Goal: Obtain resource: Obtain resource

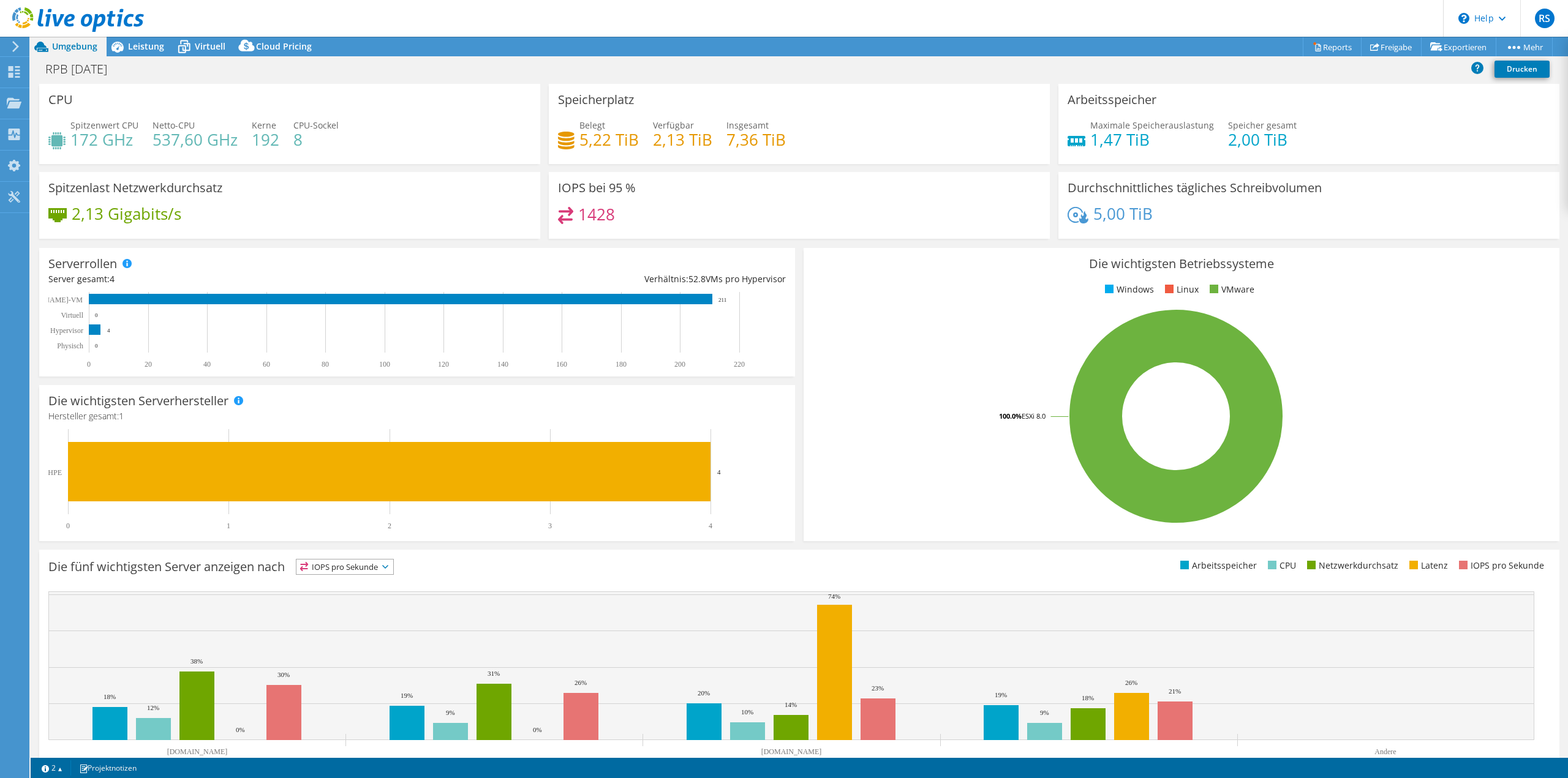
select select "USD"
click at [145, 47] on span "Leistung" at bounding box center [146, 46] width 36 height 12
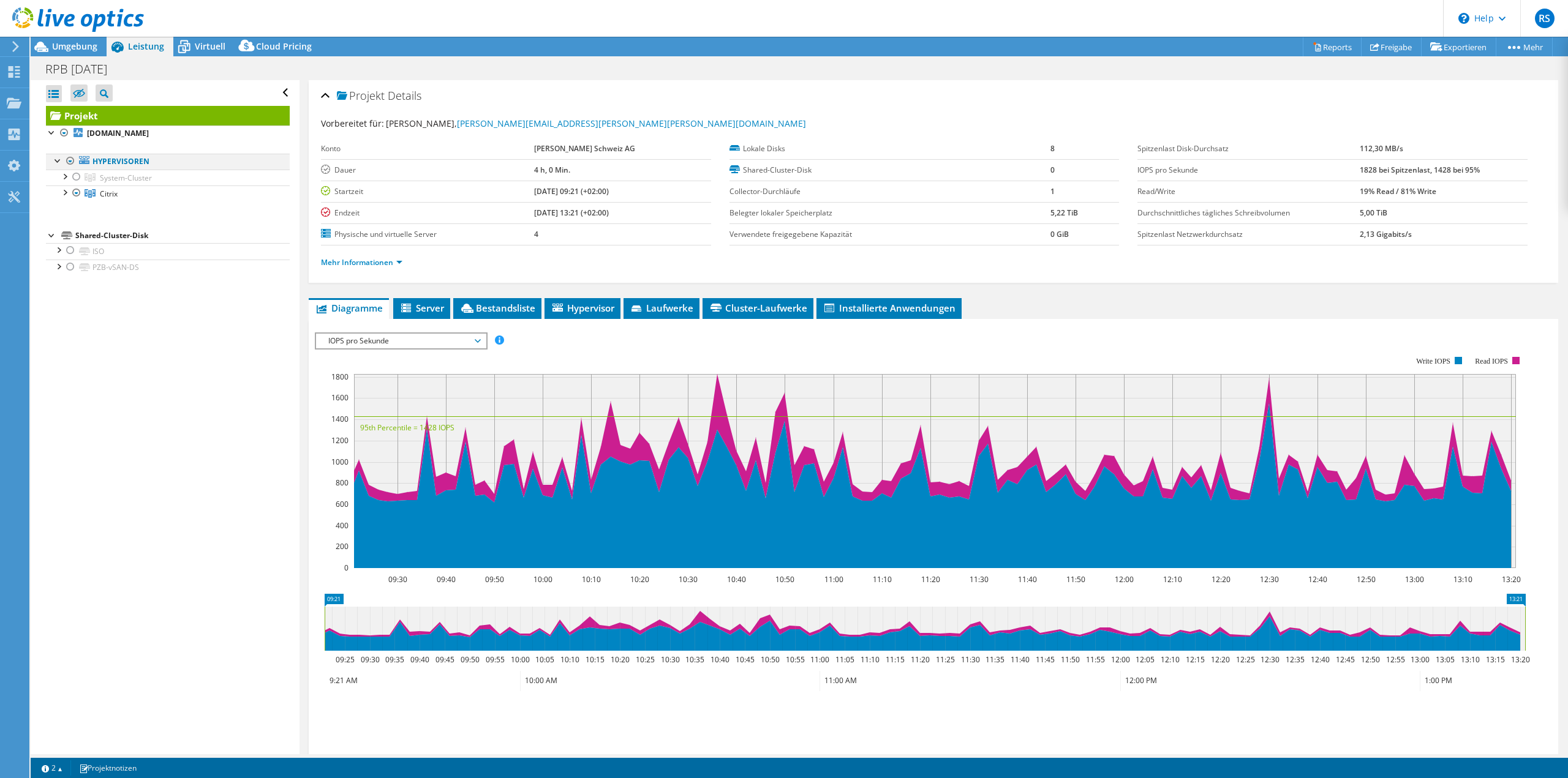
click at [68, 161] on div at bounding box center [70, 161] width 13 height 15
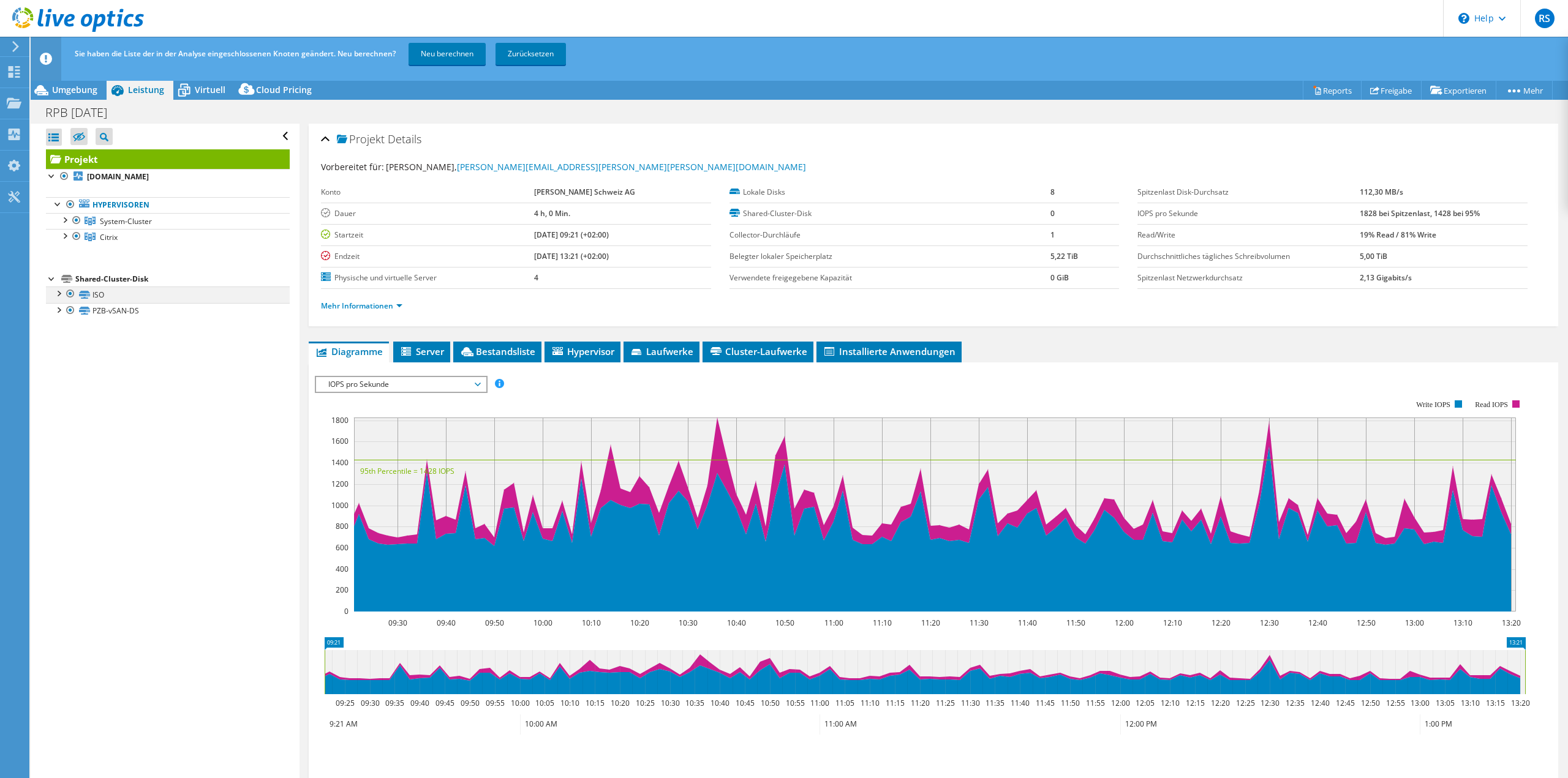
click at [70, 296] on div at bounding box center [70, 294] width 13 height 15
click at [444, 68] on div "Sie haben die Liste der in der Analyse eingeschlossenen Knoten geändert. Neu be…" at bounding box center [822, 54] width 1500 height 34
click at [451, 59] on link "Neu berechnen" at bounding box center [447, 54] width 77 height 22
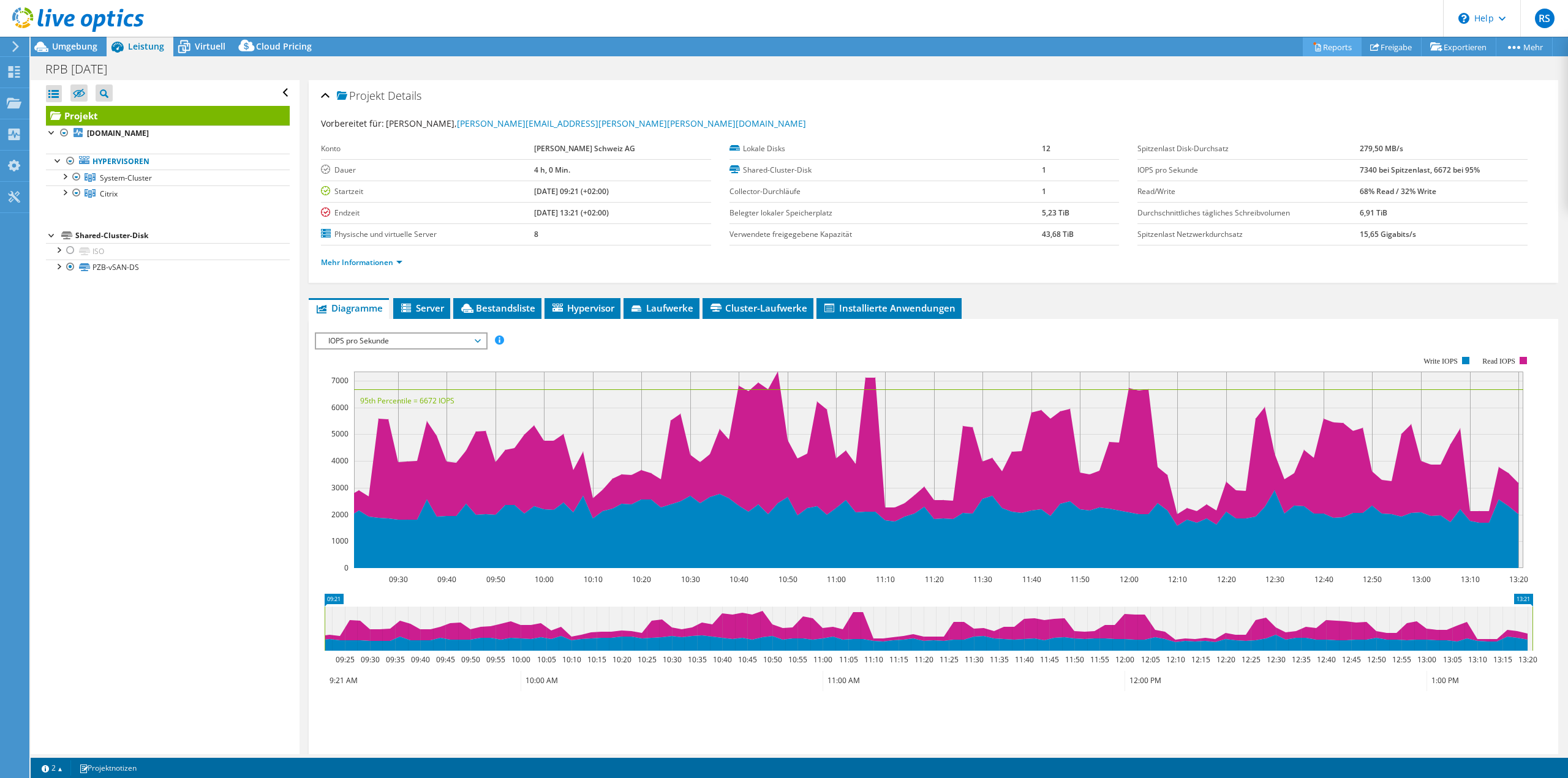
click at [1321, 53] on link "Reports" at bounding box center [1332, 47] width 59 height 19
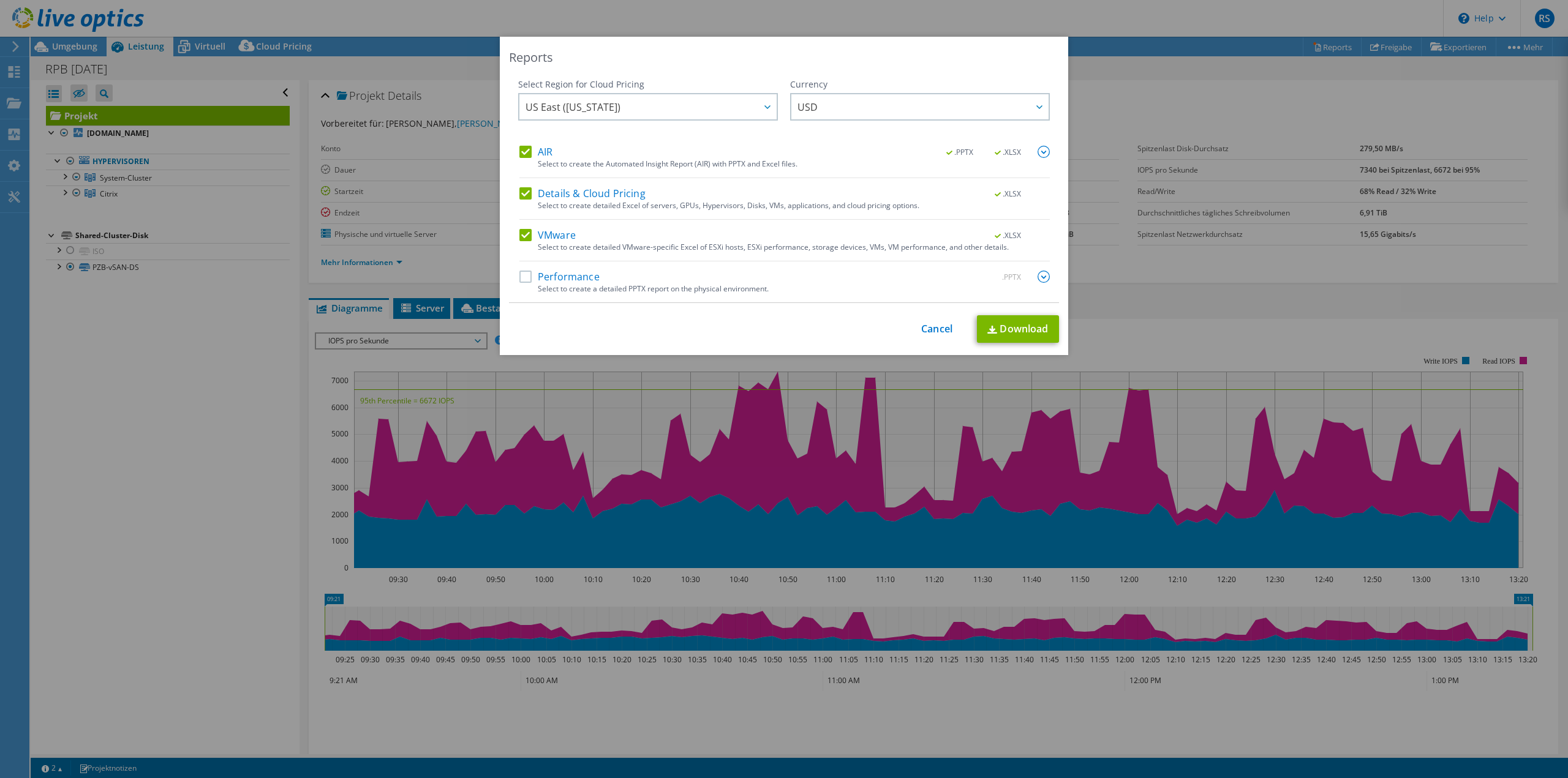
click at [525, 150] on label "AIR" at bounding box center [536, 151] width 33 height 13
click at [0, 0] on input "AIR" at bounding box center [0, 0] width 0 height 0
click at [524, 191] on label "Details & Cloud Pricing" at bounding box center [583, 194] width 126 height 13
click at [0, 0] on input "Details & Cloud Pricing" at bounding box center [0, 0] width 0 height 0
click at [519, 239] on label "VMware" at bounding box center [548, 235] width 56 height 13
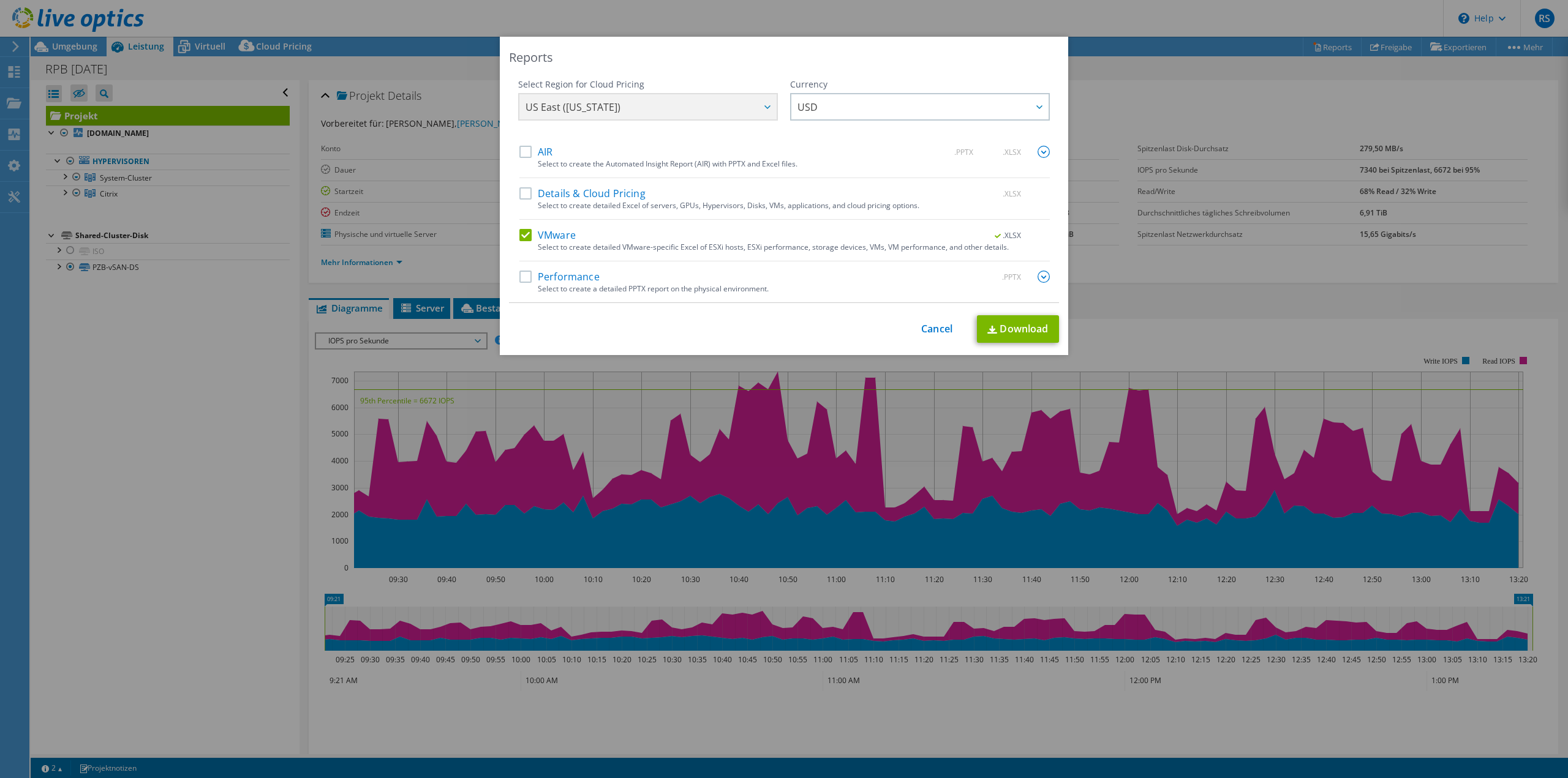
click at [0, 0] on input "VMware" at bounding box center [0, 0] width 0 height 0
click at [519, 286] on div "Performance .PPTX Select to create a detailed PPTX report on the physical envir…" at bounding box center [784, 286] width 531 height 32
click at [521, 280] on label "Performance" at bounding box center [560, 277] width 80 height 13
click at [0, 0] on input "Performance" at bounding box center [0, 0] width 0 height 0
click at [1022, 329] on link "Download" at bounding box center [1018, 329] width 82 height 27
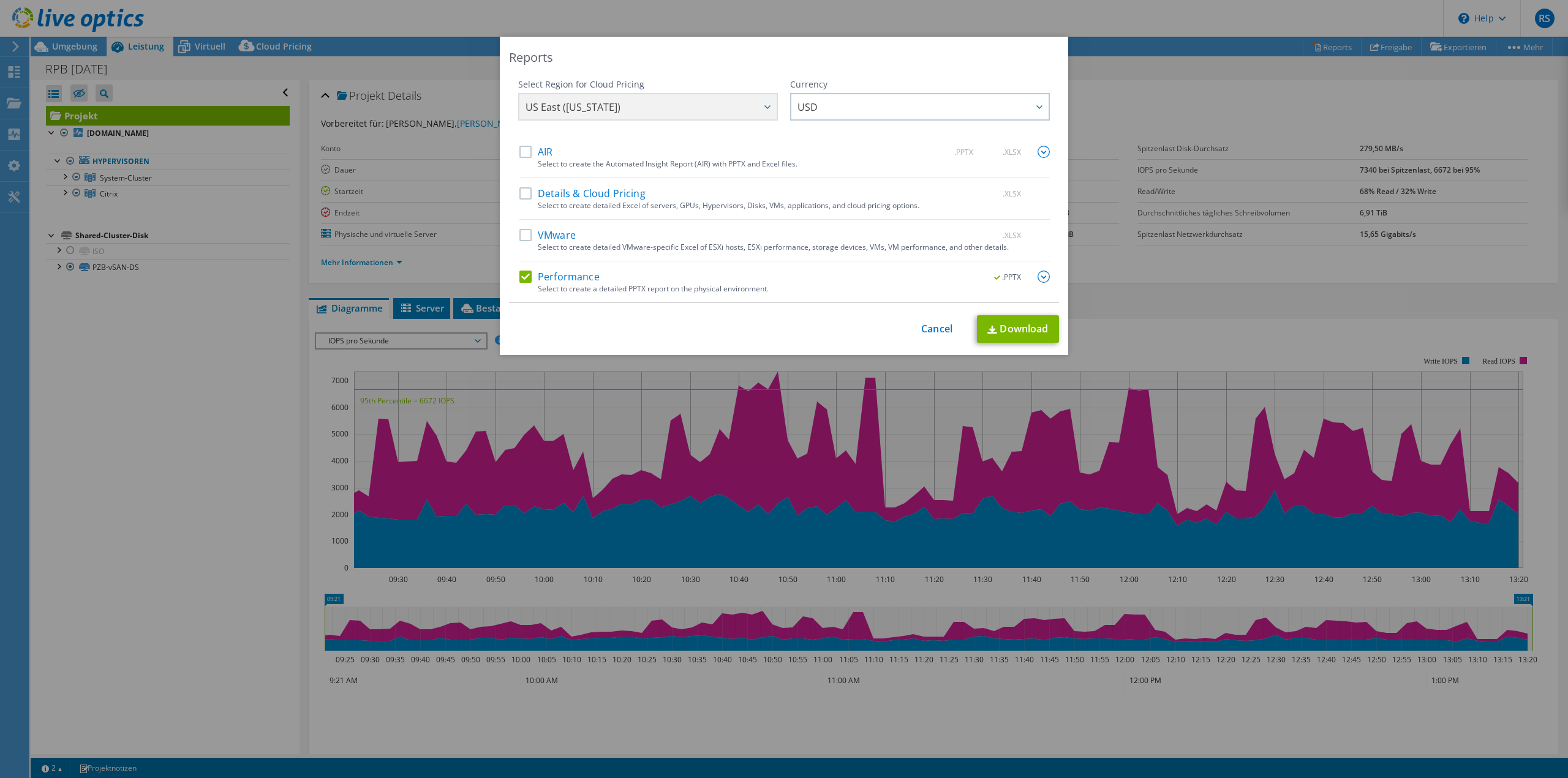
click at [890, 56] on div "Reports" at bounding box center [784, 57] width 550 height 17
click at [560, 285] on div "Select to create a detailed PPTX report on the physical environment." at bounding box center [794, 289] width 512 height 9
click at [1046, 277] on div "Select Region for Cloud Pricing Asia Pacific (Hong Kong) Asia Pacific (Mumbai) …" at bounding box center [784, 191] width 550 height 225
click at [1043, 277] on img at bounding box center [1043, 277] width 13 height 13
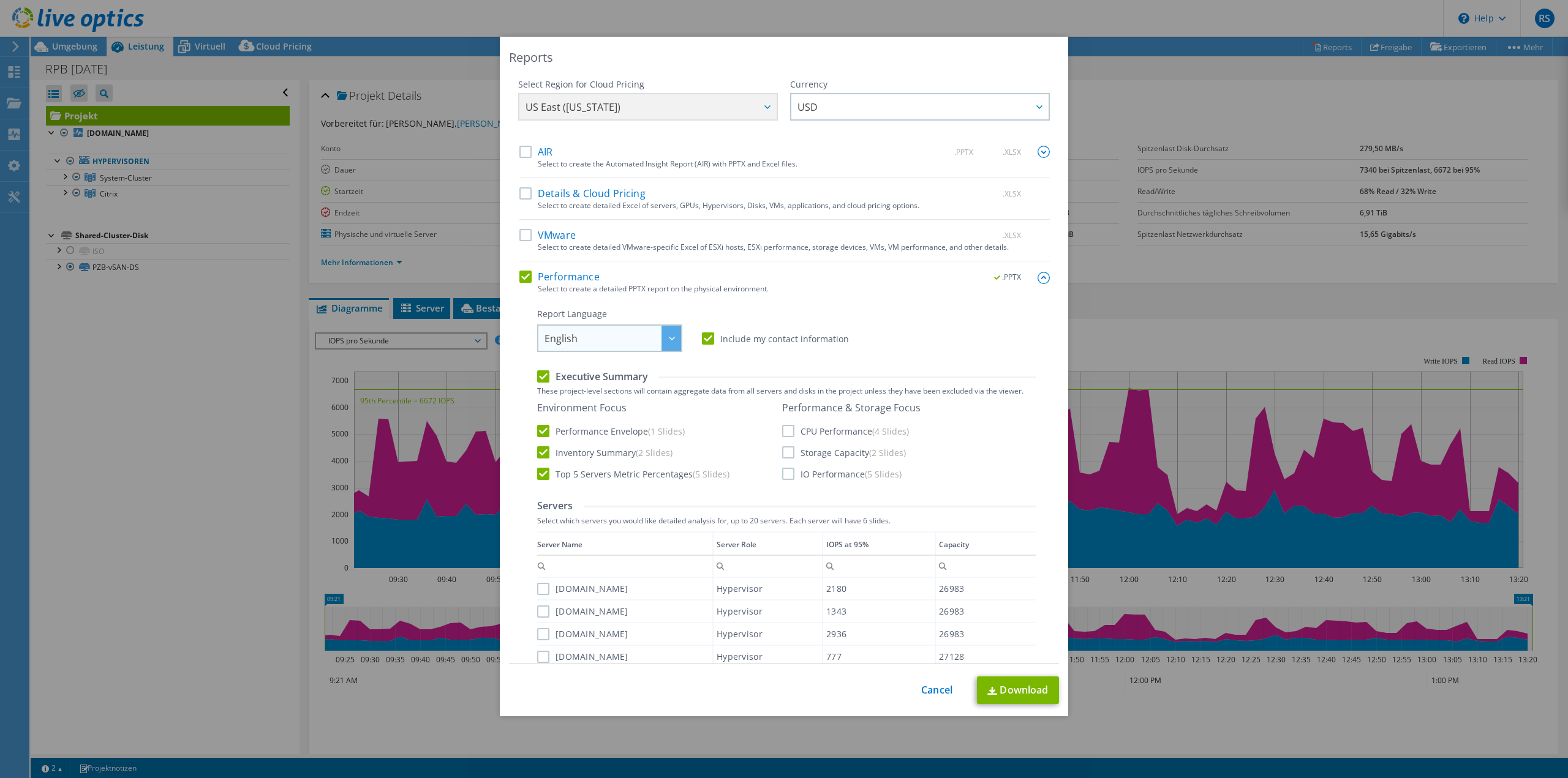
click at [644, 334] on span "English" at bounding box center [613, 338] width 137 height 25
click at [581, 378] on li "Deutsch" at bounding box center [609, 386] width 139 height 22
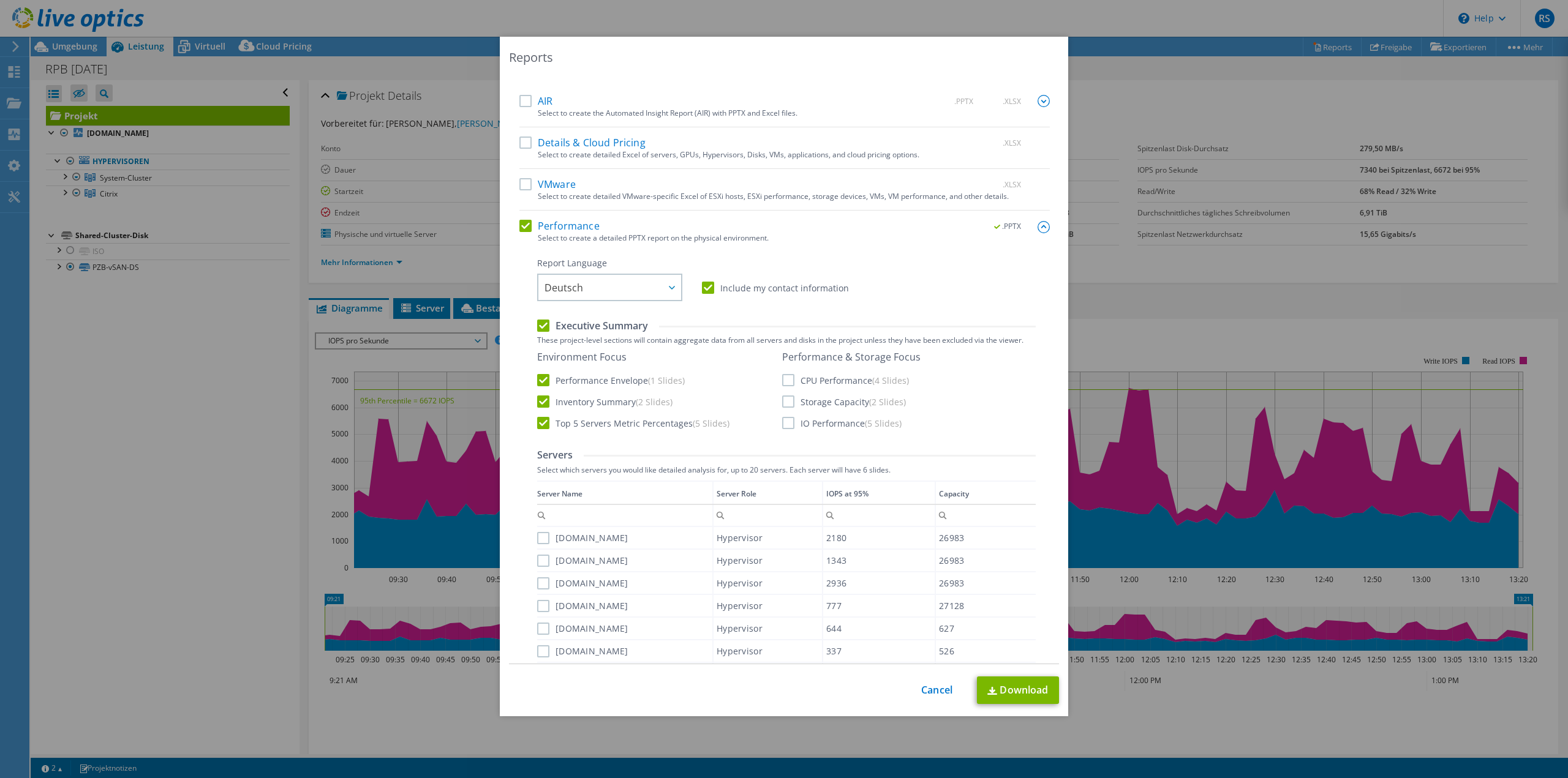
scroll to position [29, 0]
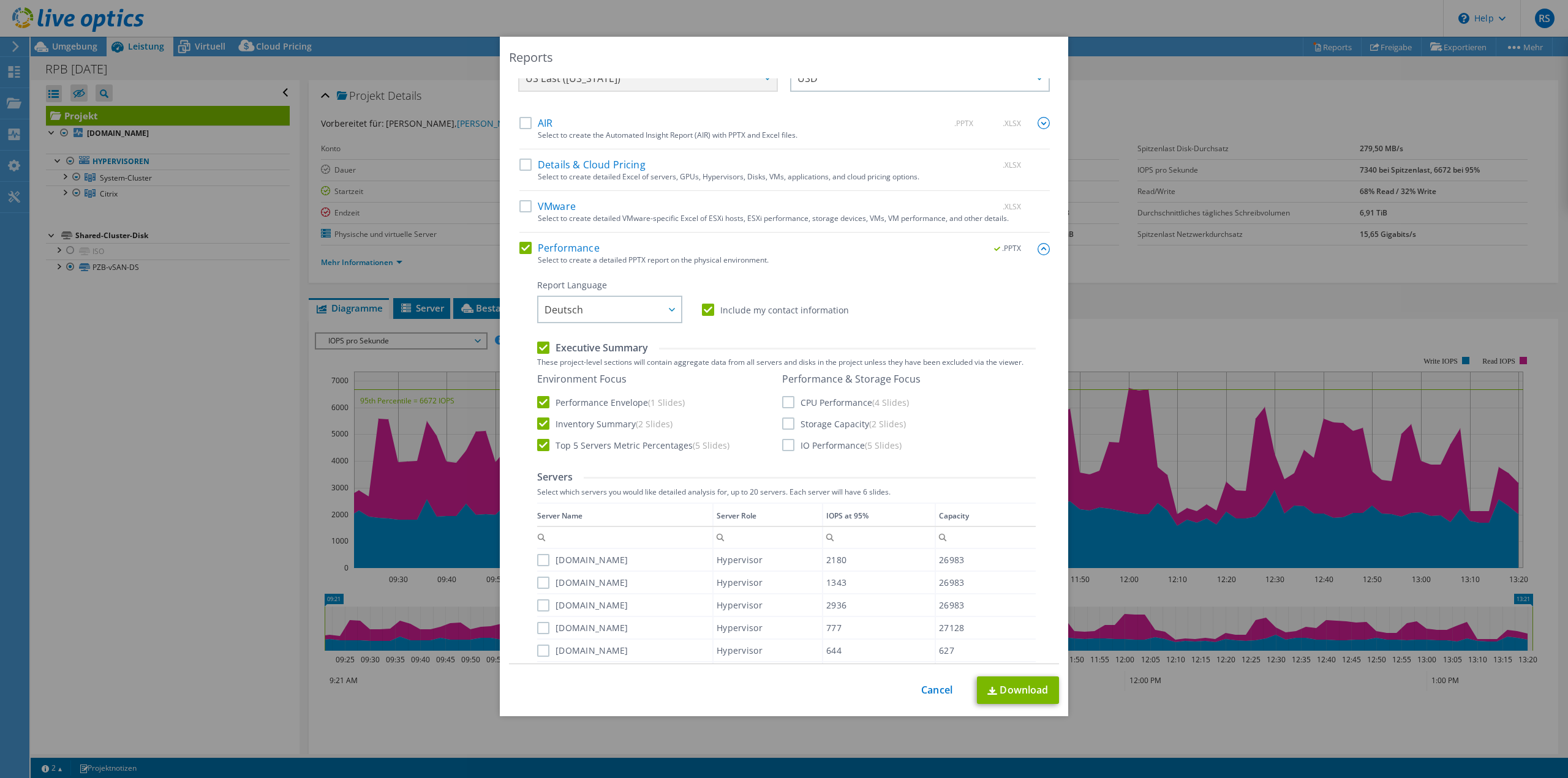
click at [785, 410] on div "Performance & Storage Focus CPU Performance (4 Slides) Storage Capacity (2 Slid…" at bounding box center [851, 412] width 139 height 79
click at [785, 403] on label "CPU Performance (4 Slides)" at bounding box center [845, 402] width 127 height 13
click at [0, 0] on input "CPU Performance (4 Slides)" at bounding box center [0, 0] width 0 height 0
click at [785, 428] on label "Storage Capacity (2 Slides)" at bounding box center [844, 423] width 124 height 13
click at [0, 0] on input "Storage Capacity (2 Slides)" at bounding box center [0, 0] width 0 height 0
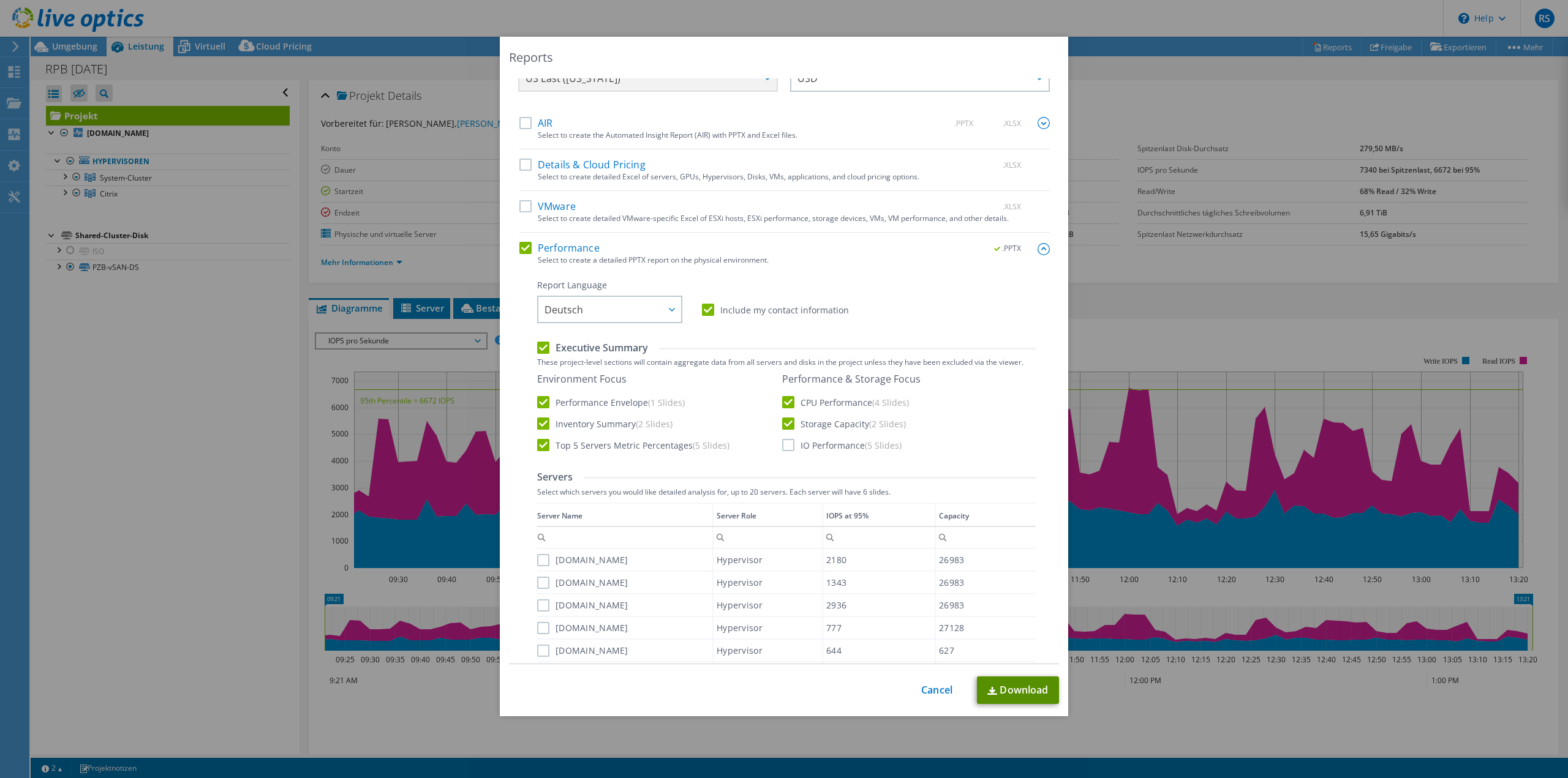
click at [1019, 693] on link "Download" at bounding box center [1018, 690] width 82 height 27
drag, startPoint x: 935, startPoint y: 693, endPoint x: 928, endPoint y: 692, distance: 7.1
click at [935, 693] on link "Cancel" at bounding box center [936, 690] width 31 height 12
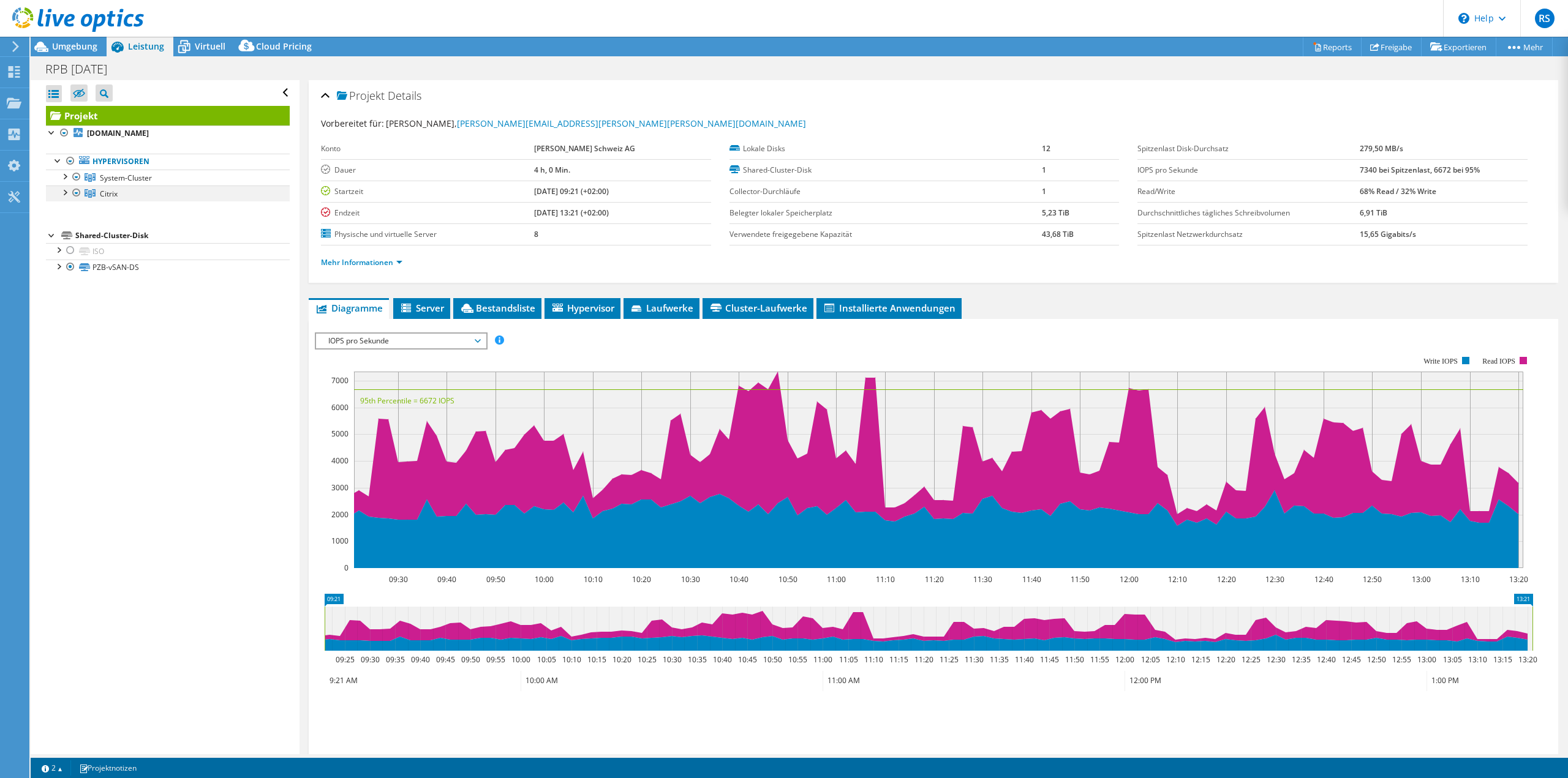
click at [78, 193] on div at bounding box center [76, 193] width 13 height 15
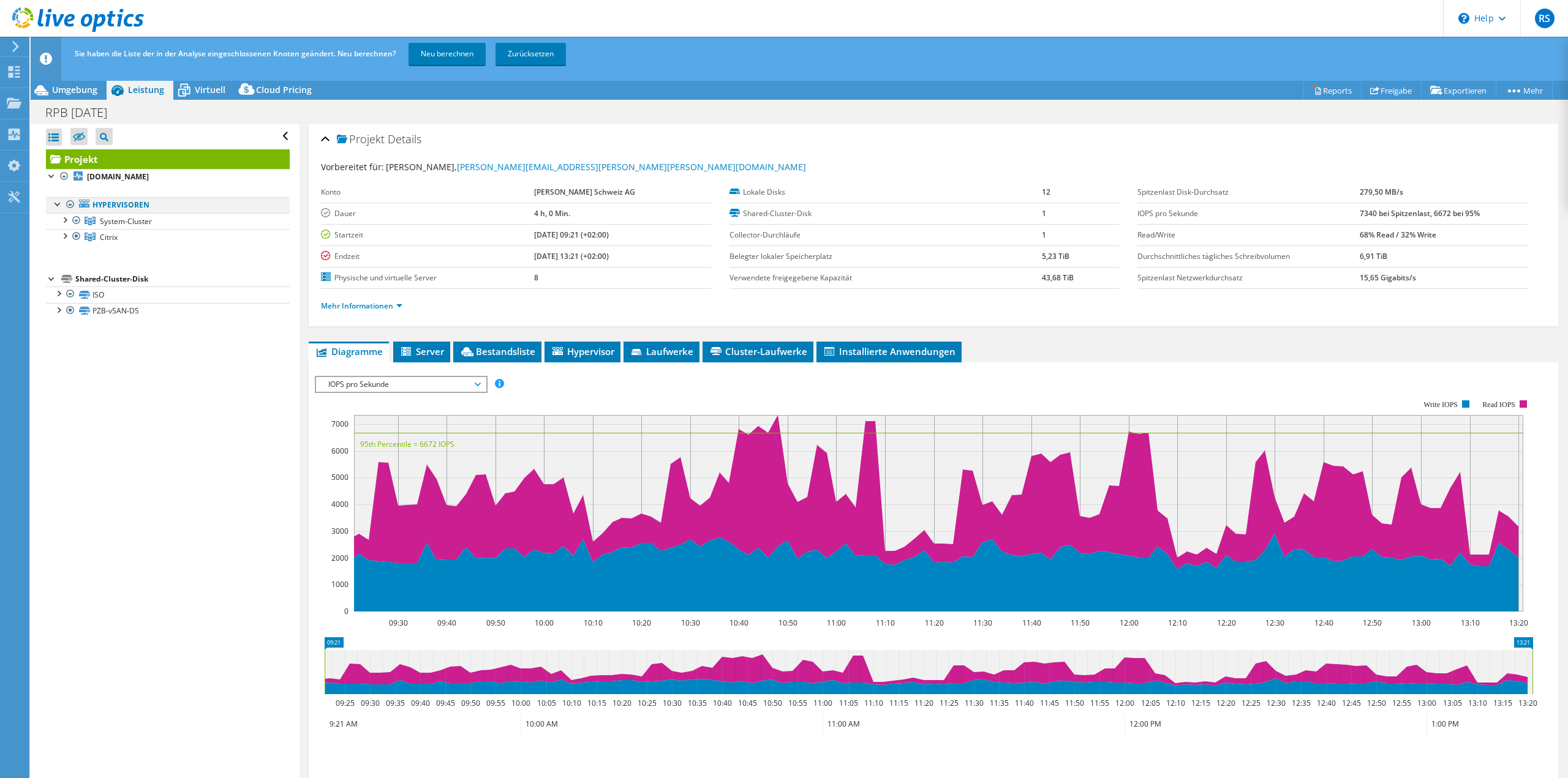
click at [68, 202] on div at bounding box center [70, 205] width 13 height 15
click at [75, 238] on div at bounding box center [76, 237] width 13 height 15
click at [59, 294] on div at bounding box center [58, 292] width 13 height 13
click at [71, 294] on div at bounding box center [70, 294] width 13 height 15
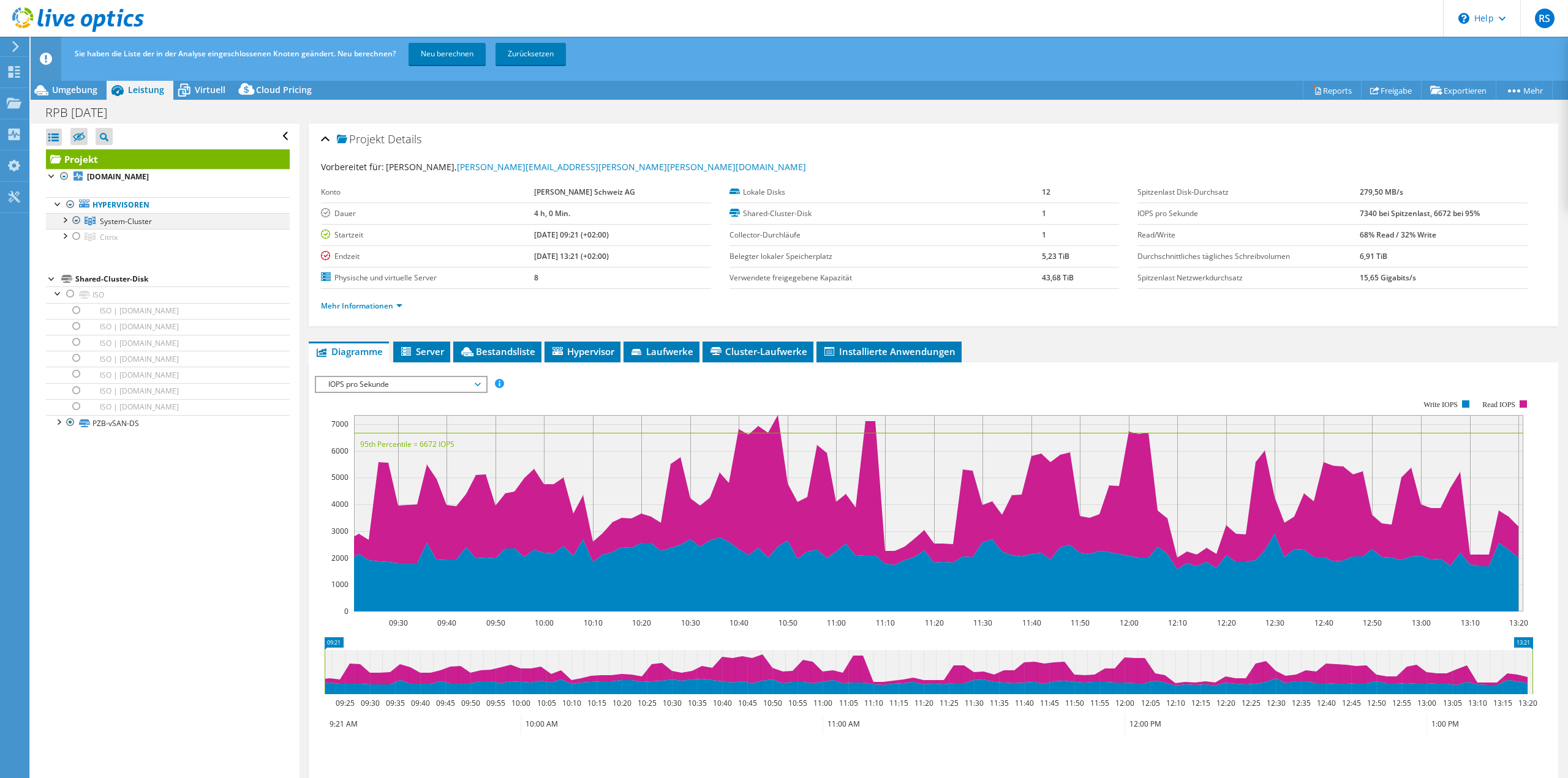
click at [65, 223] on div at bounding box center [64, 219] width 13 height 13
click at [69, 358] on div at bounding box center [70, 358] width 13 height 15
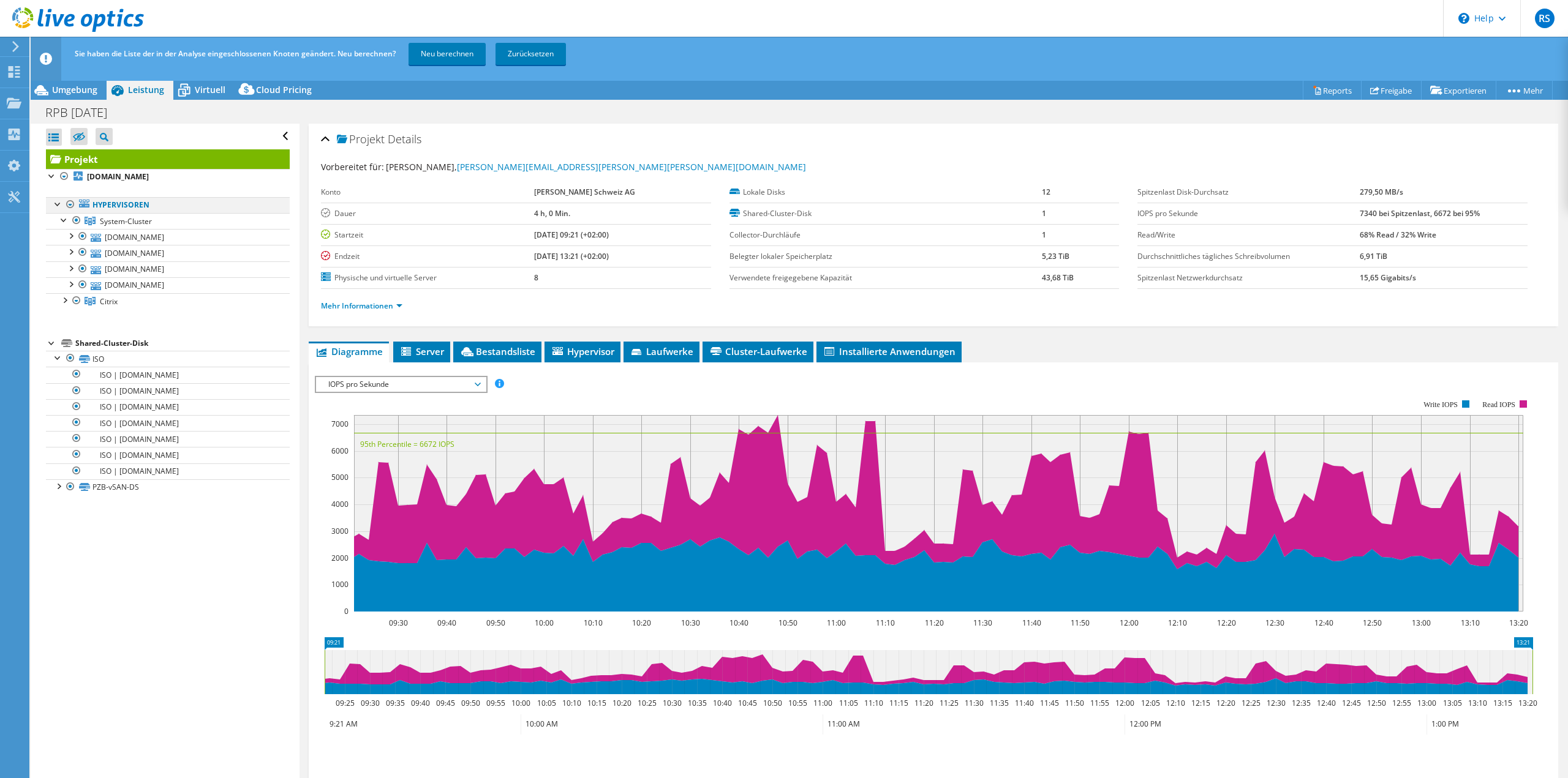
click at [70, 205] on div at bounding box center [70, 205] width 13 height 15
click at [64, 224] on div at bounding box center [64, 219] width 13 height 13
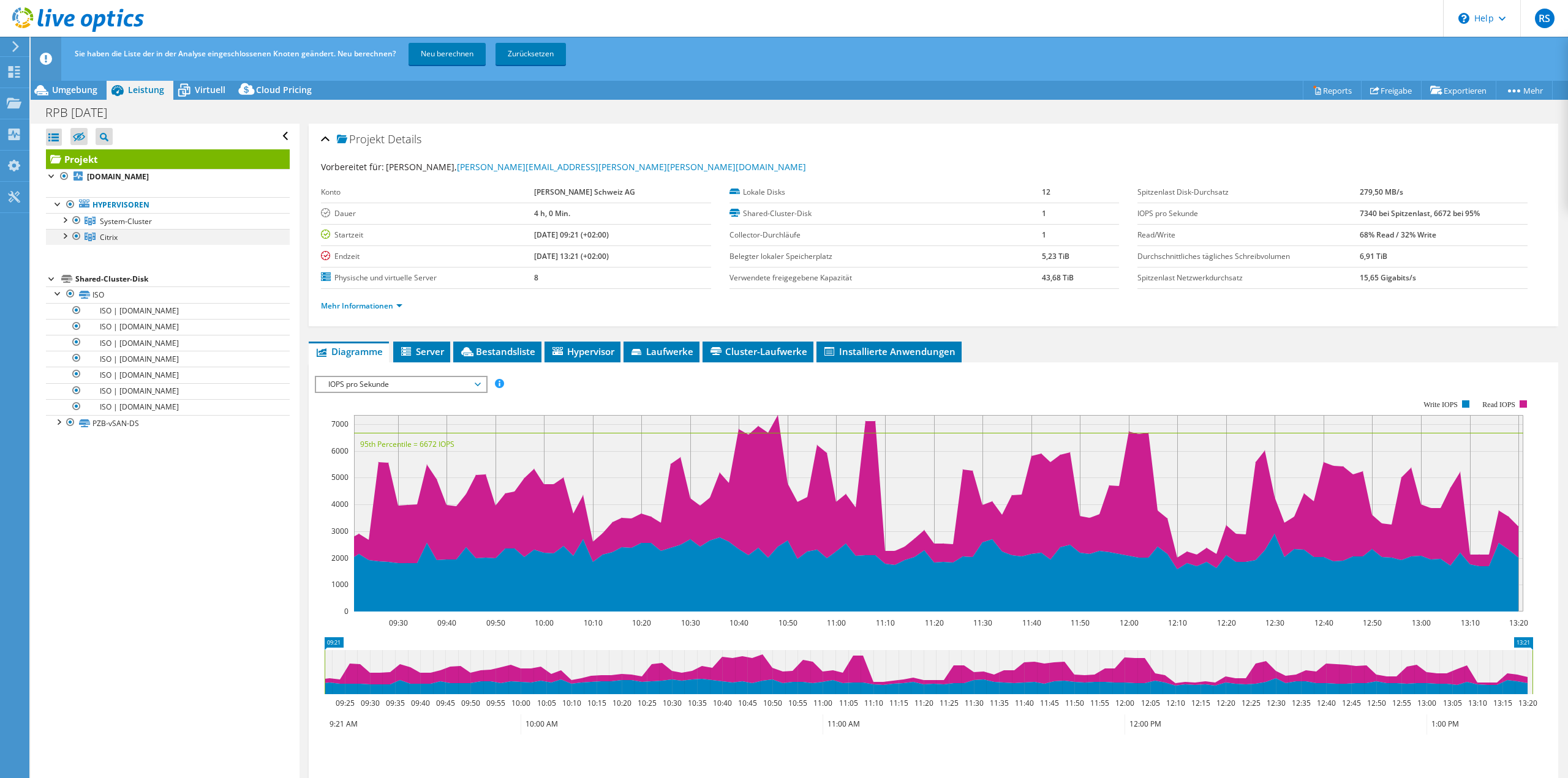
click at [78, 238] on div at bounding box center [76, 237] width 13 height 15
click at [449, 53] on link "Neu berechnen" at bounding box center [447, 54] width 77 height 22
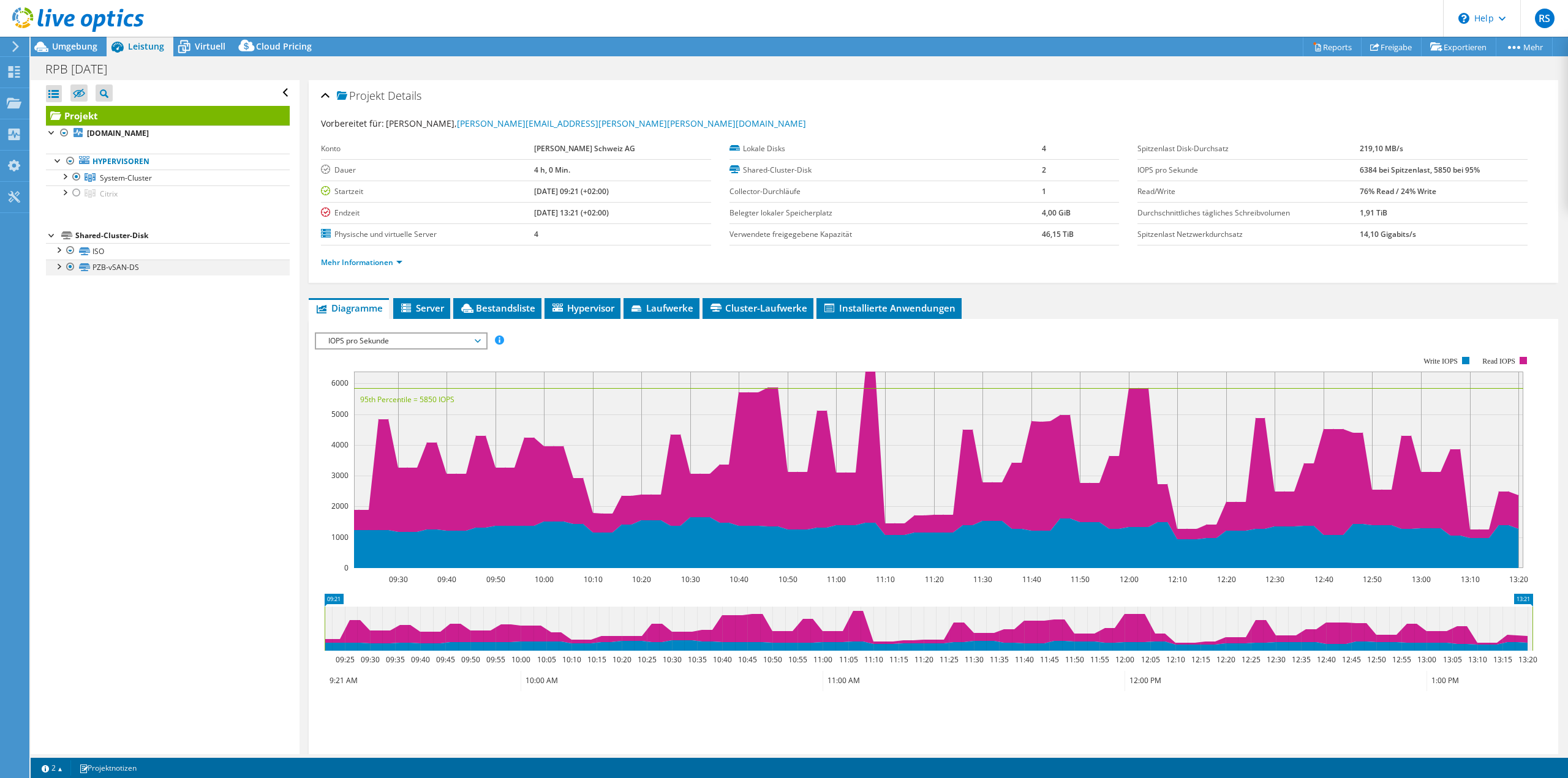
click at [59, 268] on div at bounding box center [58, 266] width 13 height 13
click at [59, 250] on div at bounding box center [58, 249] width 13 height 13
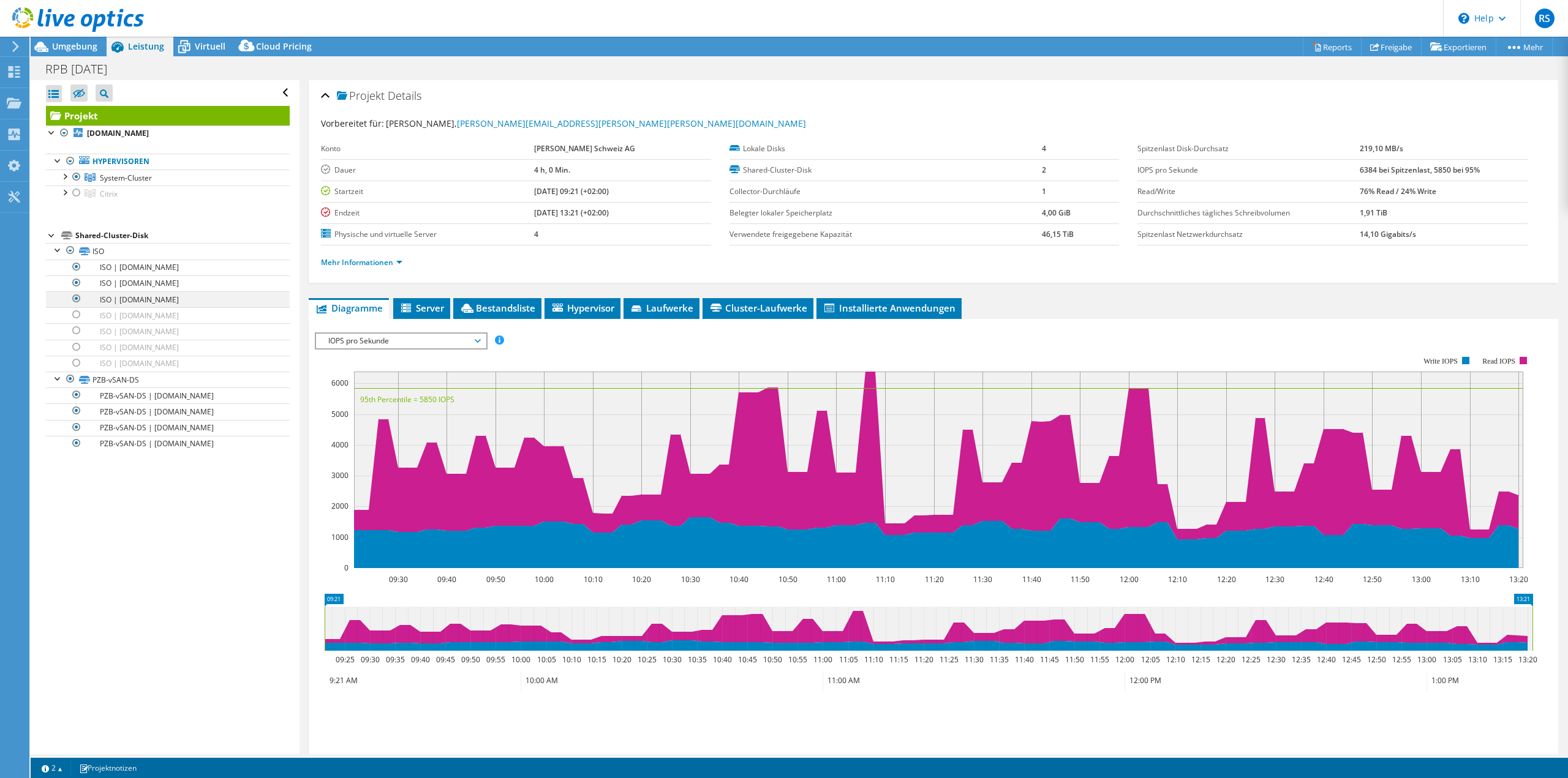
click at [76, 297] on div at bounding box center [76, 299] width 13 height 15
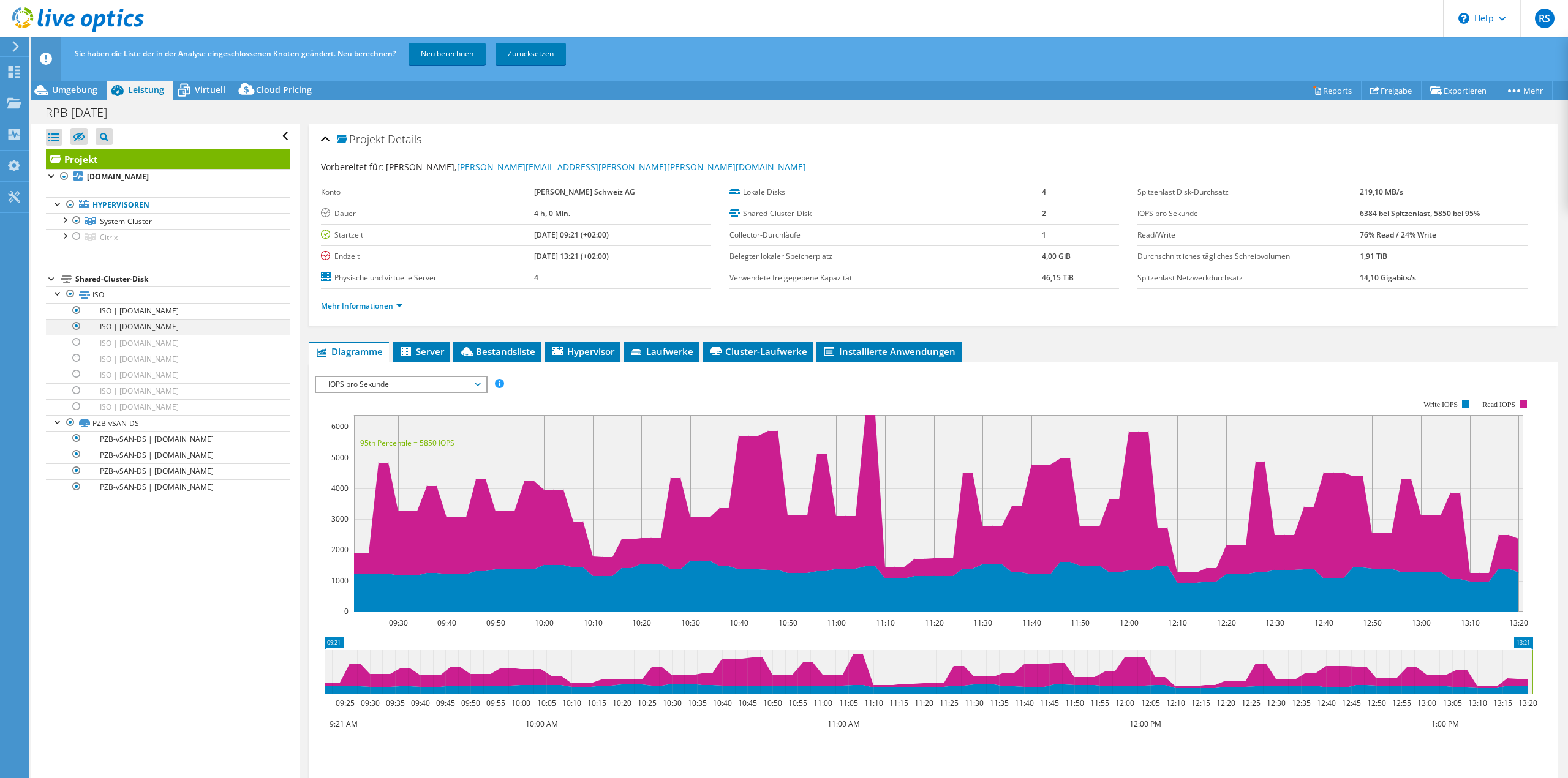
click at [78, 328] on div at bounding box center [76, 326] width 13 height 15
click at [76, 311] on div at bounding box center [76, 311] width 13 height 15
click at [443, 47] on link "Neu berechnen" at bounding box center [447, 54] width 77 height 22
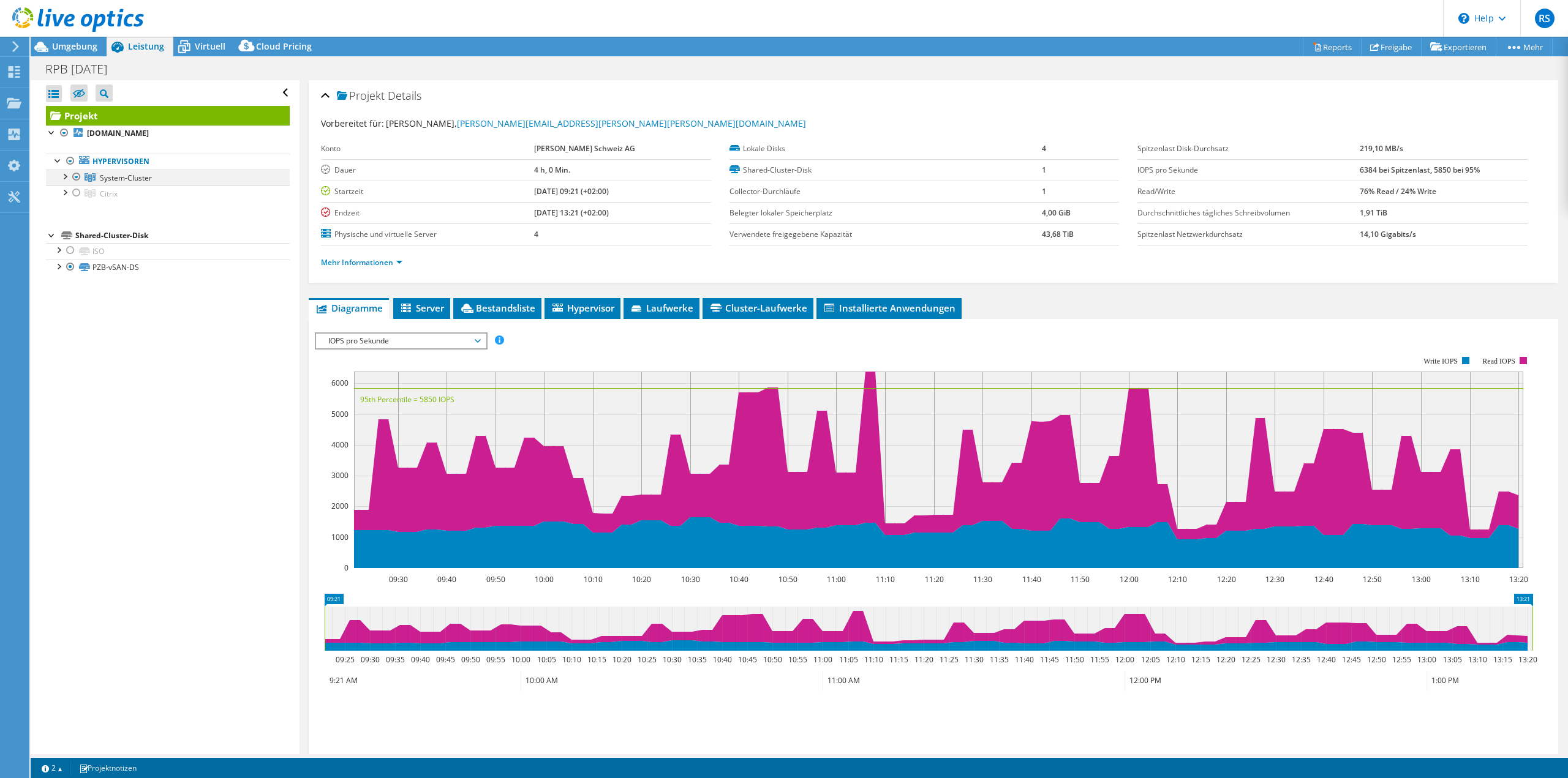
click at [66, 179] on div at bounding box center [64, 176] width 13 height 13
click at [70, 193] on div at bounding box center [70, 191] width 13 height 13
click at [72, 208] on div at bounding box center [70, 208] width 13 height 13
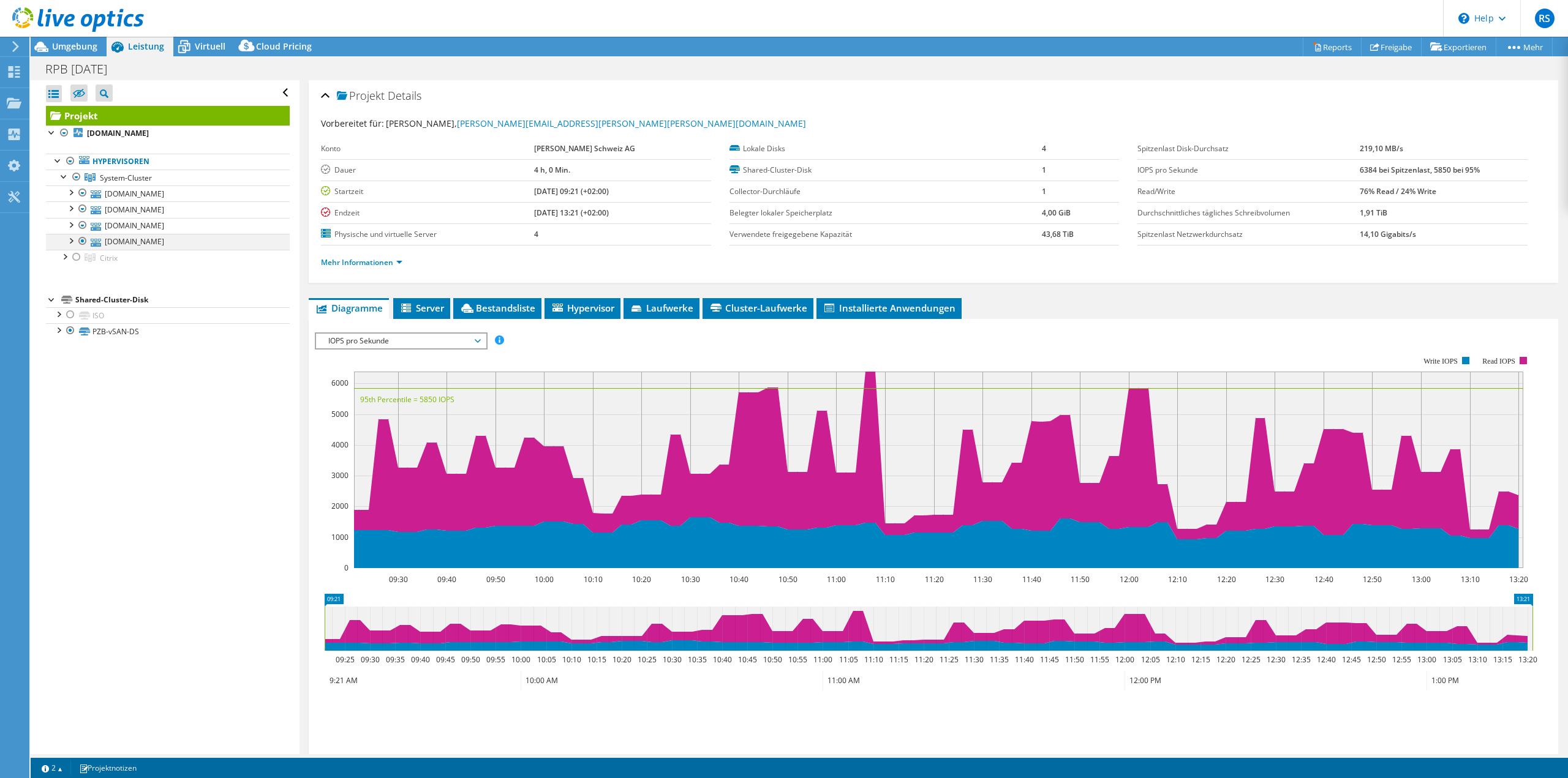
click at [69, 240] on div at bounding box center [70, 240] width 13 height 13
click at [72, 225] on div at bounding box center [70, 224] width 13 height 13
click at [1334, 49] on link "Reports" at bounding box center [1332, 47] width 59 height 19
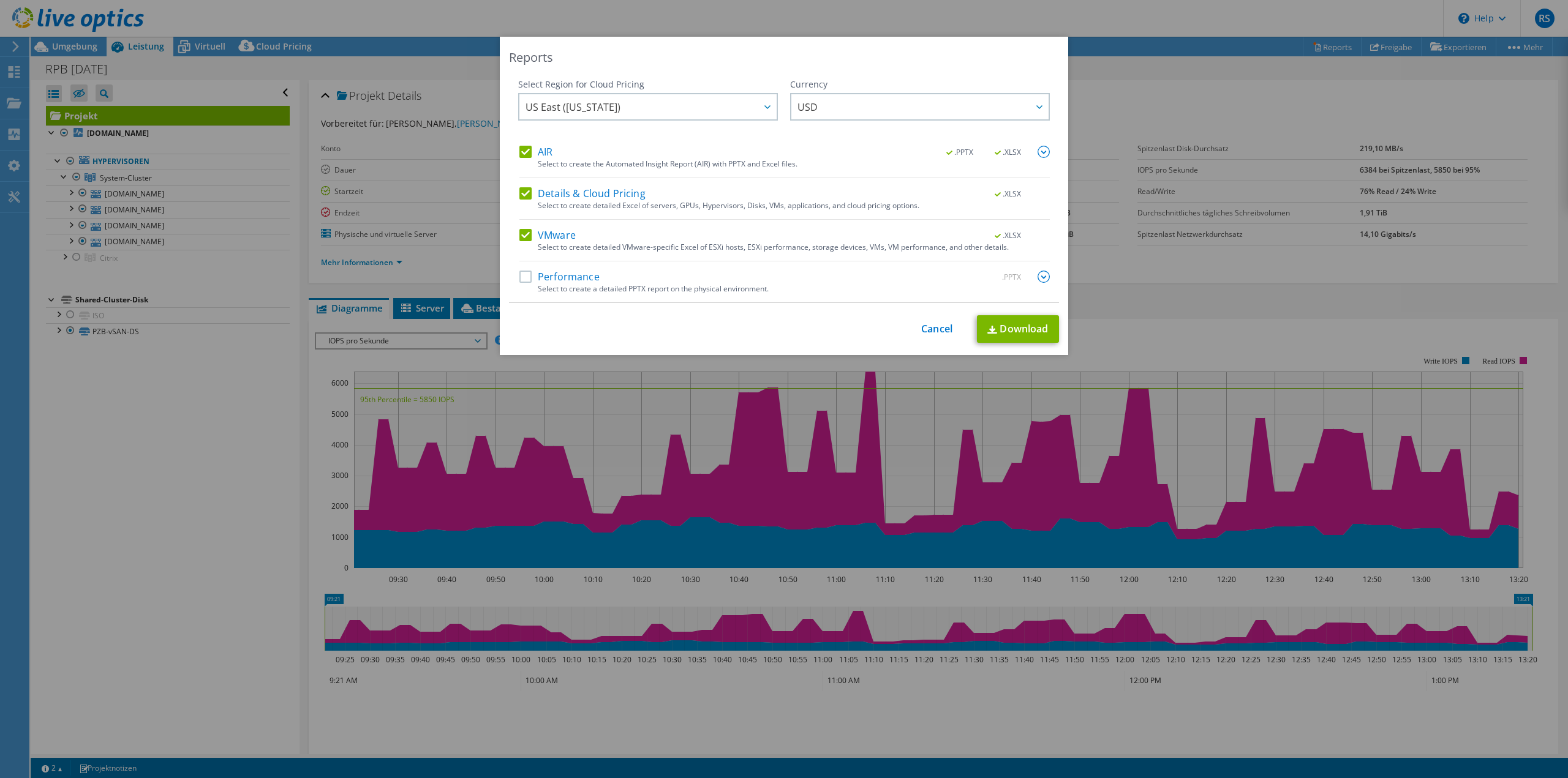
click at [539, 154] on label "AIR" at bounding box center [536, 151] width 33 height 13
click at [0, 0] on input "AIR" at bounding box center [0, 0] width 0 height 0
click at [532, 193] on label "Details & Cloud Pricing" at bounding box center [583, 194] width 126 height 13
click at [0, 0] on input "Details & Cloud Pricing" at bounding box center [0, 0] width 0 height 0
click at [538, 238] on label "VMware" at bounding box center [548, 235] width 56 height 13
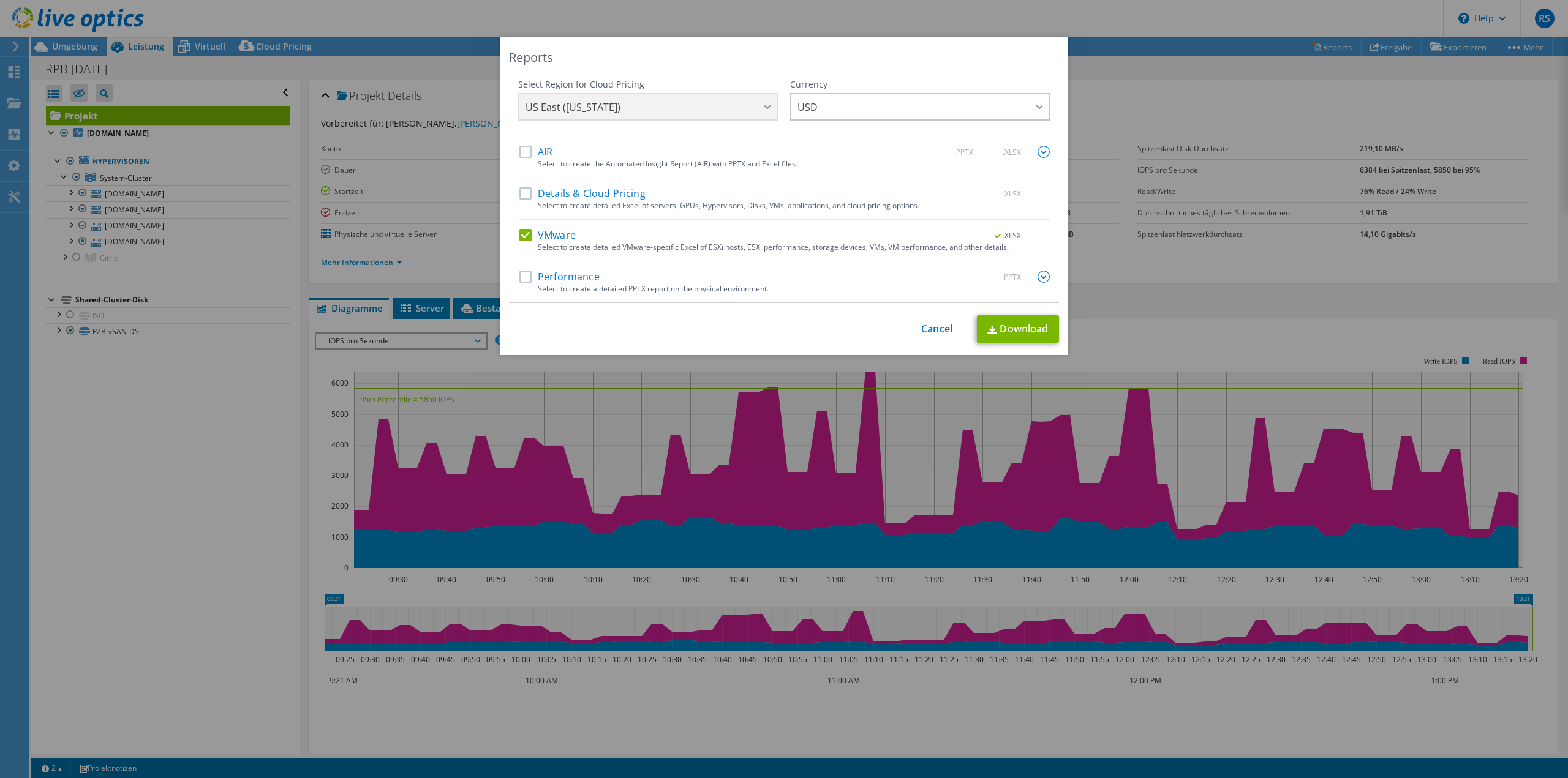
click at [0, 0] on input "VMware" at bounding box center [0, 0] width 0 height 0
click at [522, 280] on label "Performance" at bounding box center [560, 277] width 80 height 13
click at [0, 0] on input "Performance" at bounding box center [0, 0] width 0 height 0
click at [1037, 278] on img at bounding box center [1043, 277] width 13 height 13
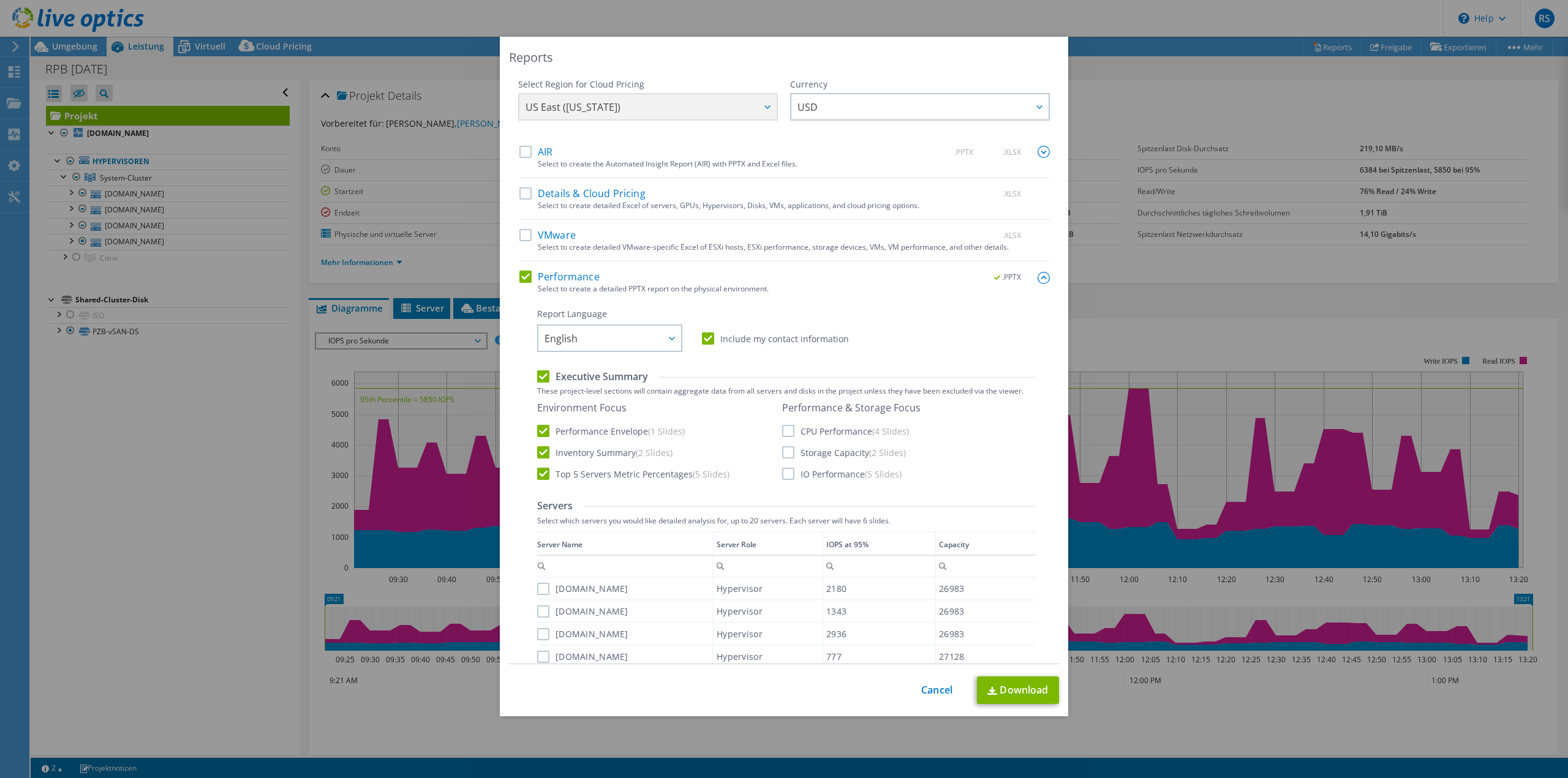
click at [807, 430] on label "CPU Performance (4 Slides)" at bounding box center [845, 431] width 127 height 13
click at [0, 0] on input "CPU Performance (4 Slides)" at bounding box center [0, 0] width 0 height 0
click at [802, 454] on label "Storage Capacity (2 Slides)" at bounding box center [844, 452] width 124 height 13
click at [0, 0] on input "Storage Capacity (2 Slides)" at bounding box center [0, 0] width 0 height 0
click at [616, 342] on span "English" at bounding box center [613, 338] width 137 height 25
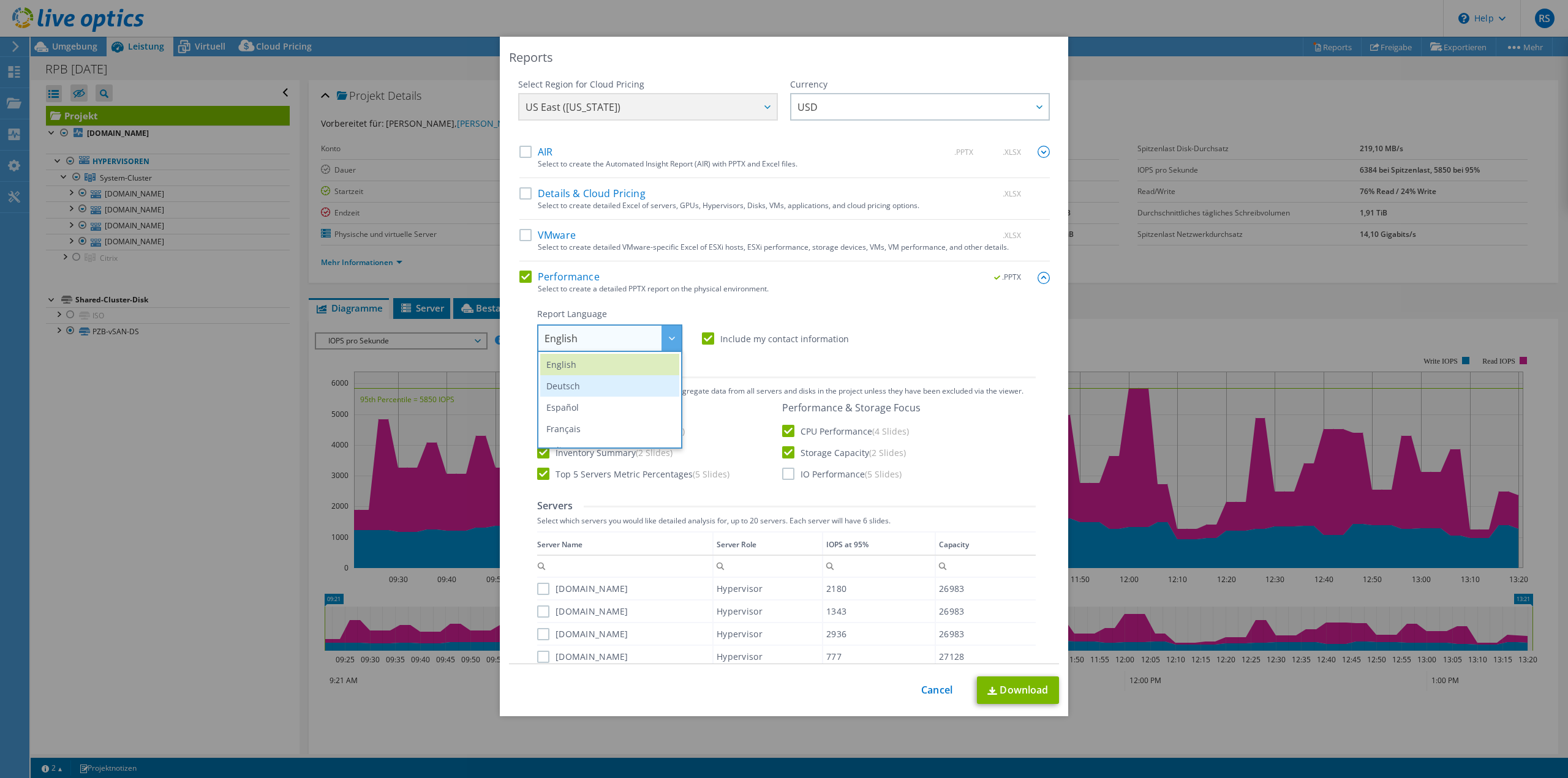
click at [594, 379] on li "Deutsch" at bounding box center [609, 386] width 139 height 22
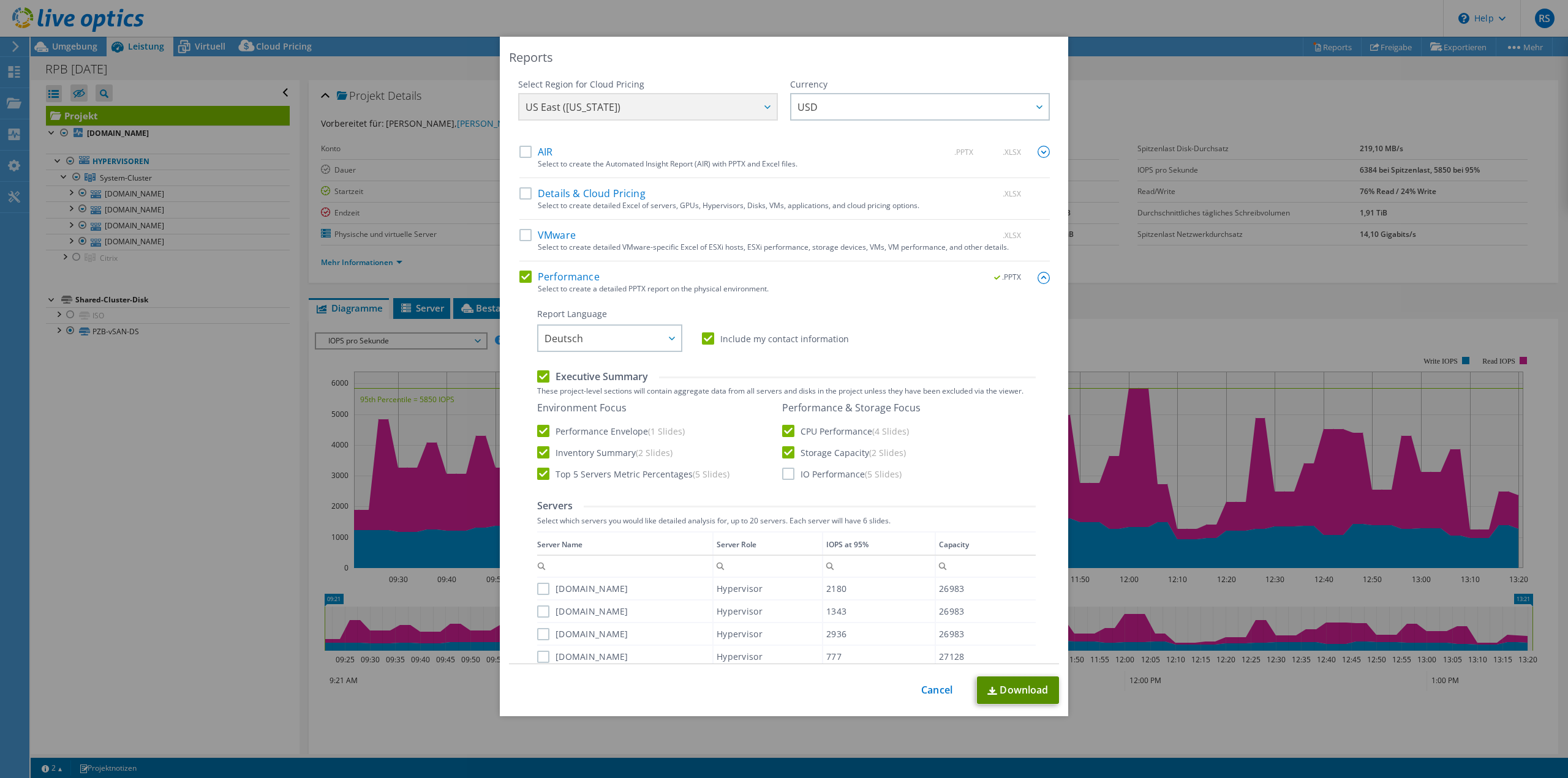
drag, startPoint x: 1026, startPoint y: 692, endPoint x: 1096, endPoint y: 654, distance: 79.6
click at [1026, 691] on link "Download" at bounding box center [1018, 690] width 82 height 27
click at [935, 691] on link "Cancel" at bounding box center [936, 690] width 31 height 12
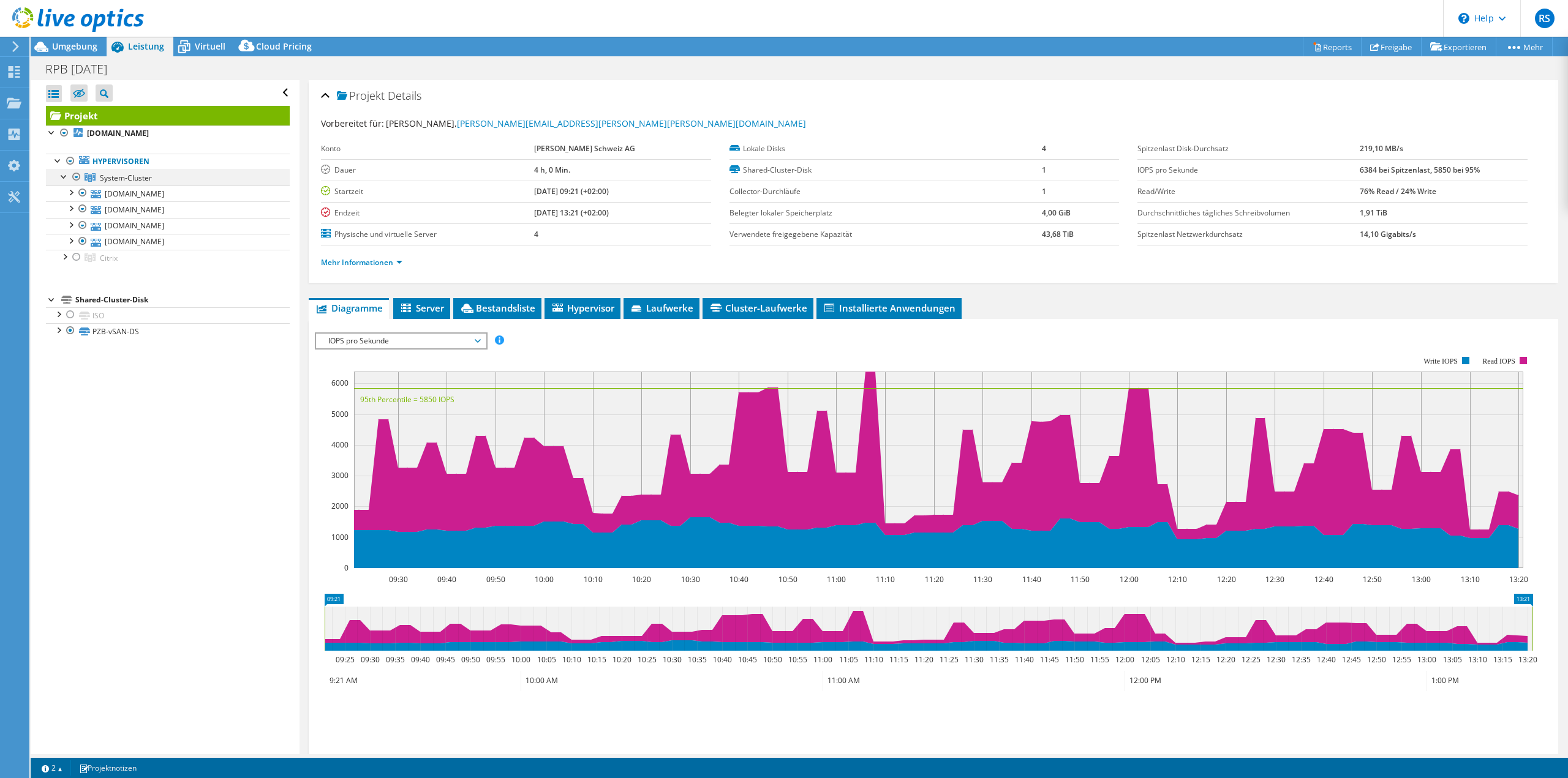
click at [73, 175] on div at bounding box center [76, 177] width 13 height 15
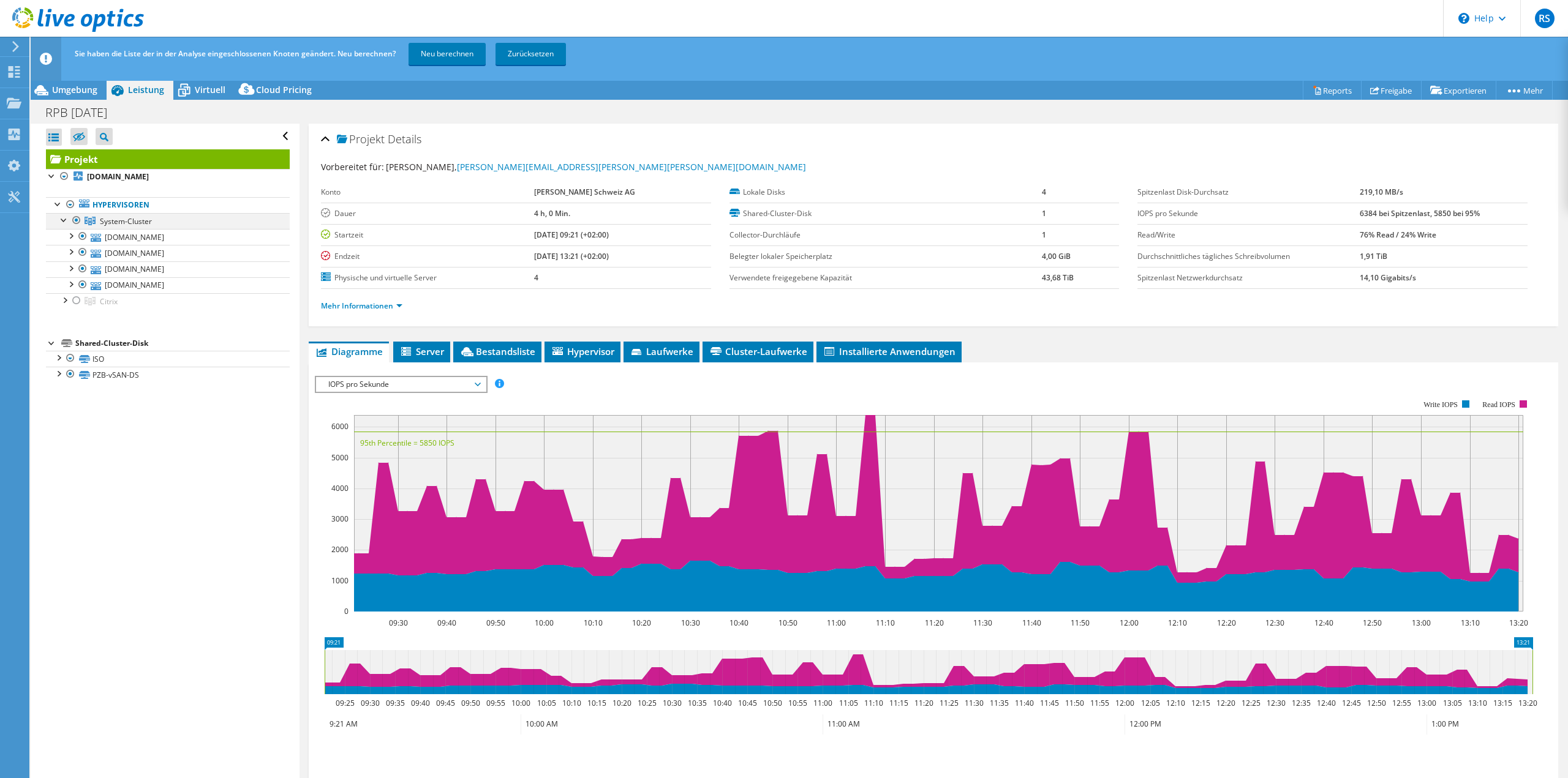
click at [76, 217] on div at bounding box center [76, 220] width 13 height 15
click at [76, 298] on div at bounding box center [76, 300] width 13 height 15
click at [69, 372] on div at bounding box center [70, 374] width 13 height 15
click at [58, 360] on div at bounding box center [58, 357] width 13 height 13
click at [80, 424] on div at bounding box center [76, 423] width 13 height 15
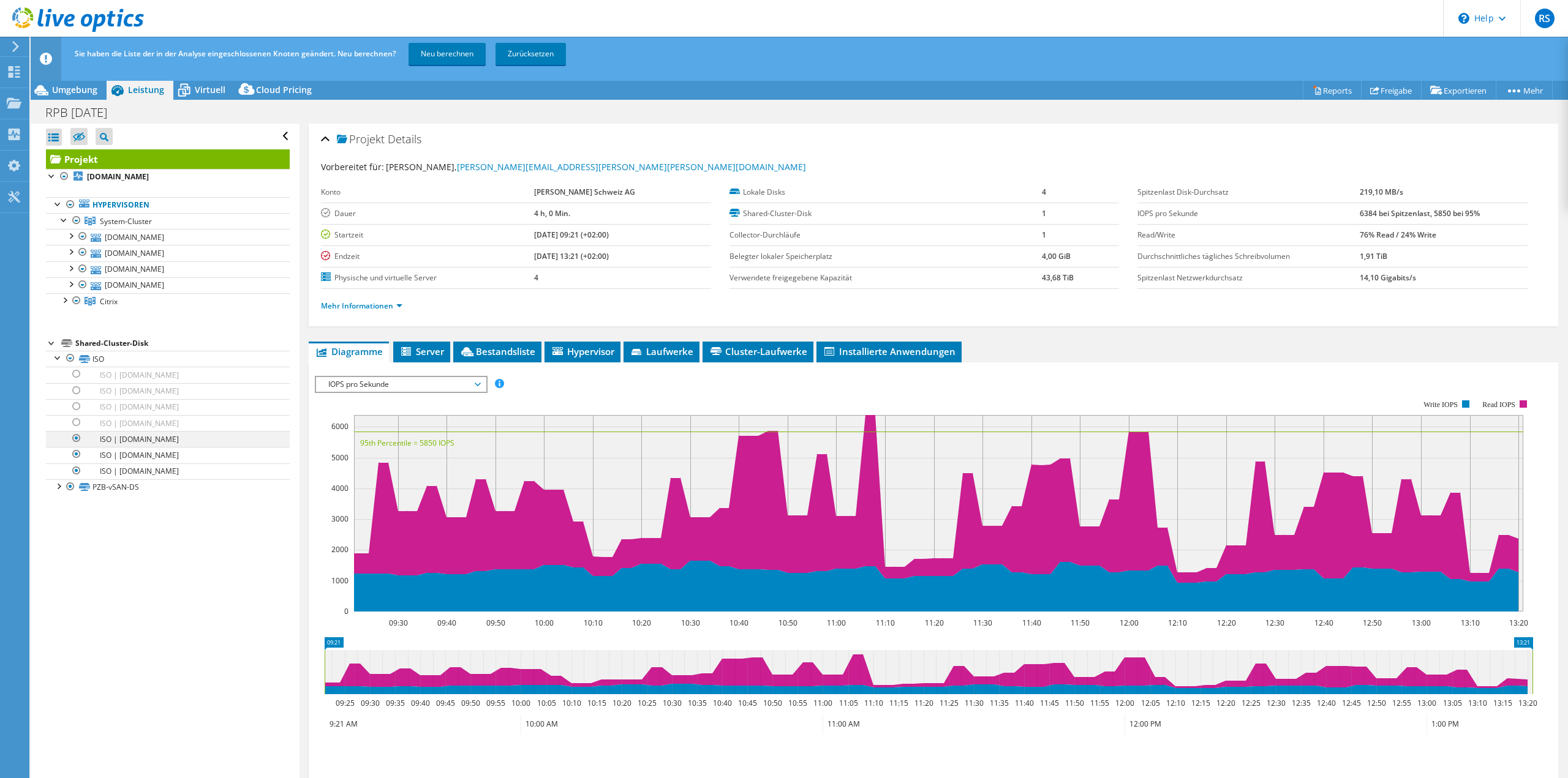
click at [82, 437] on div at bounding box center [76, 438] width 13 height 15
click at [82, 452] on div at bounding box center [76, 455] width 13 height 15
click at [82, 470] on div at bounding box center [76, 471] width 13 height 15
click at [62, 488] on div at bounding box center [58, 485] width 13 height 13
click at [431, 56] on link "Neu berechnen" at bounding box center [447, 54] width 77 height 22
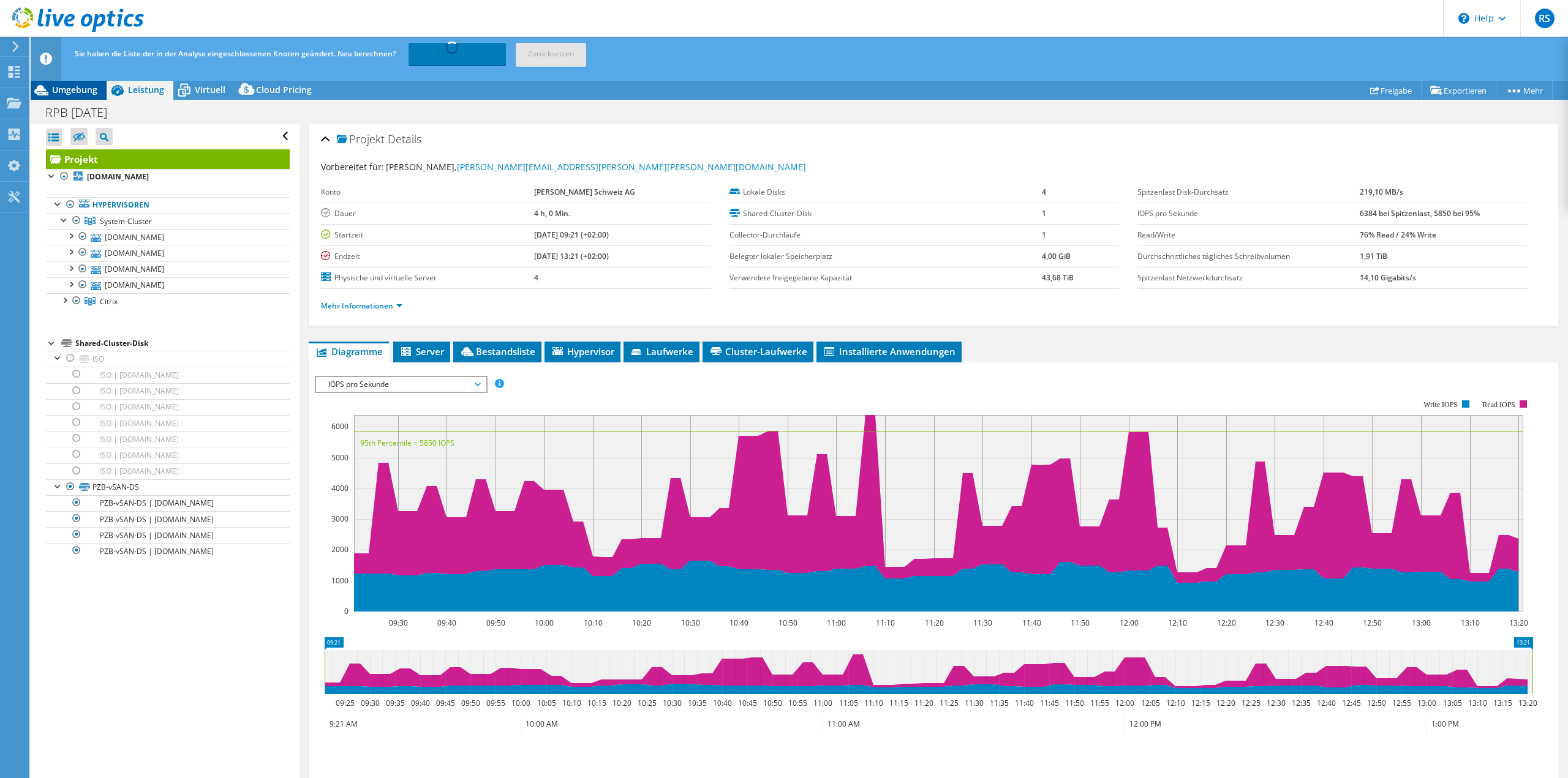
click at [87, 92] on span "Umgebung" at bounding box center [74, 90] width 45 height 12
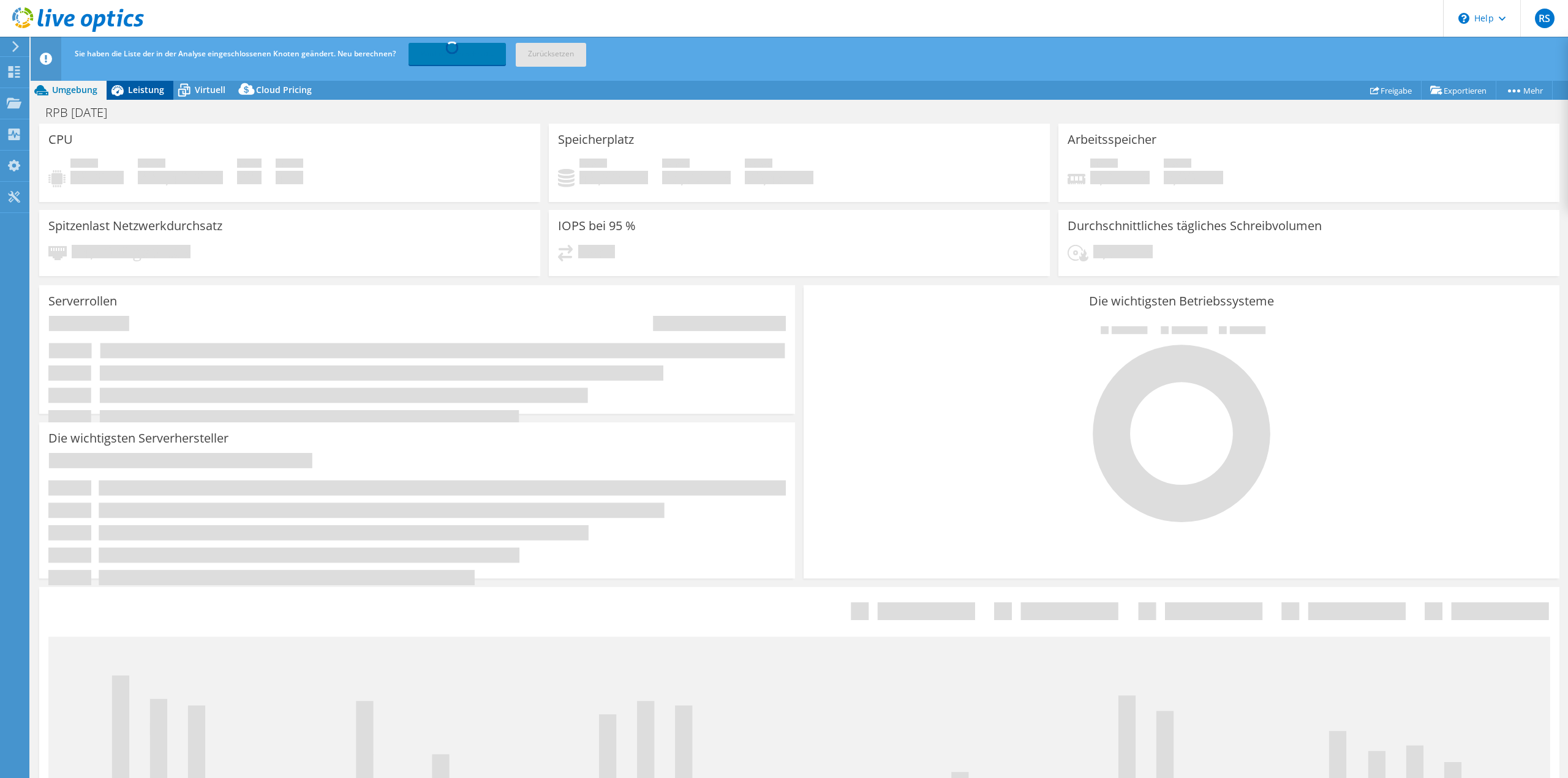
click at [139, 90] on span "Leistung" at bounding box center [146, 90] width 36 height 12
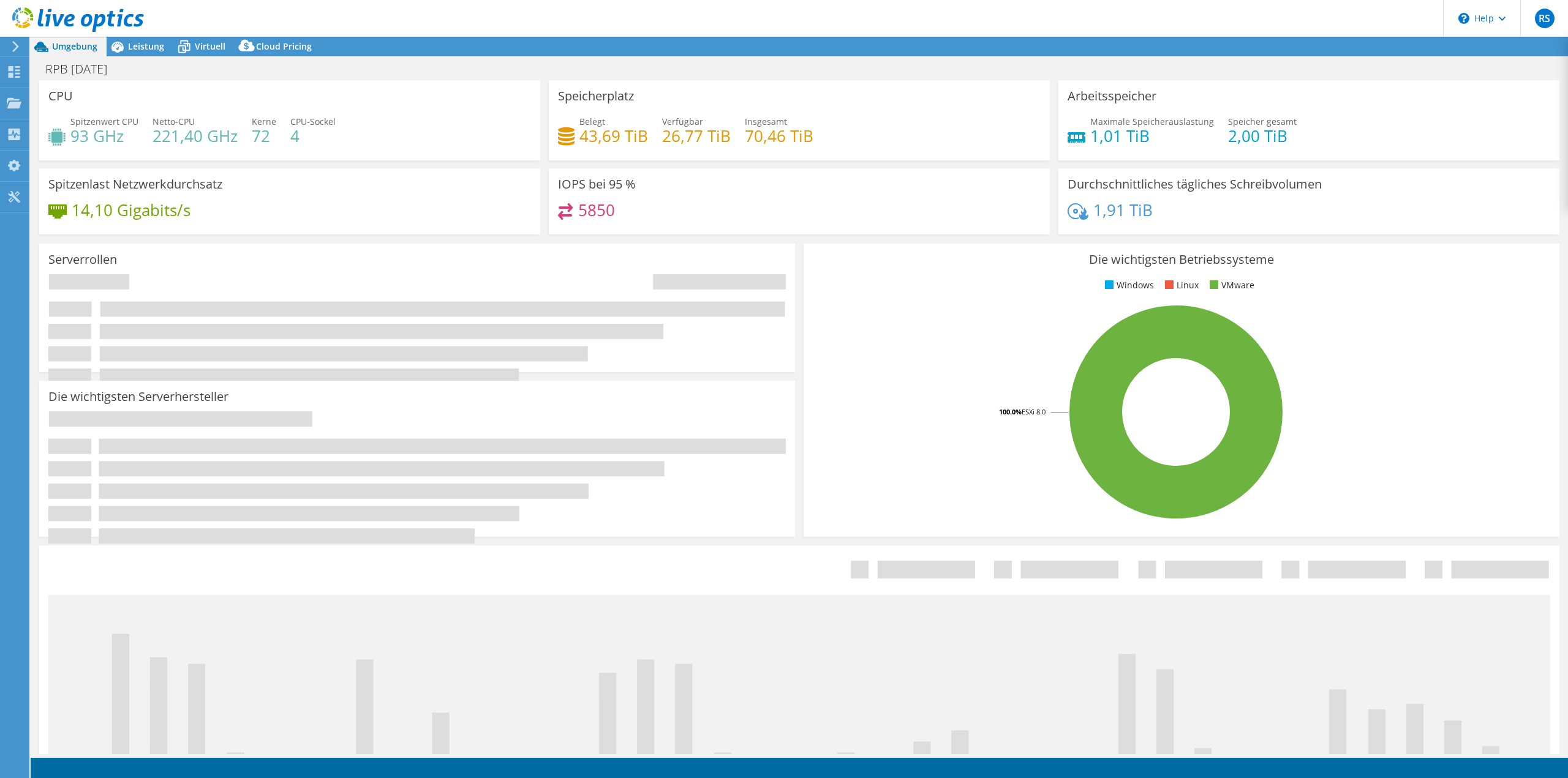
select select "USD"
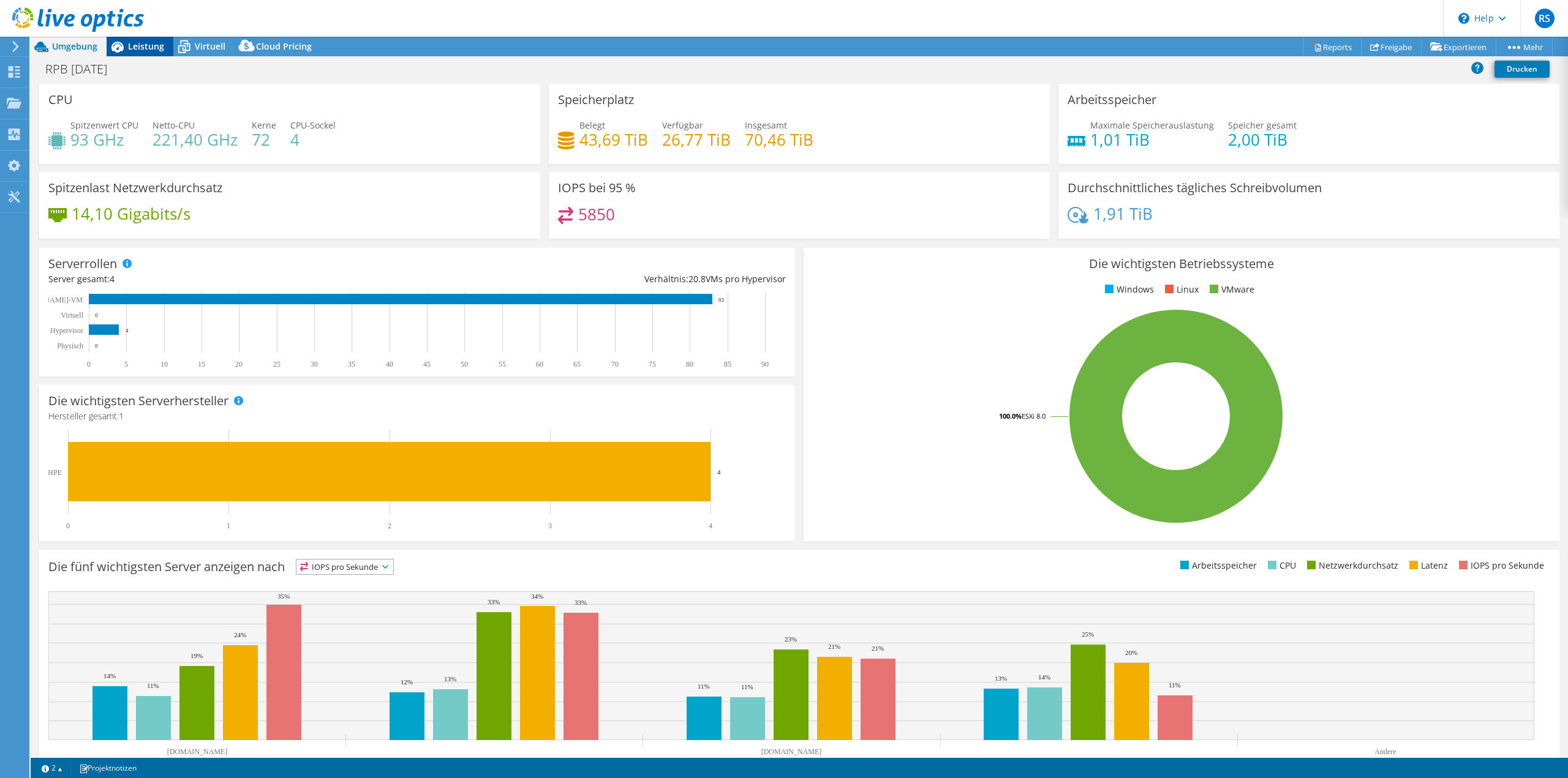
click at [149, 50] on span "Leistung" at bounding box center [146, 46] width 36 height 12
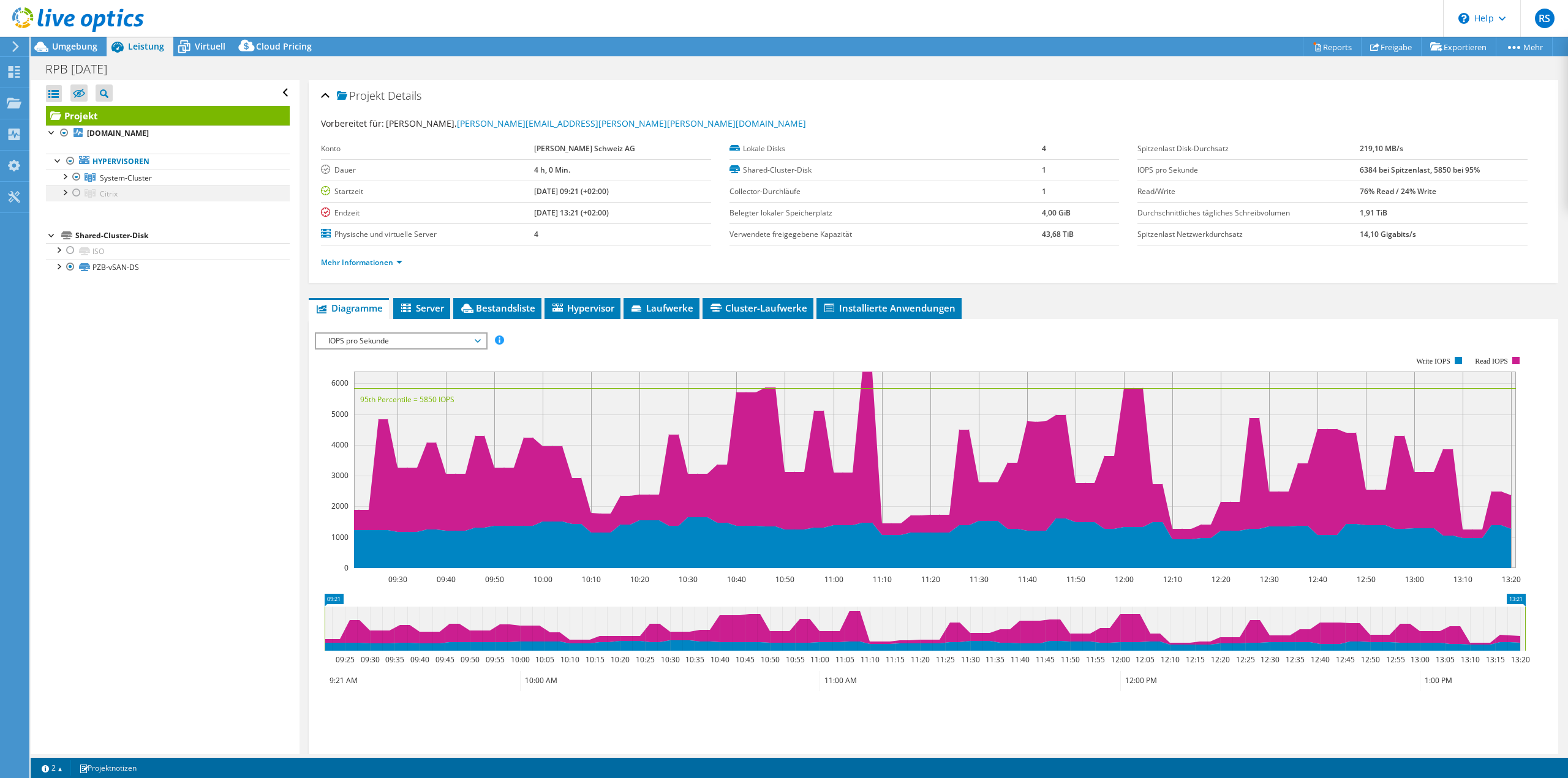
click at [65, 195] on div at bounding box center [64, 191] width 13 height 13
click at [62, 174] on div at bounding box center [64, 176] width 13 height 13
click at [70, 174] on div at bounding box center [64, 176] width 13 height 13
click at [73, 174] on div at bounding box center [76, 177] width 13 height 15
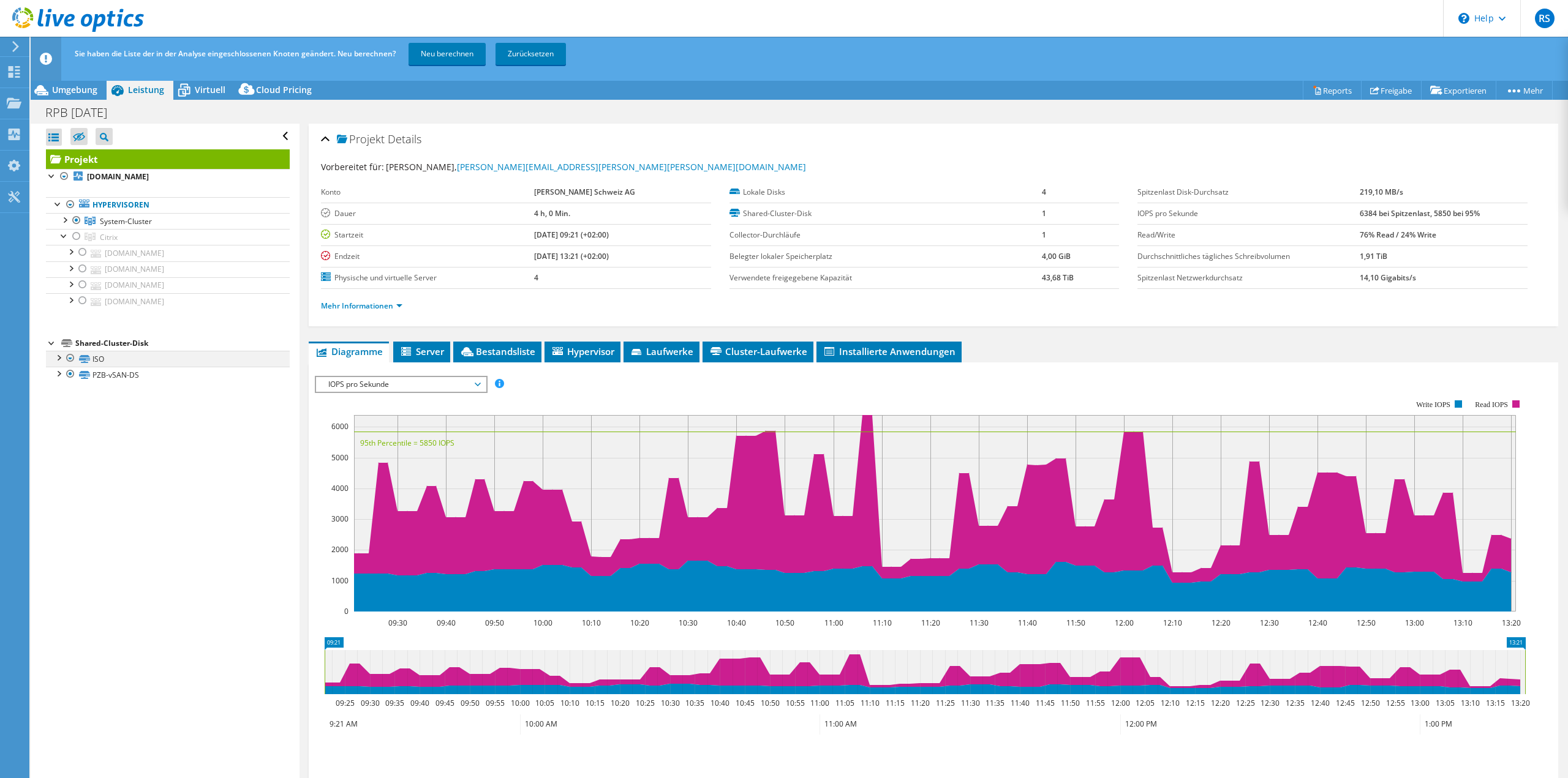
click at [67, 358] on div at bounding box center [70, 358] width 13 height 15
click at [69, 360] on div at bounding box center [70, 358] width 13 height 15
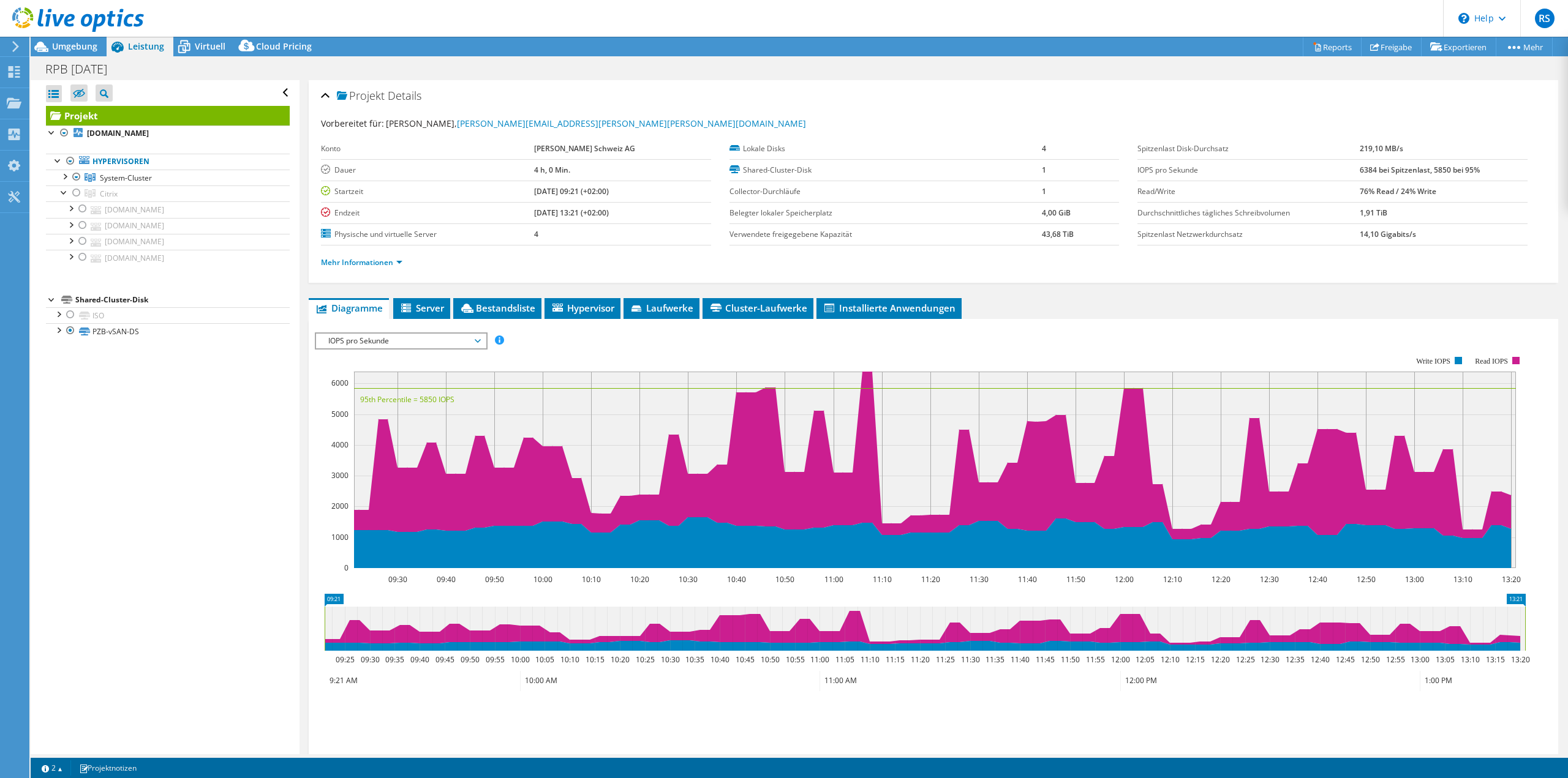
click at [180, 474] on div "Alle öffnen Alle schließen Ausgeschlossene Knoten verbergen Projektbaumfilter" at bounding box center [165, 417] width 269 height 674
click at [65, 159] on div at bounding box center [70, 161] width 13 height 15
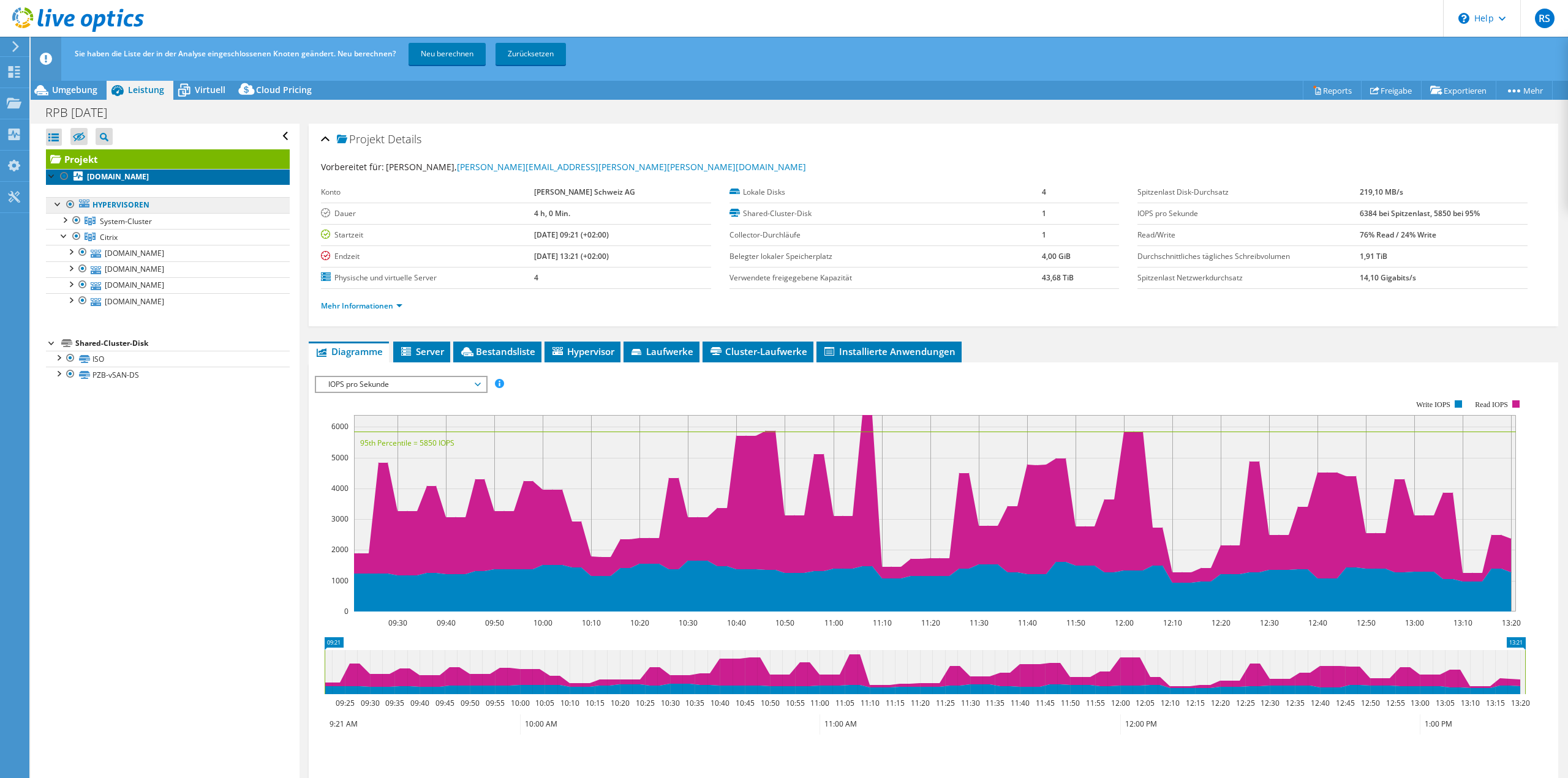
click at [76, 171] on icon at bounding box center [78, 176] width 9 height 9
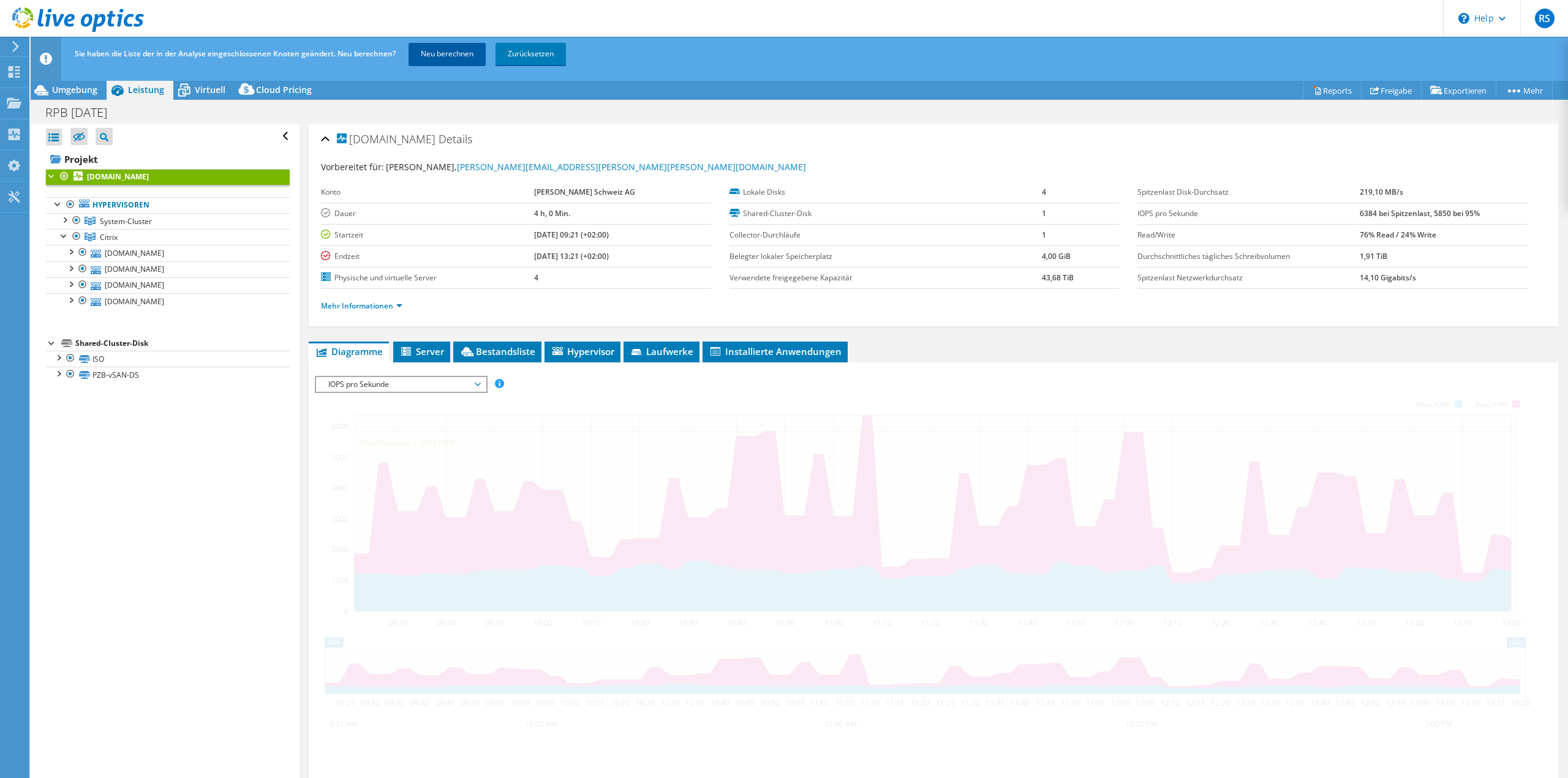
click at [447, 57] on link "Neu berechnen" at bounding box center [447, 54] width 77 height 22
drag, startPoint x: 188, startPoint y: 452, endPoint x: 191, endPoint y: 447, distance: 5.8
click at [188, 452] on div "Alle öffnen Alle schließen Ausgeschlossene Knoten verbergen Projektbaumfilter" at bounding box center [165, 461] width 269 height 674
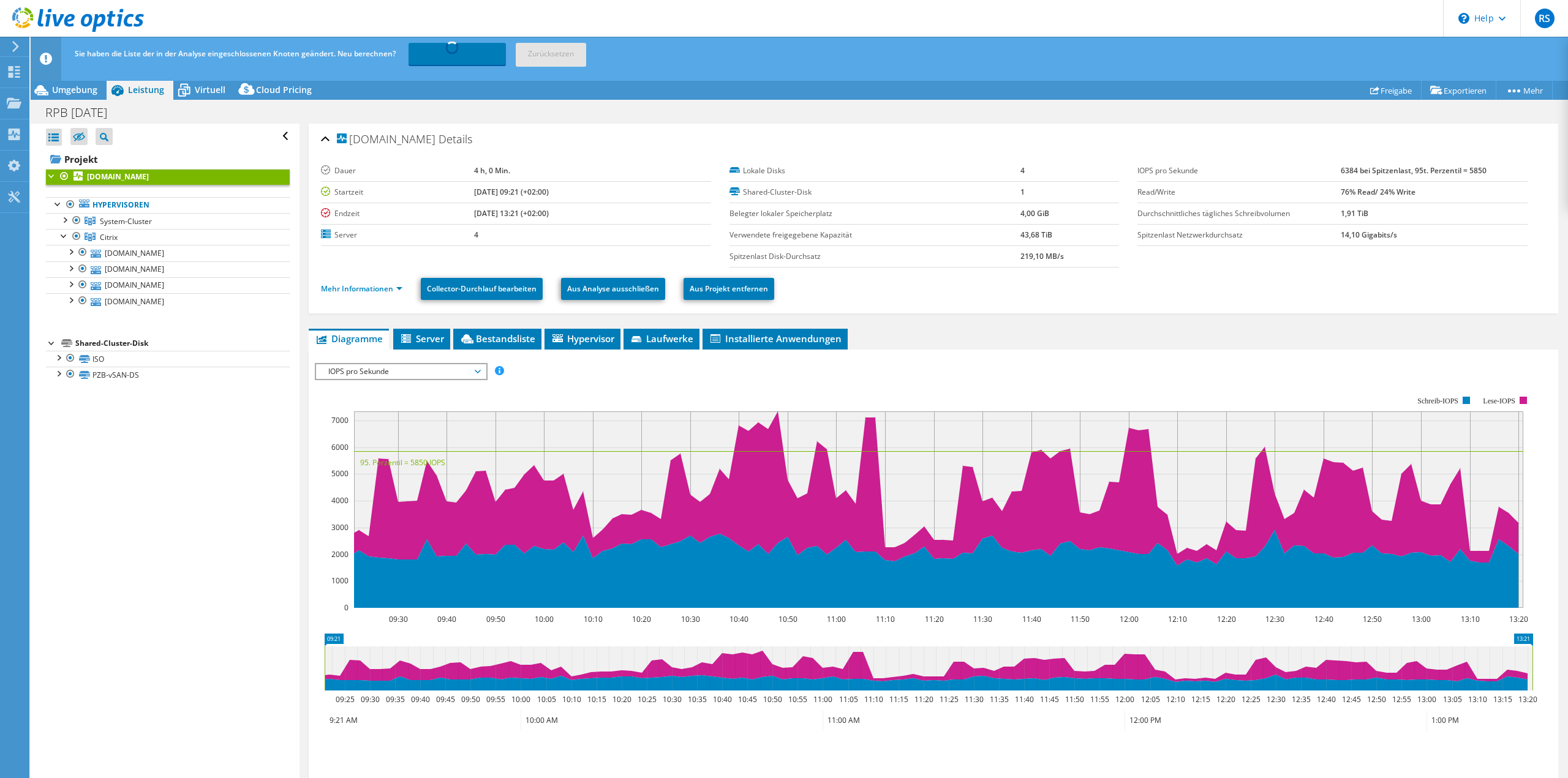
click at [122, 554] on div "Alle öffnen Alle schließen Ausgeschlossene Knoten verbergen Projektbaumfilter" at bounding box center [165, 461] width 269 height 674
click at [76, 235] on div at bounding box center [76, 237] width 13 height 15
click at [76, 237] on div at bounding box center [76, 237] width 13 height 15
click at [64, 238] on div at bounding box center [64, 235] width 13 height 13
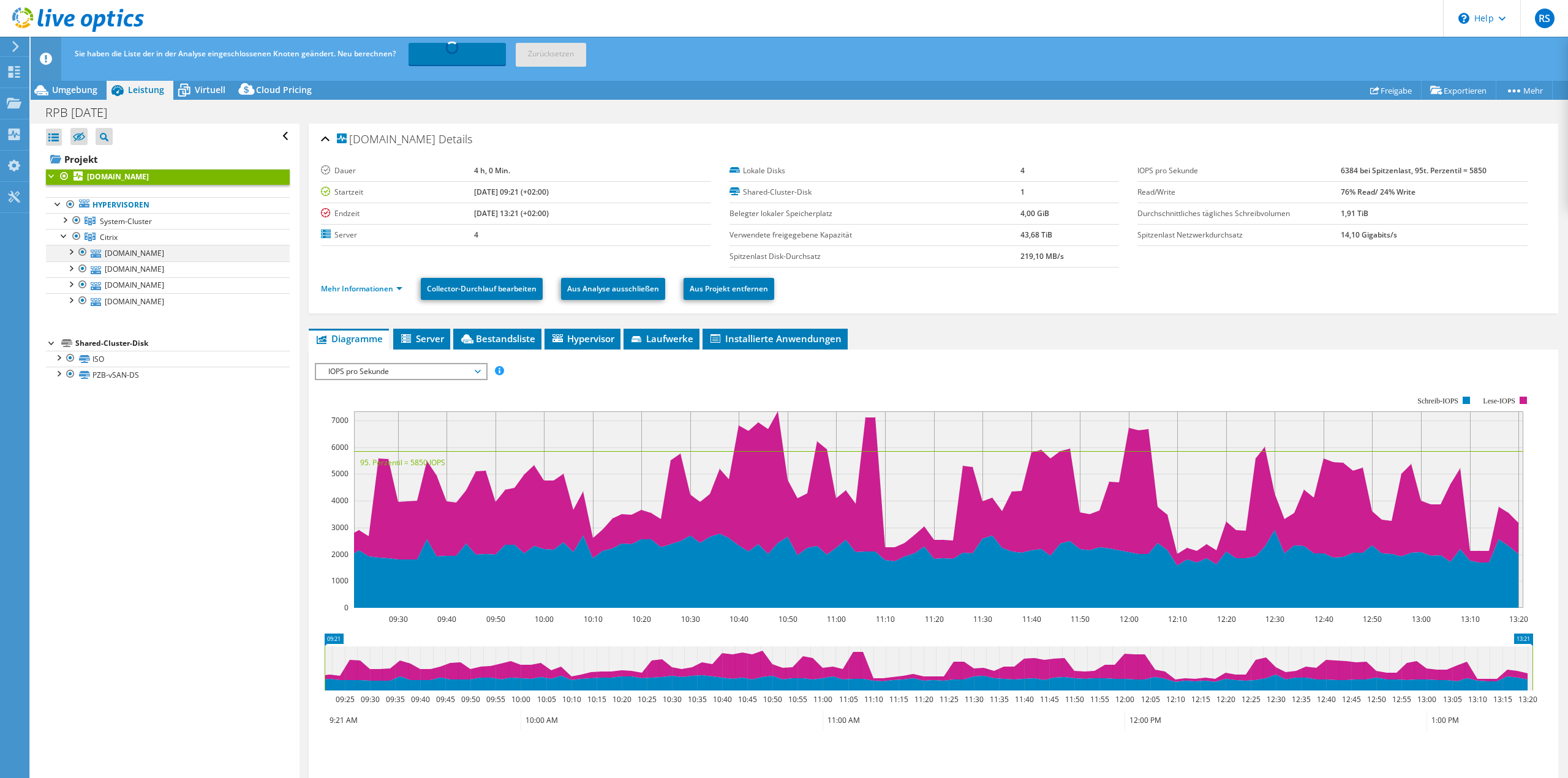
click at [82, 254] on div at bounding box center [82, 252] width 13 height 15
click at [70, 202] on div at bounding box center [70, 205] width 13 height 15
click at [472, 59] on link "Wird neu berechnet..." at bounding box center [457, 54] width 97 height 22
click at [131, 512] on div "Alle öffnen Alle schließen Ausgeschlossene Knoten verbergen Projektbaumfilter" at bounding box center [165, 461] width 269 height 674
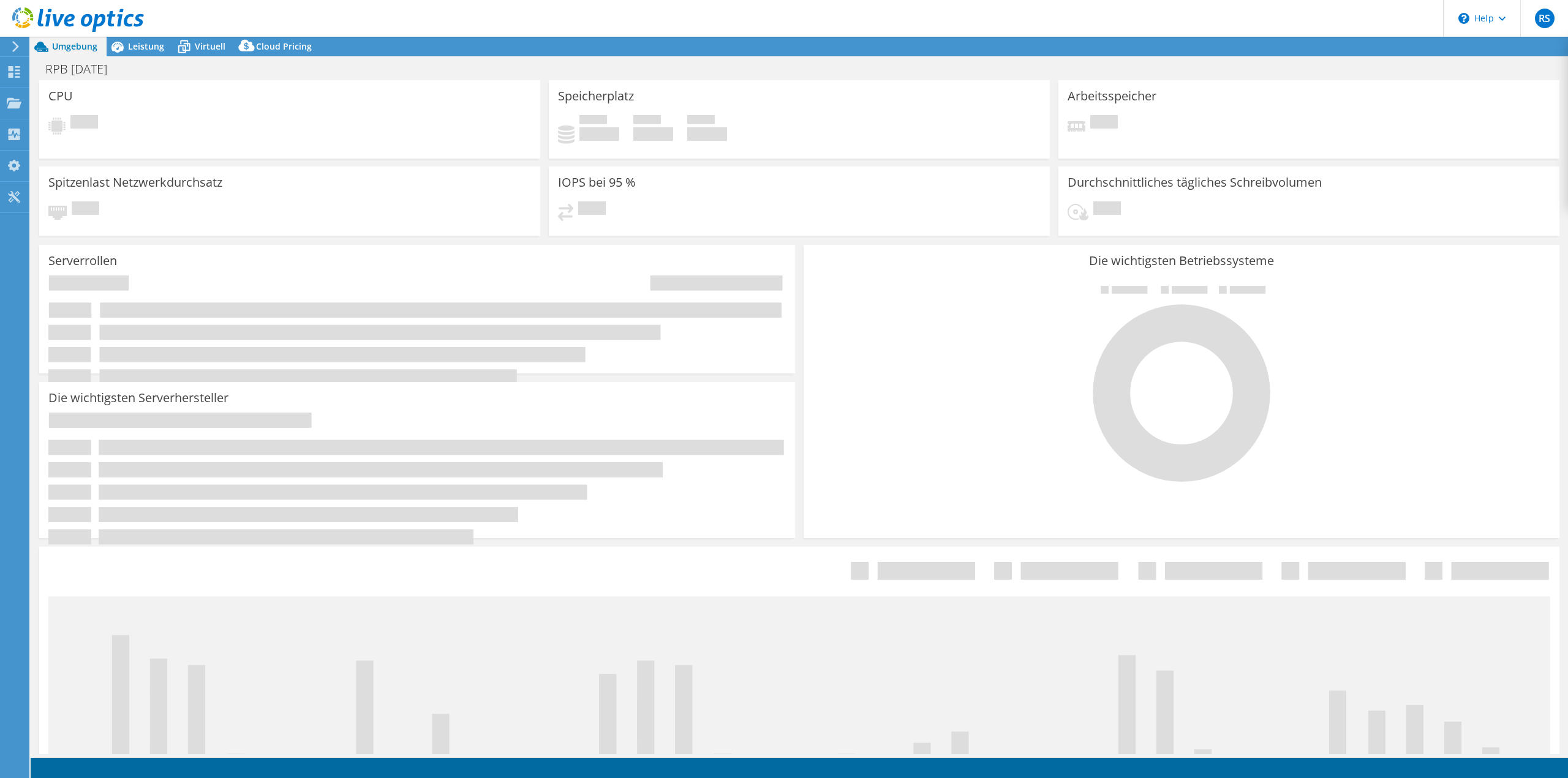
select select "USD"
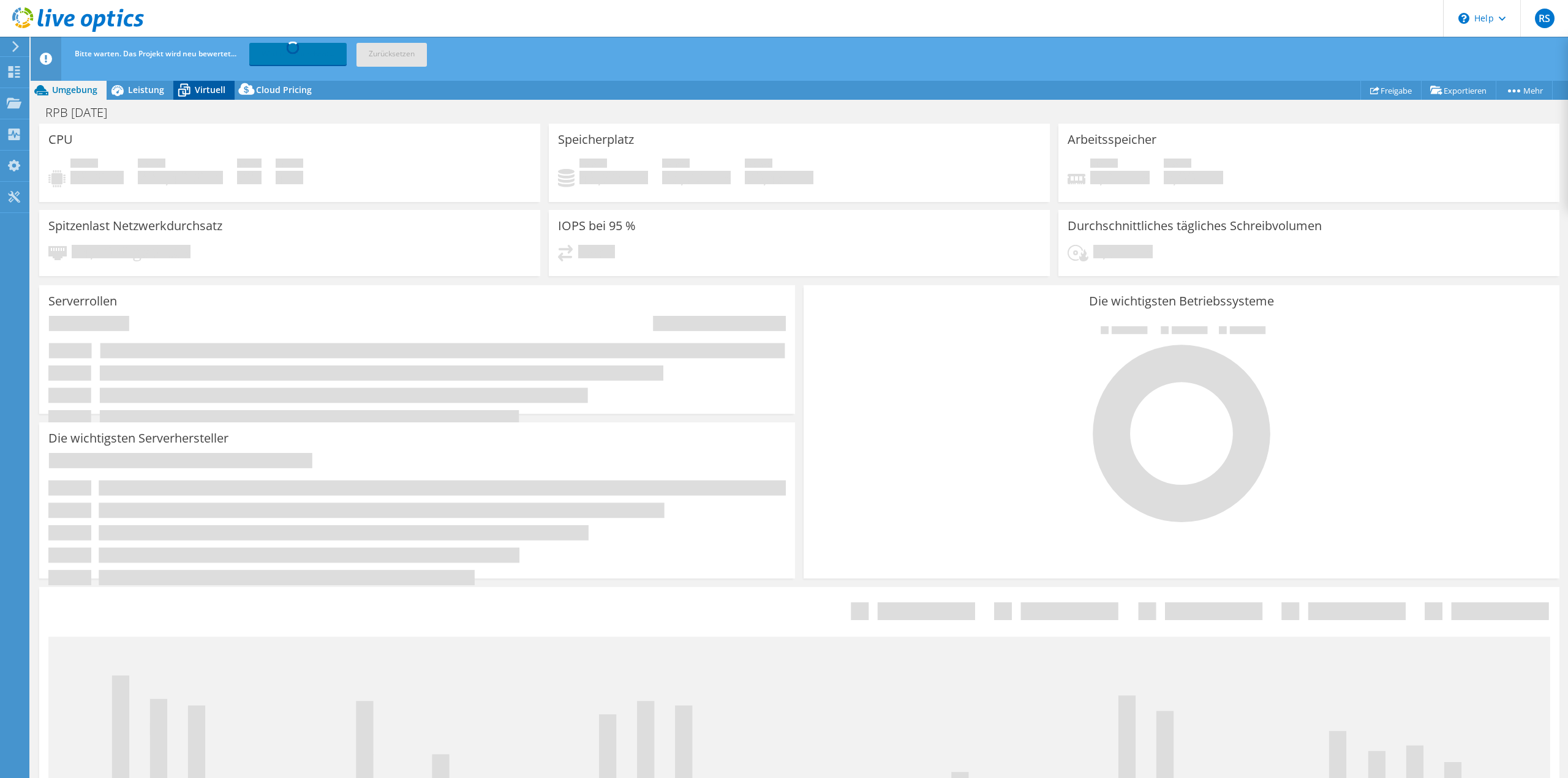
click at [209, 91] on span "Virtuell" at bounding box center [209, 90] width 30 height 12
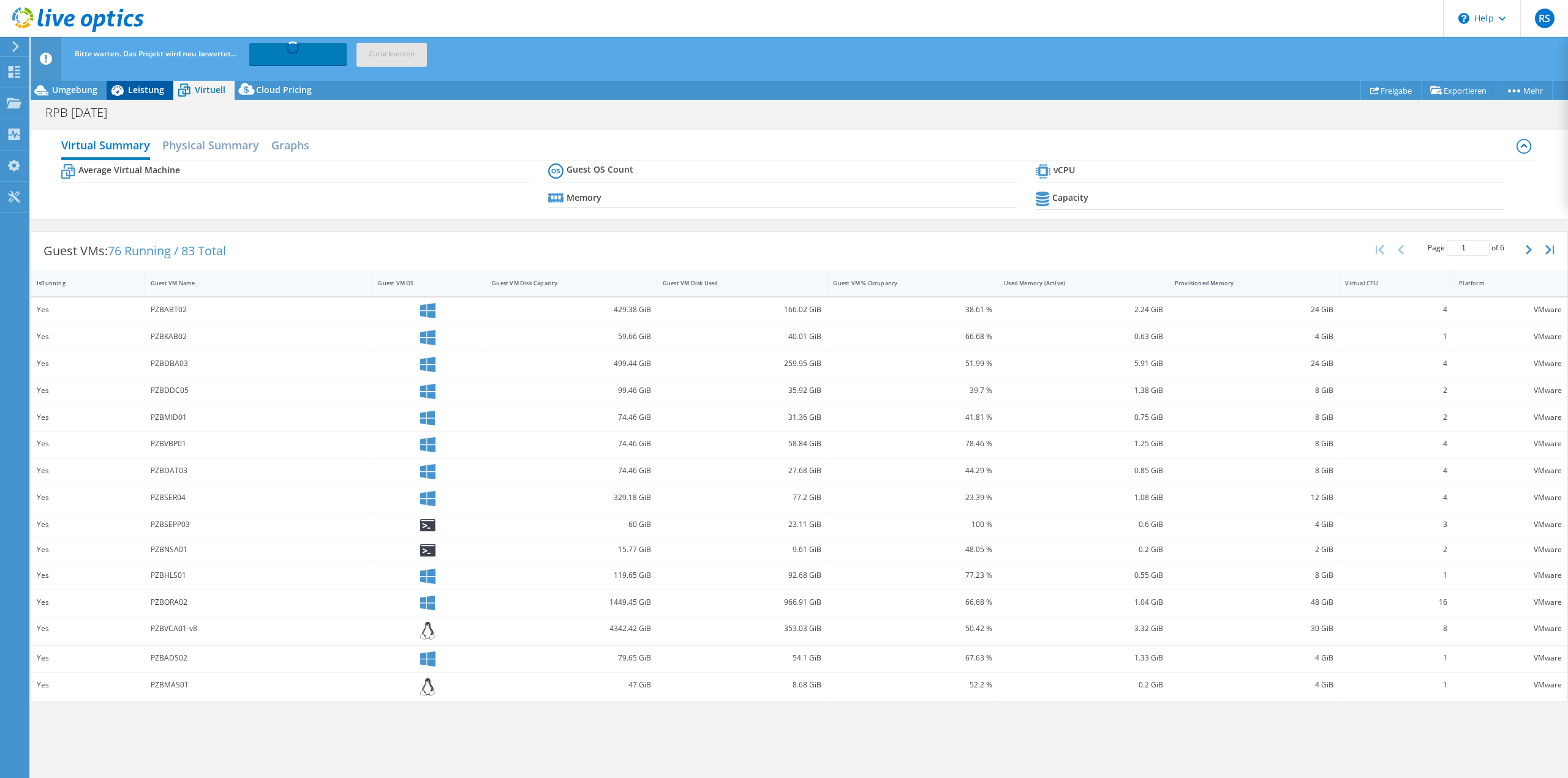
click at [147, 90] on span "Leistung" at bounding box center [146, 90] width 36 height 12
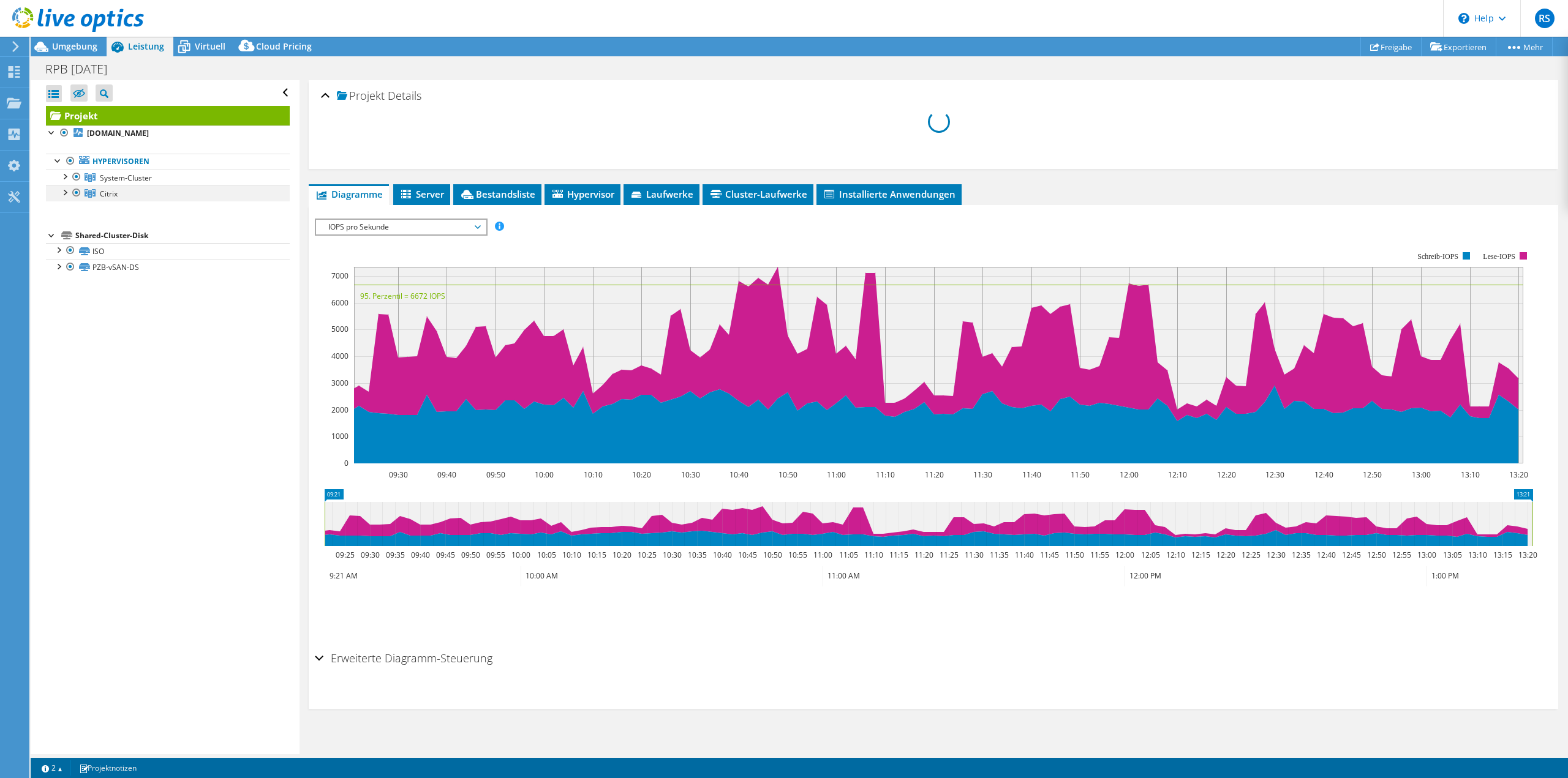
click at [79, 192] on div at bounding box center [76, 193] width 13 height 15
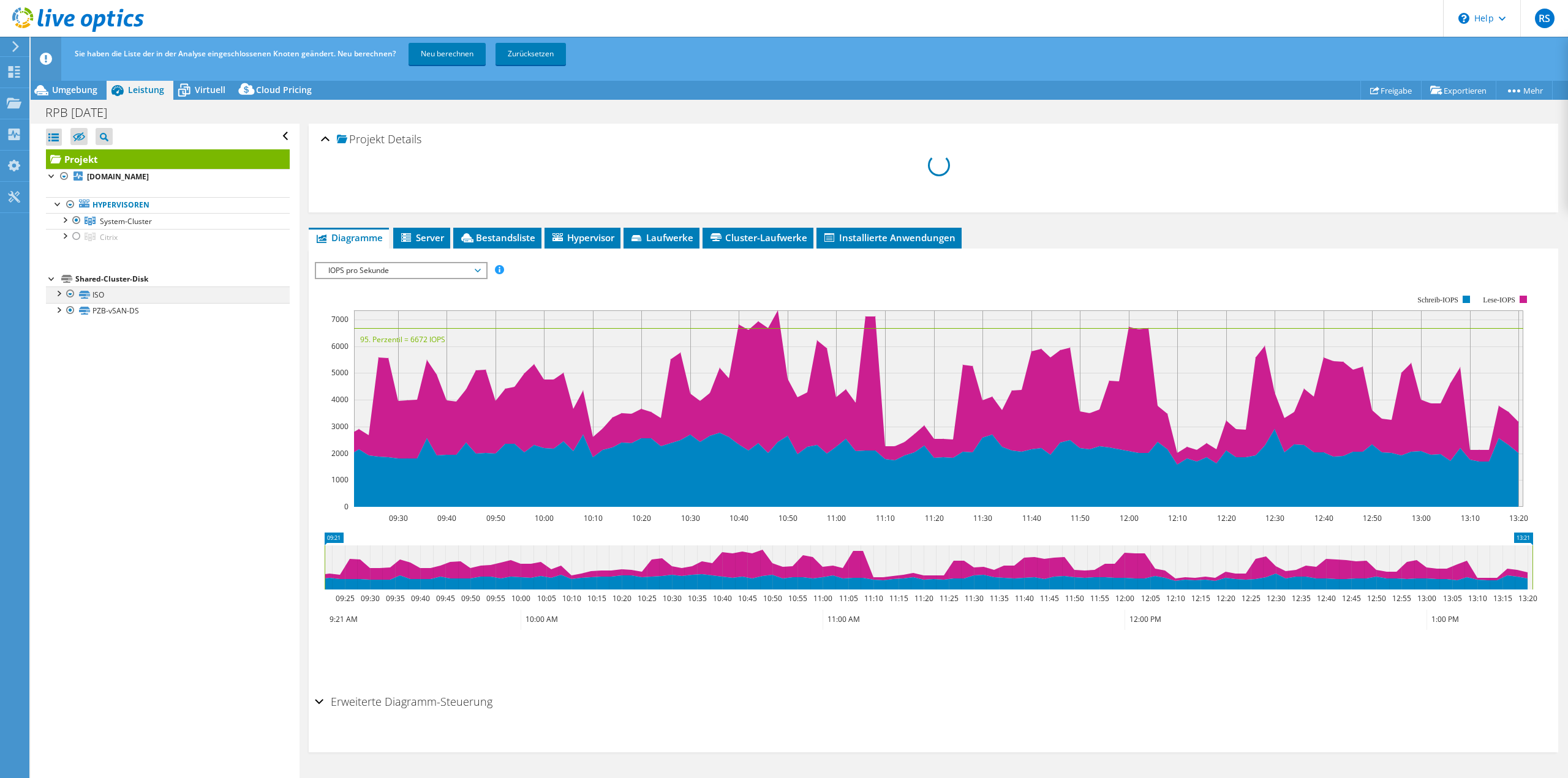
click at [66, 295] on div at bounding box center [70, 294] width 13 height 15
click at [71, 296] on div at bounding box center [70, 294] width 13 height 15
click at [439, 51] on link "Neu berechnen" at bounding box center [447, 54] width 77 height 22
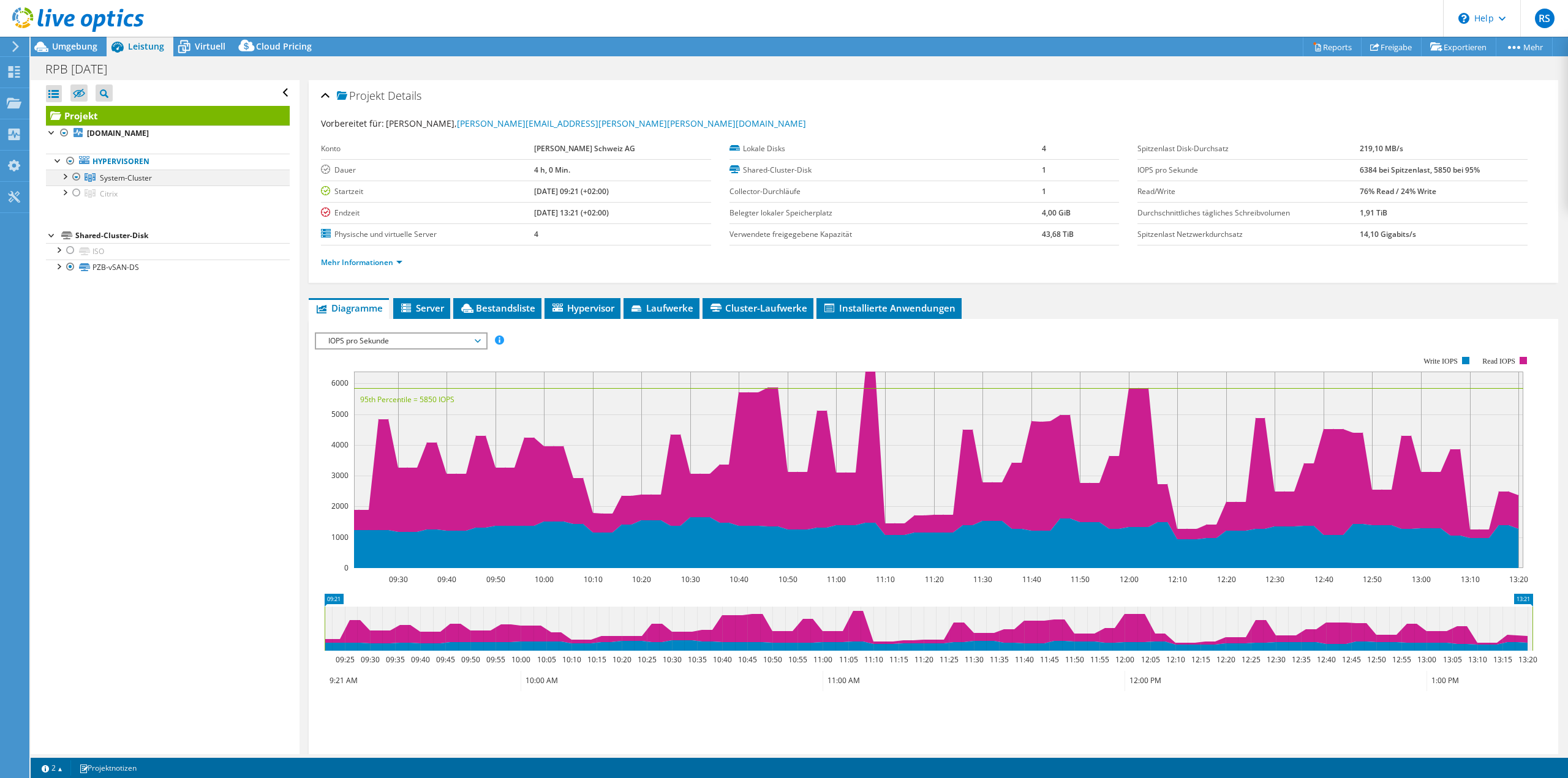
click at [78, 178] on div at bounding box center [76, 177] width 13 height 15
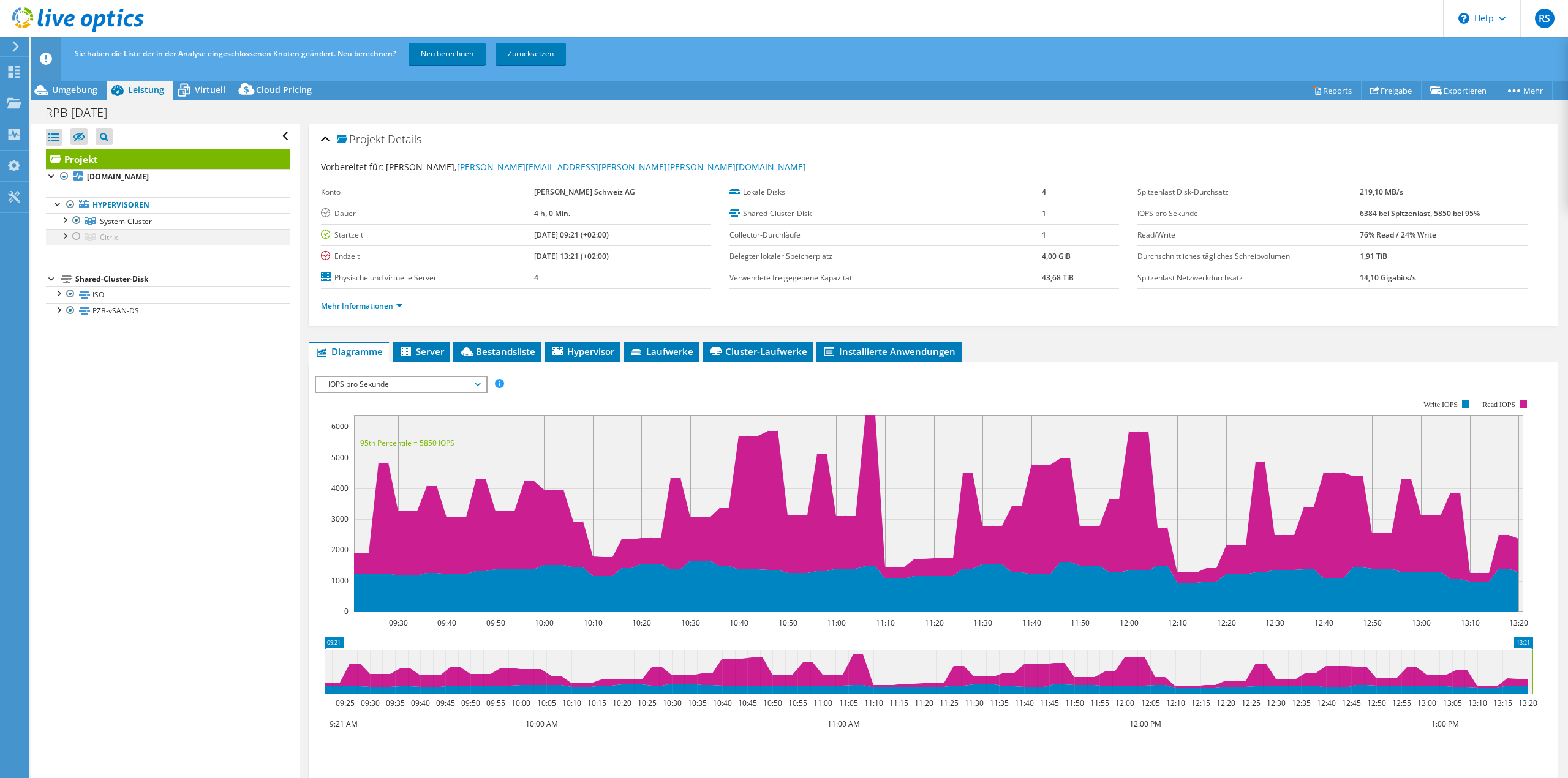
click at [79, 240] on div at bounding box center [76, 237] width 13 height 15
click at [79, 221] on div at bounding box center [76, 220] width 13 height 15
click at [449, 58] on link "Neu berechnen" at bounding box center [447, 54] width 77 height 22
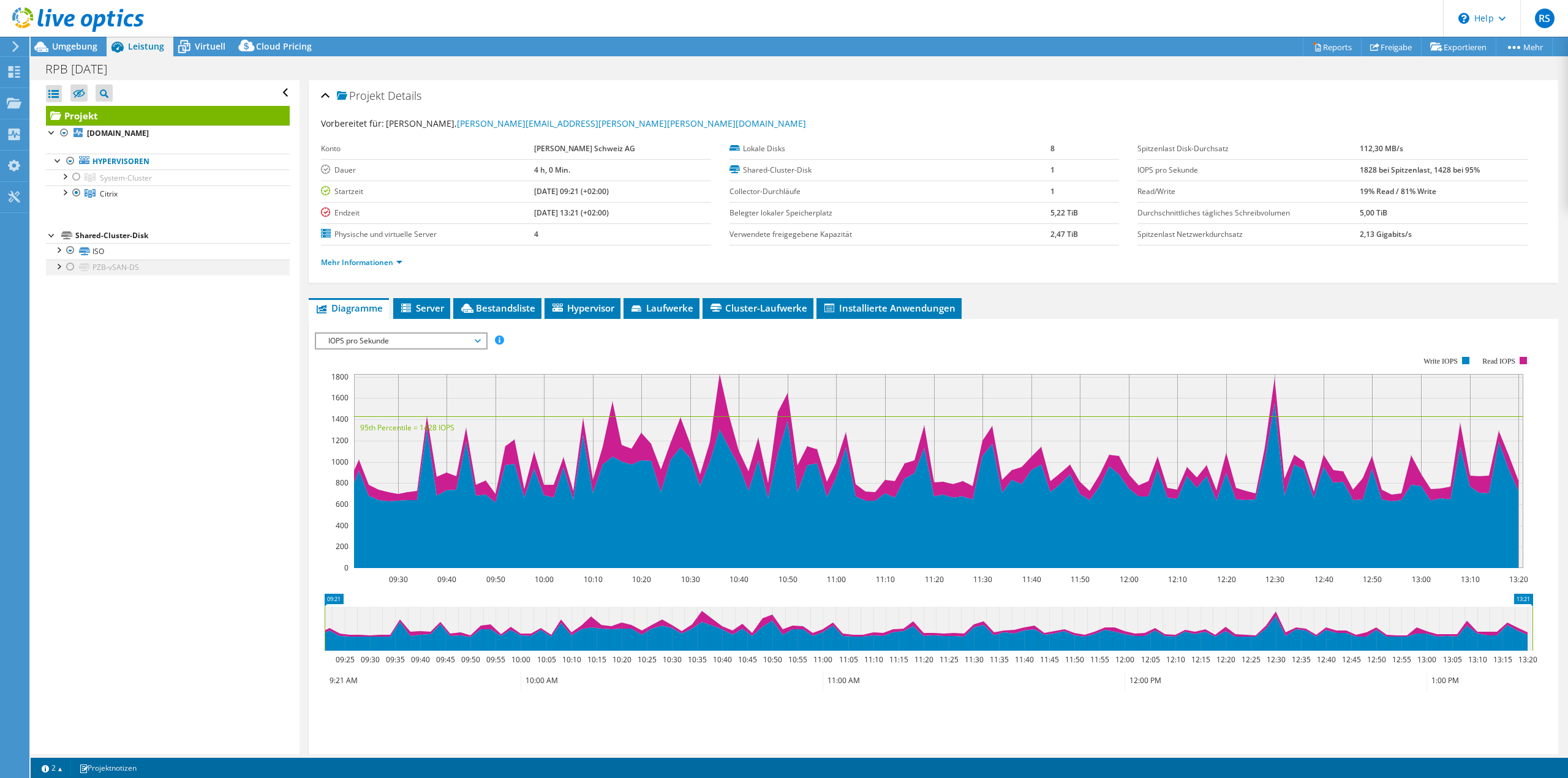
click at [70, 266] on div at bounding box center [70, 267] width 13 height 15
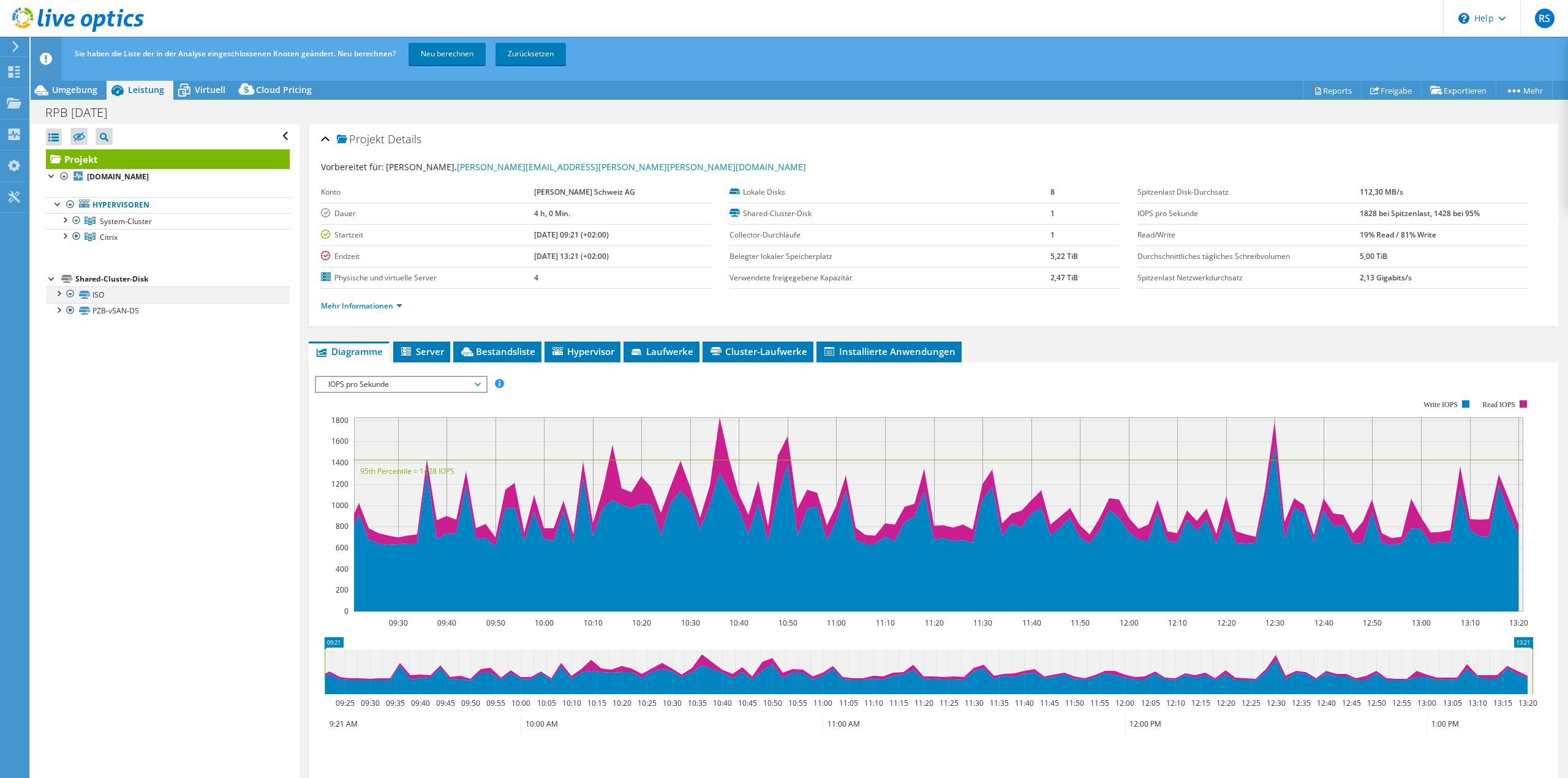
click at [70, 290] on div at bounding box center [70, 294] width 13 height 15
click at [73, 296] on div at bounding box center [70, 294] width 13 height 15
click at [462, 53] on link "Neu berechnen" at bounding box center [447, 54] width 77 height 22
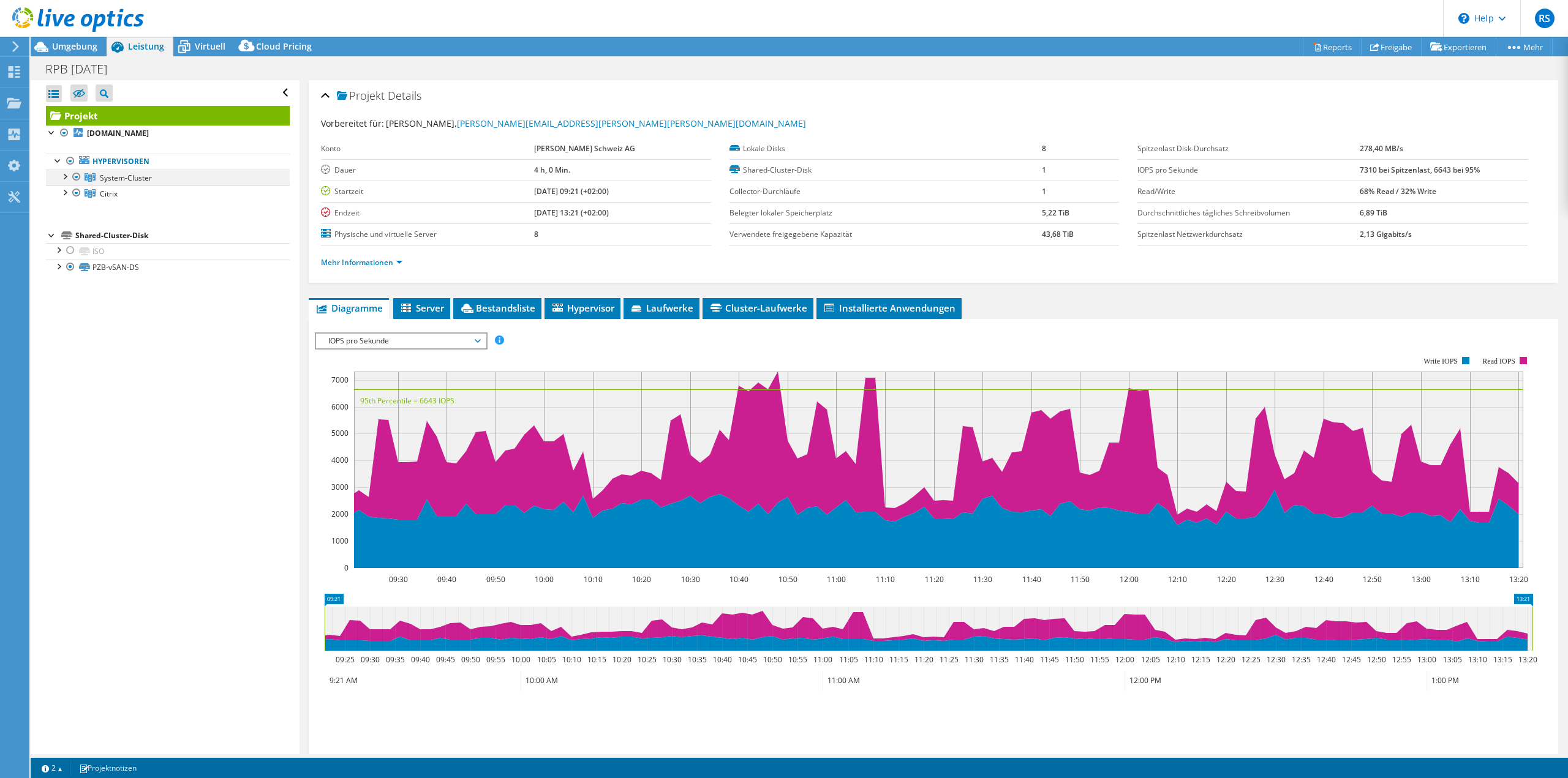
click at [65, 177] on div at bounding box center [64, 176] width 13 height 13
click at [79, 179] on div at bounding box center [76, 177] width 13 height 15
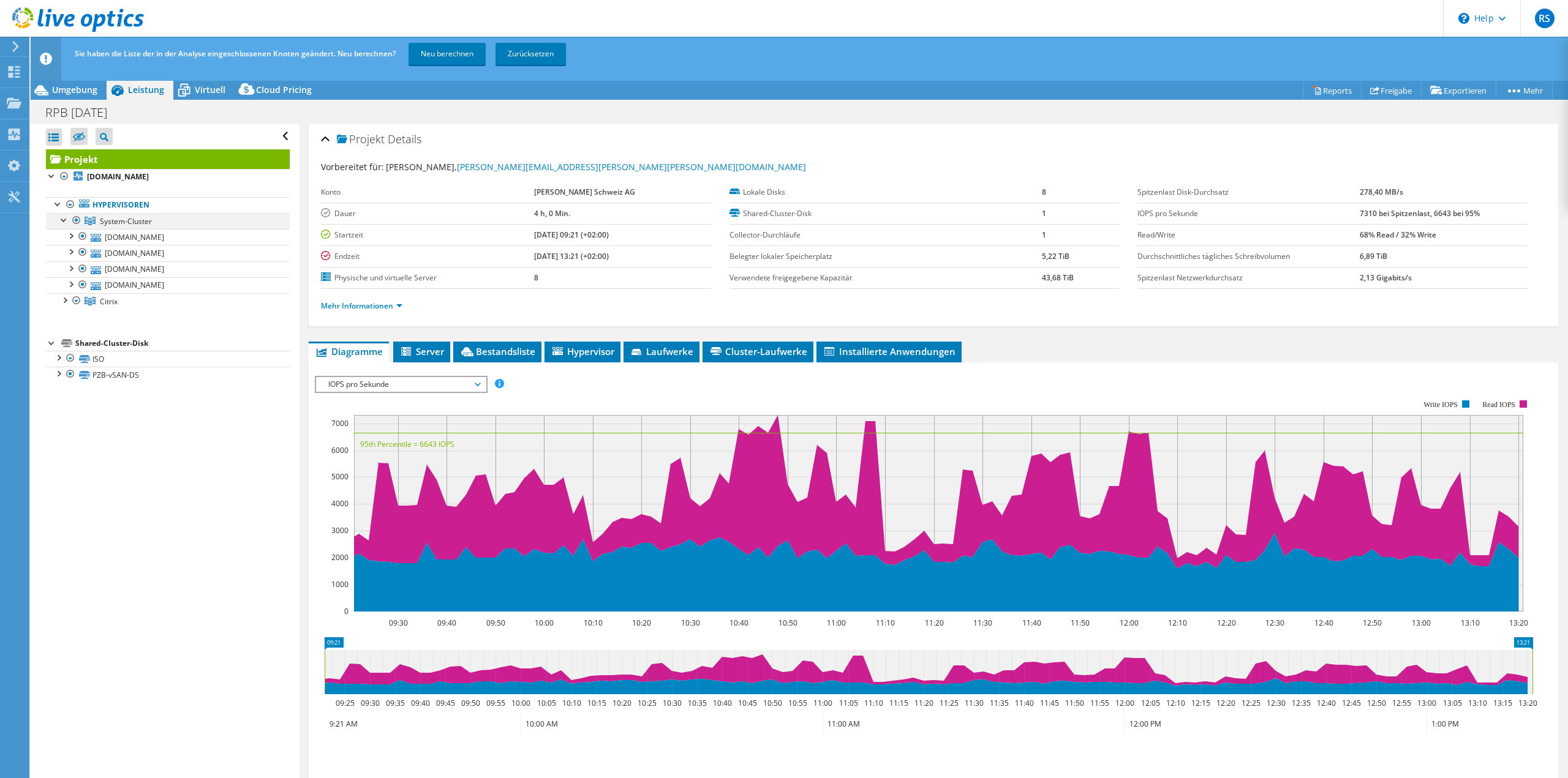
click at [76, 222] on div at bounding box center [76, 220] width 13 height 15
click at [433, 58] on link "Neu berechnen" at bounding box center [447, 54] width 77 height 22
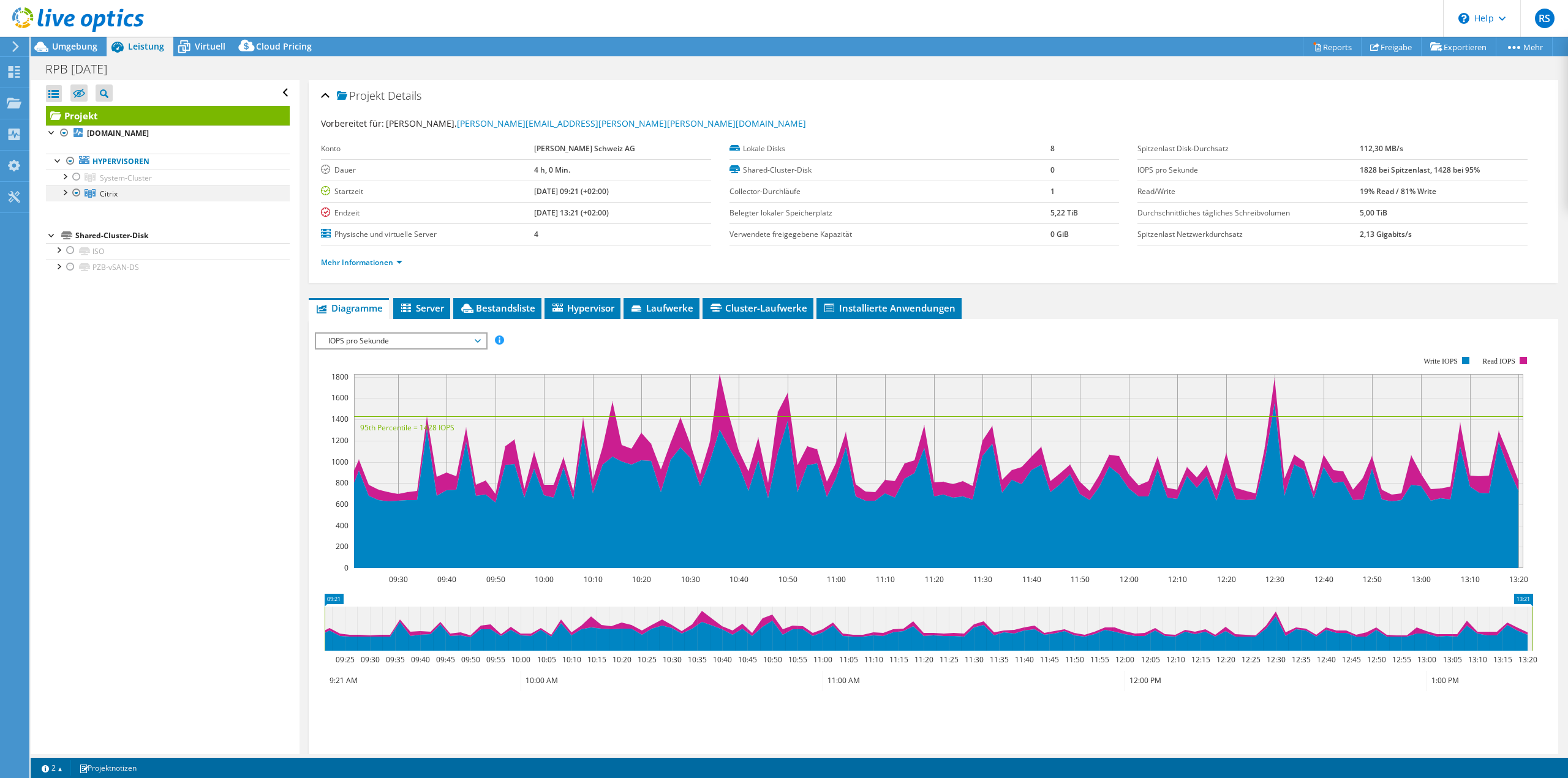
click at [68, 194] on div at bounding box center [64, 191] width 13 height 13
click at [62, 331] on div at bounding box center [58, 329] width 13 height 13
click at [60, 316] on div at bounding box center [58, 313] width 13 height 13
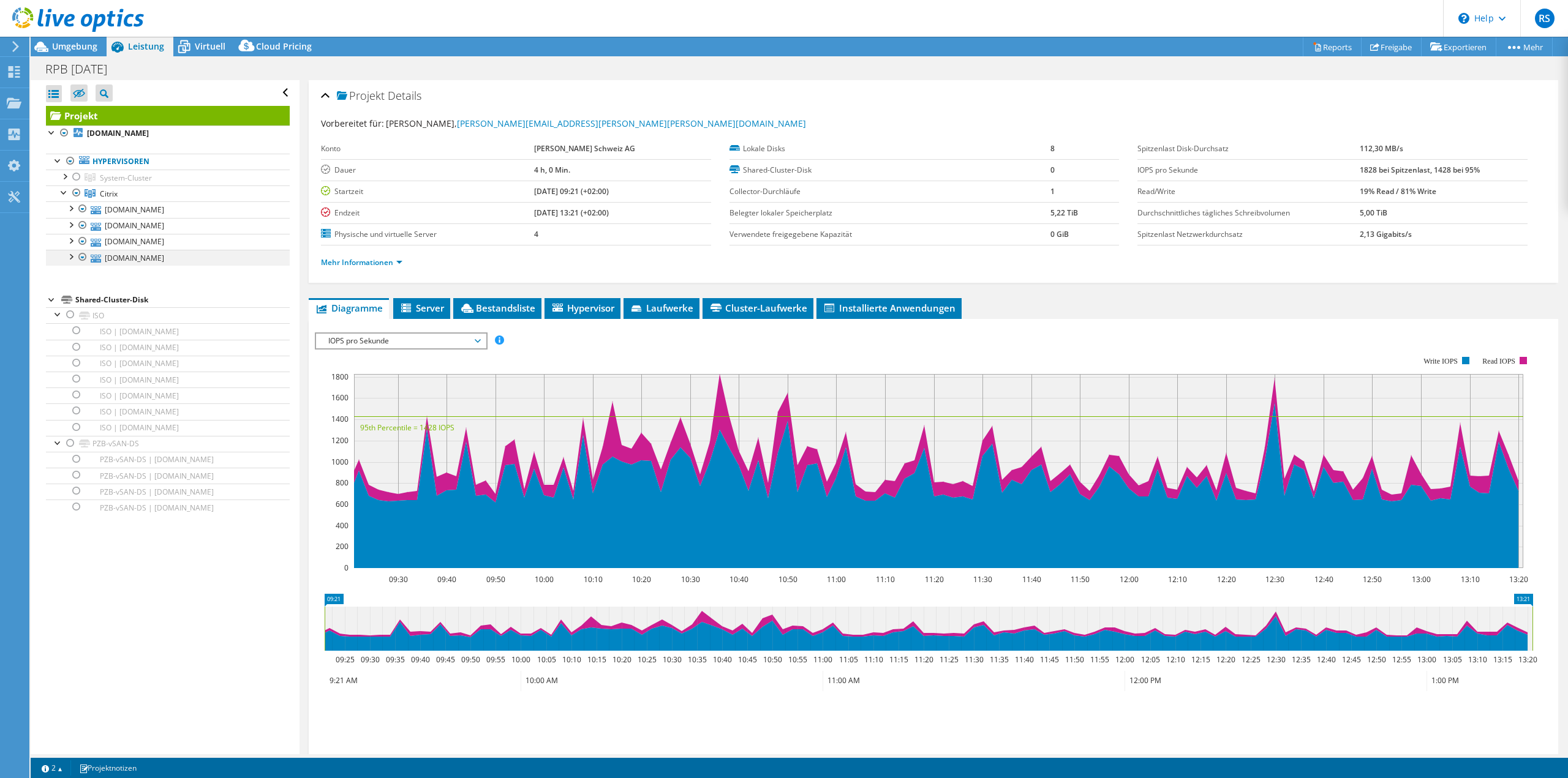
click at [71, 258] on div at bounding box center [70, 256] width 13 height 13
click at [72, 240] on div at bounding box center [70, 240] width 13 height 13
click at [73, 222] on div at bounding box center [70, 224] width 13 height 13
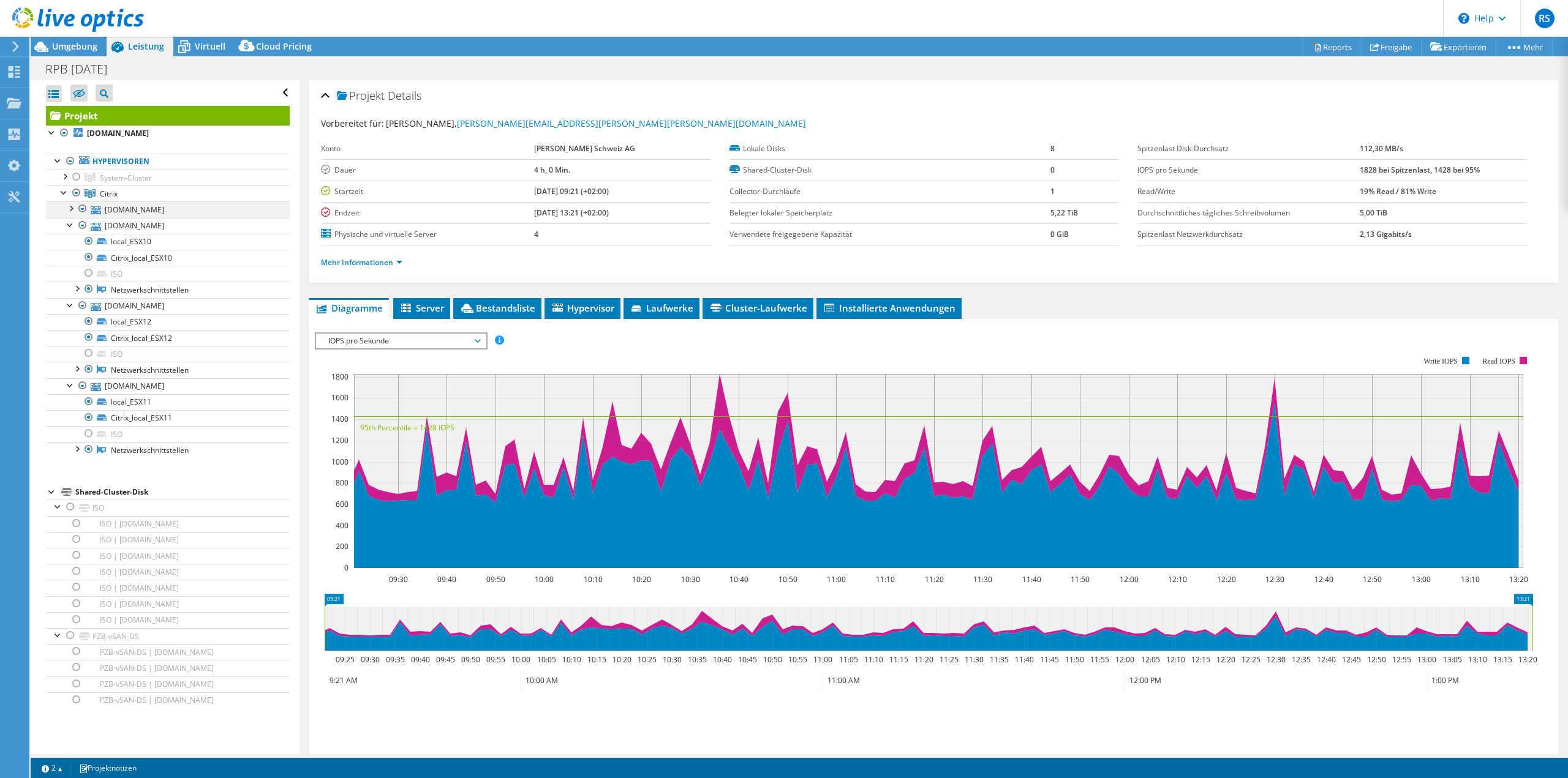
click at [73, 208] on div at bounding box center [70, 208] width 13 height 13
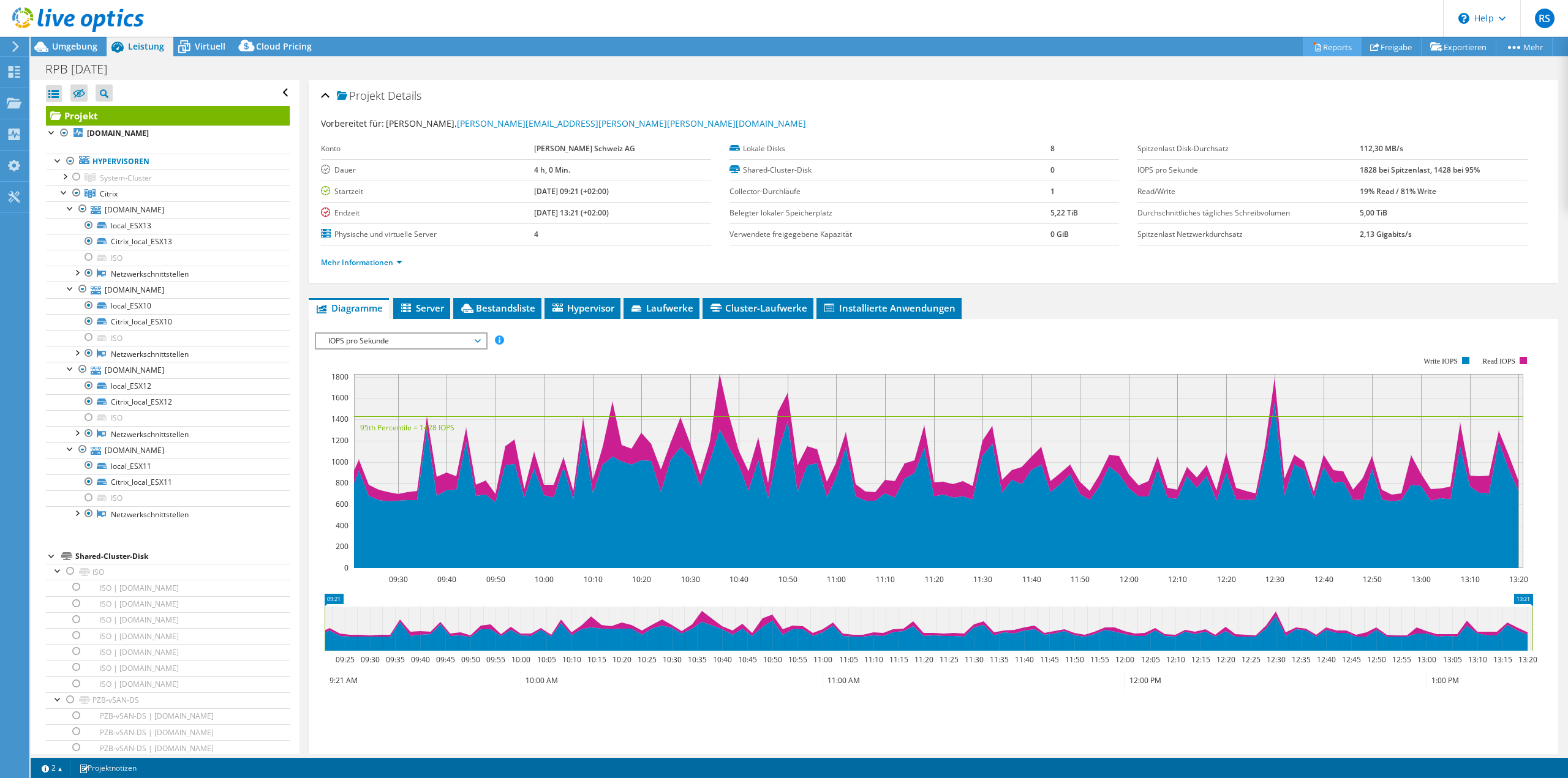
click at [1313, 47] on icon at bounding box center [1317, 47] width 9 height 9
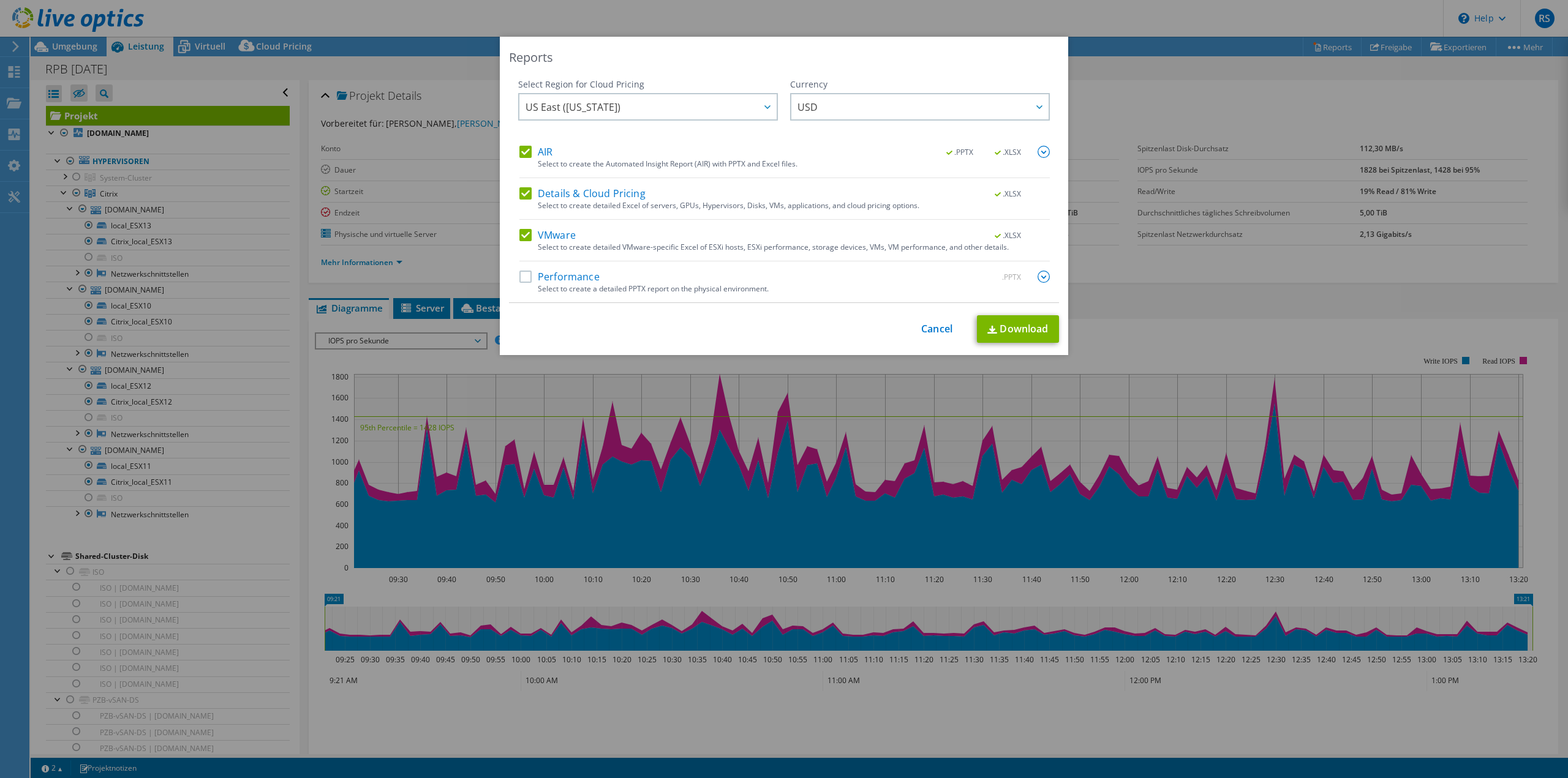
click at [528, 152] on label "AIR" at bounding box center [536, 151] width 33 height 13
click at [0, 0] on input "AIR" at bounding box center [0, 0] width 0 height 0
drag, startPoint x: 521, startPoint y: 191, endPoint x: 522, endPoint y: 200, distance: 9.1
click at [521, 191] on label "Details & Cloud Pricing" at bounding box center [583, 194] width 126 height 13
click at [0, 0] on input "Details & Cloud Pricing" at bounding box center [0, 0] width 0 height 0
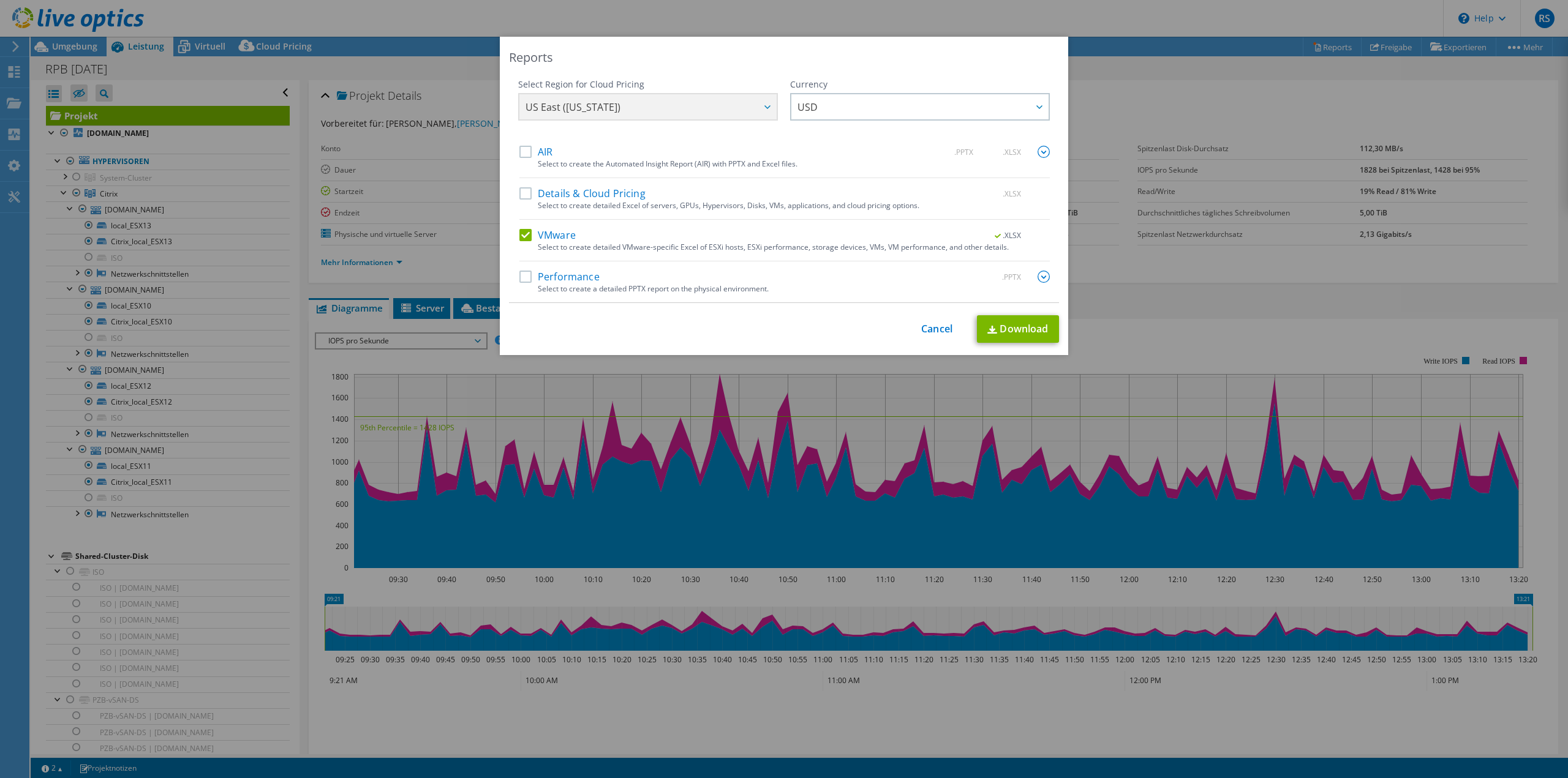
click at [522, 229] on label "VMware" at bounding box center [548, 235] width 56 height 13
click at [0, 0] on input "VMware" at bounding box center [0, 0] width 0 height 0
click at [519, 274] on label "Performance" at bounding box center [560, 277] width 80 height 13
click at [0, 0] on input "Performance" at bounding box center [0, 0] width 0 height 0
click at [1042, 276] on img at bounding box center [1043, 277] width 13 height 13
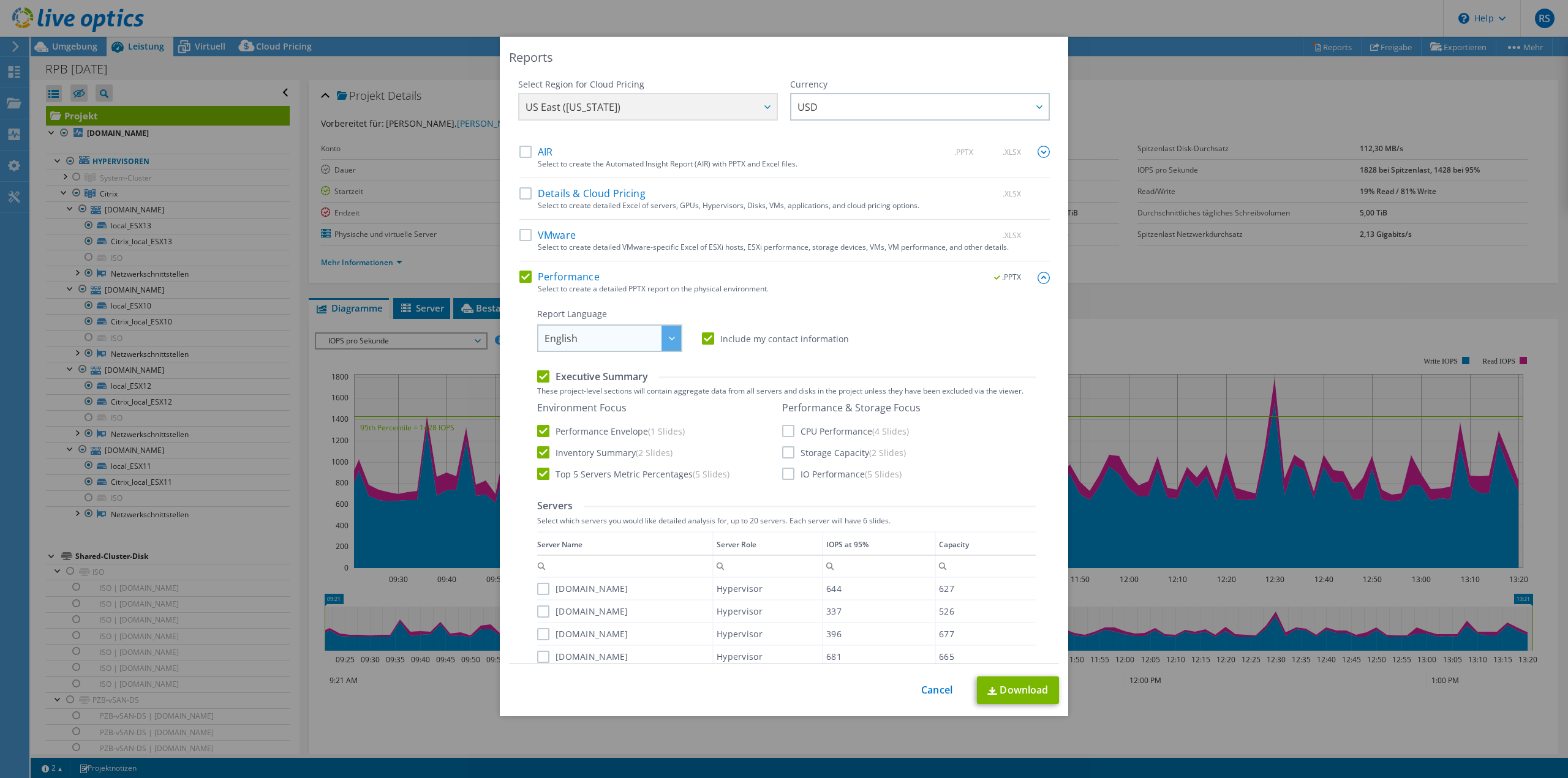
click at [612, 332] on span "English" at bounding box center [613, 338] width 137 height 25
click at [591, 382] on li "Deutsch" at bounding box center [609, 386] width 139 height 22
click at [790, 432] on label "CPU Performance (4 Slides)" at bounding box center [845, 431] width 127 height 13
click at [0, 0] on input "CPU Performance (4 Slides)" at bounding box center [0, 0] width 0 height 0
click at [790, 453] on label "Storage Capacity (2 Slides)" at bounding box center [844, 452] width 124 height 13
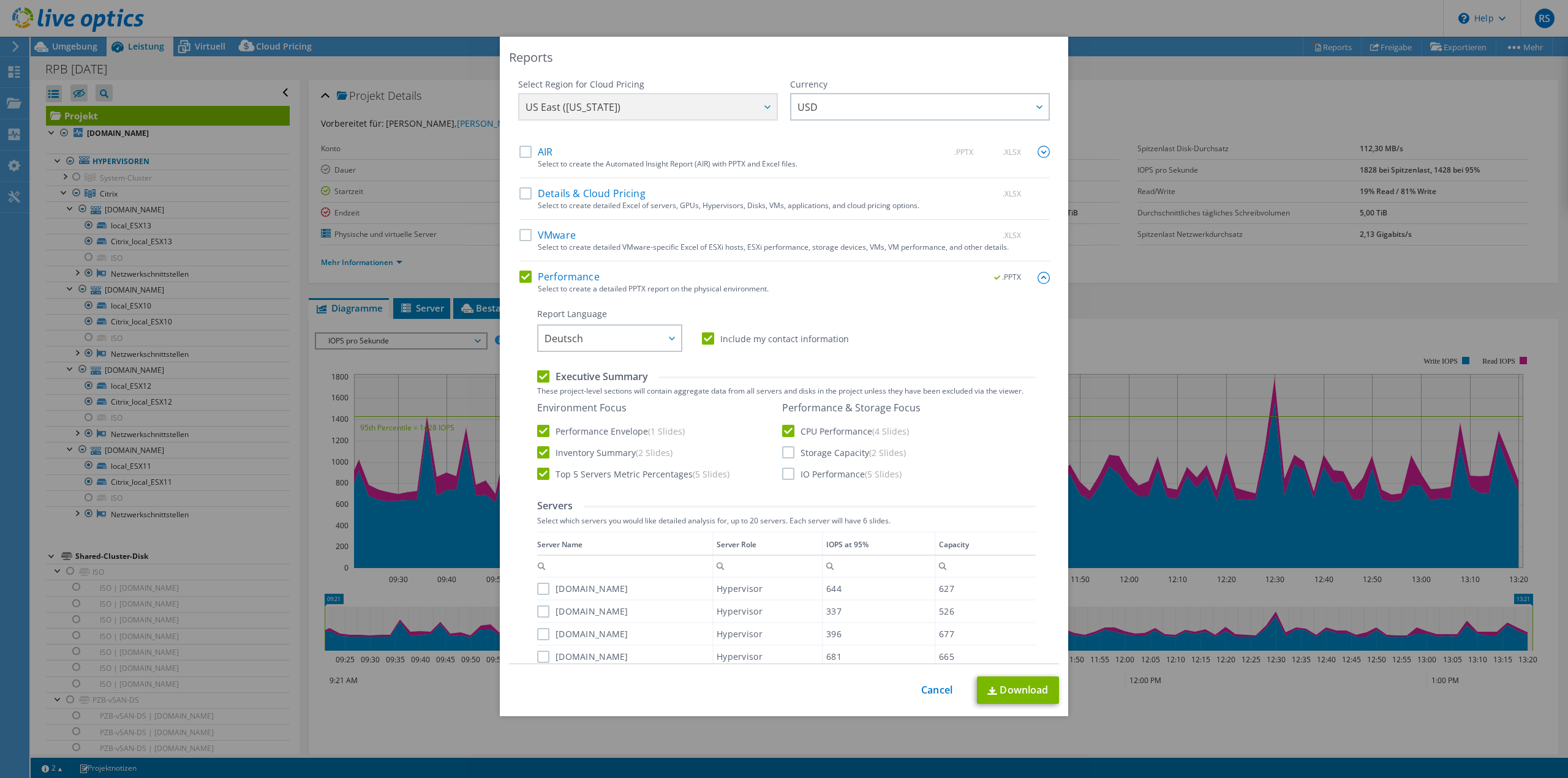
click at [0, 0] on input "Storage Capacity (2 Slides)" at bounding box center [0, 0] width 0 height 0
click at [1011, 689] on link "Download" at bounding box center [1018, 690] width 82 height 27
click at [931, 695] on link "Cancel" at bounding box center [936, 690] width 31 height 12
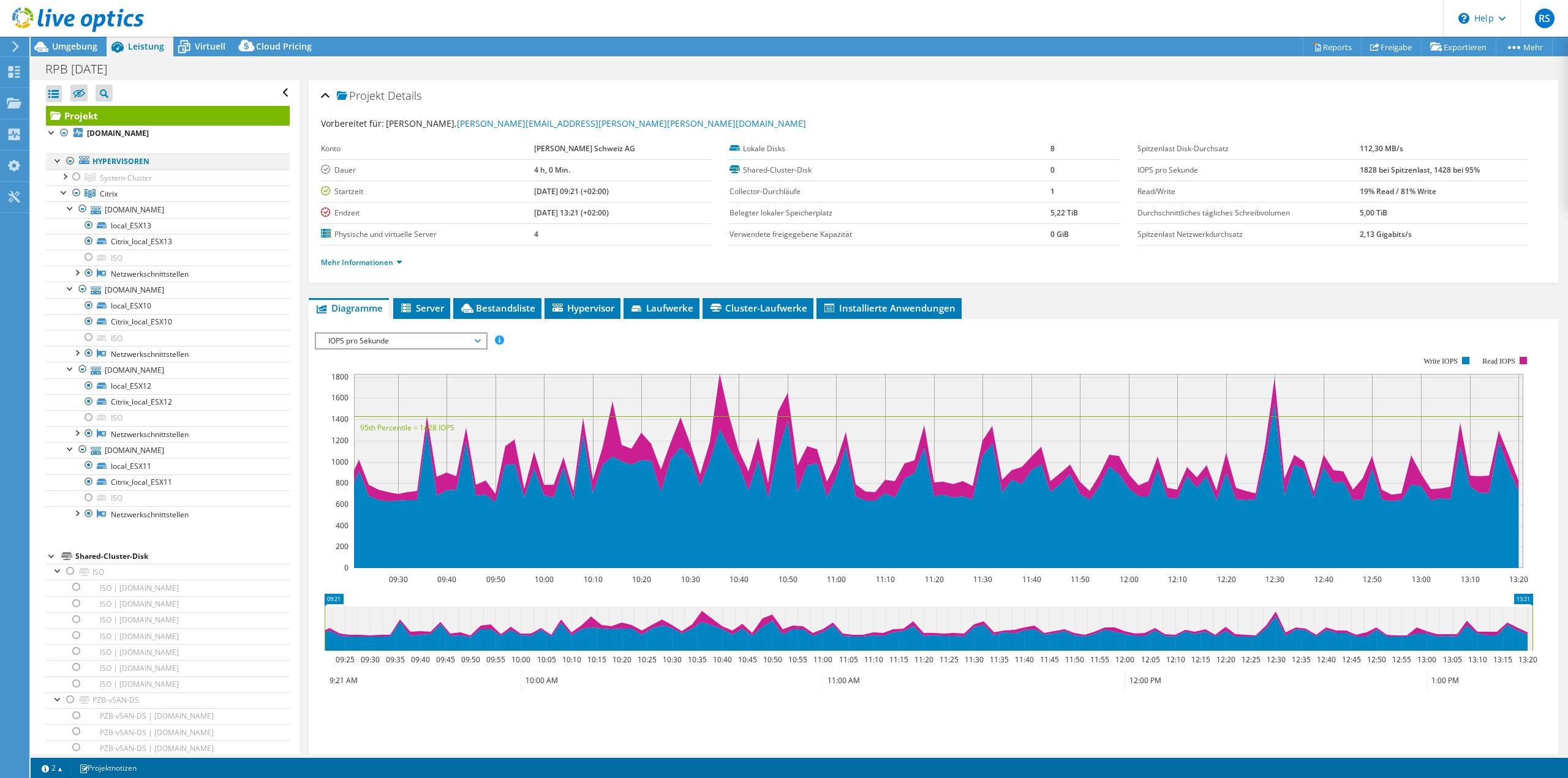
click at [54, 163] on div at bounding box center [58, 159] width 13 height 13
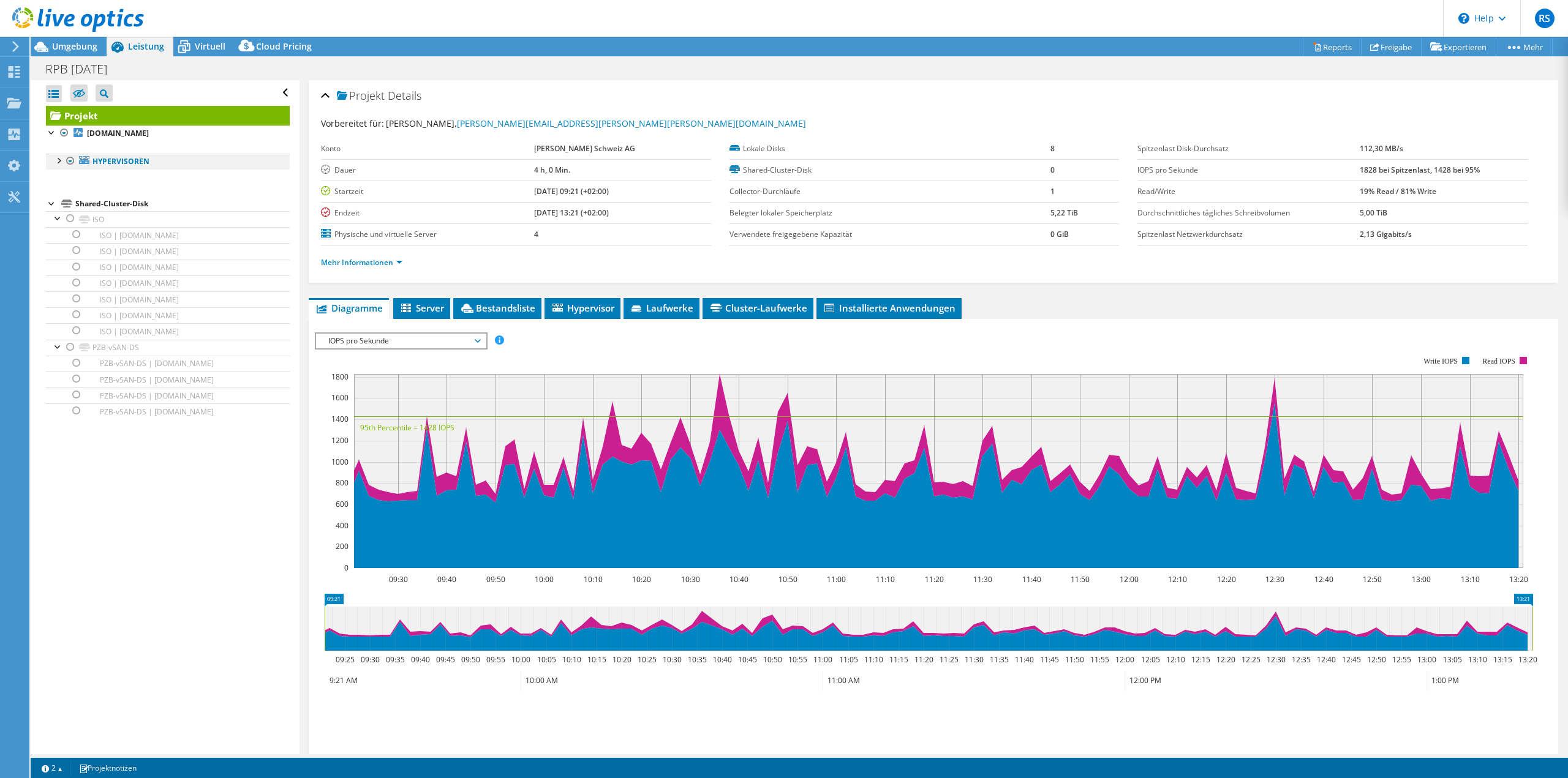
click at [55, 157] on div at bounding box center [58, 159] width 13 height 13
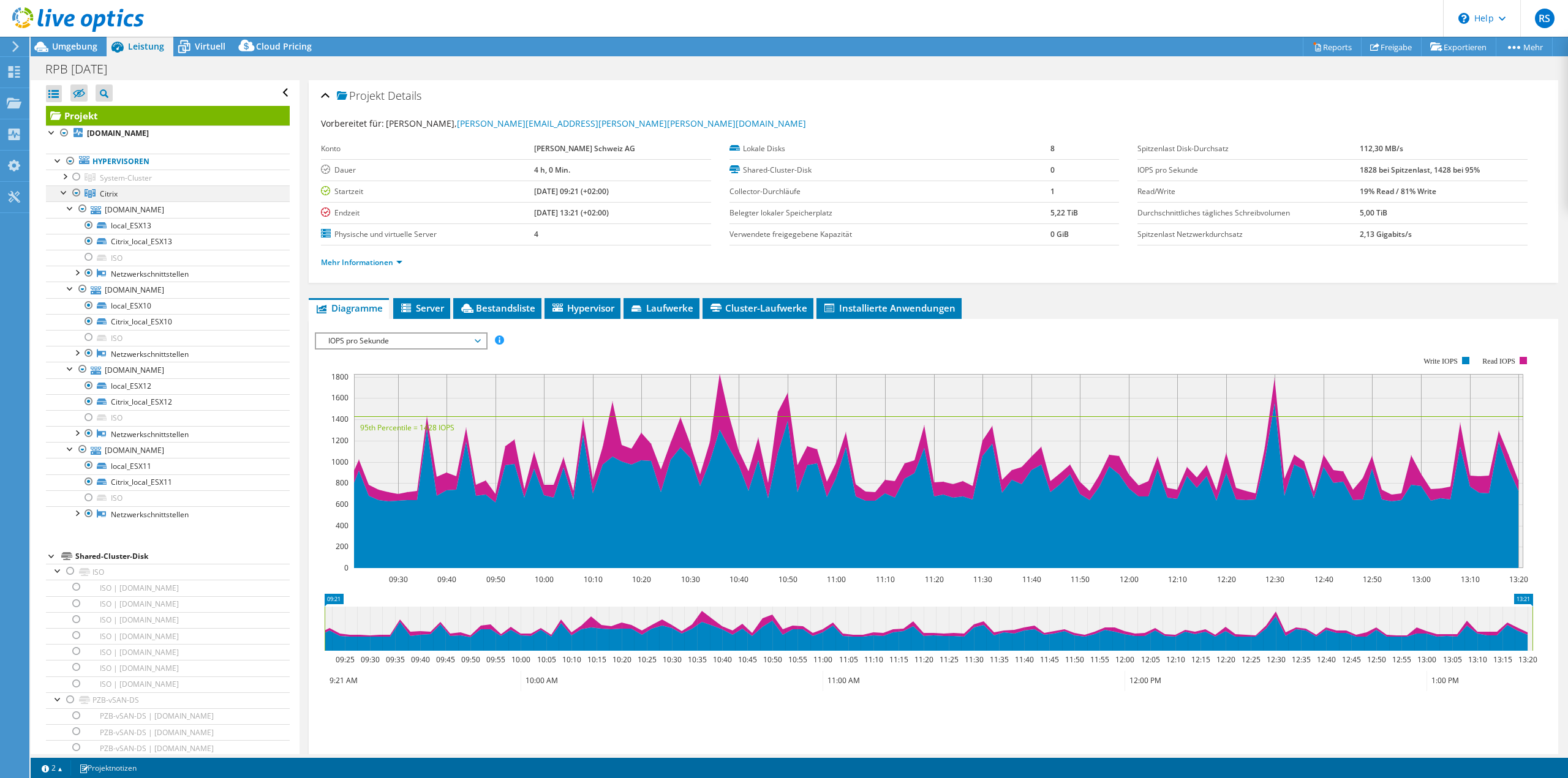
click at [65, 194] on div at bounding box center [64, 191] width 13 height 13
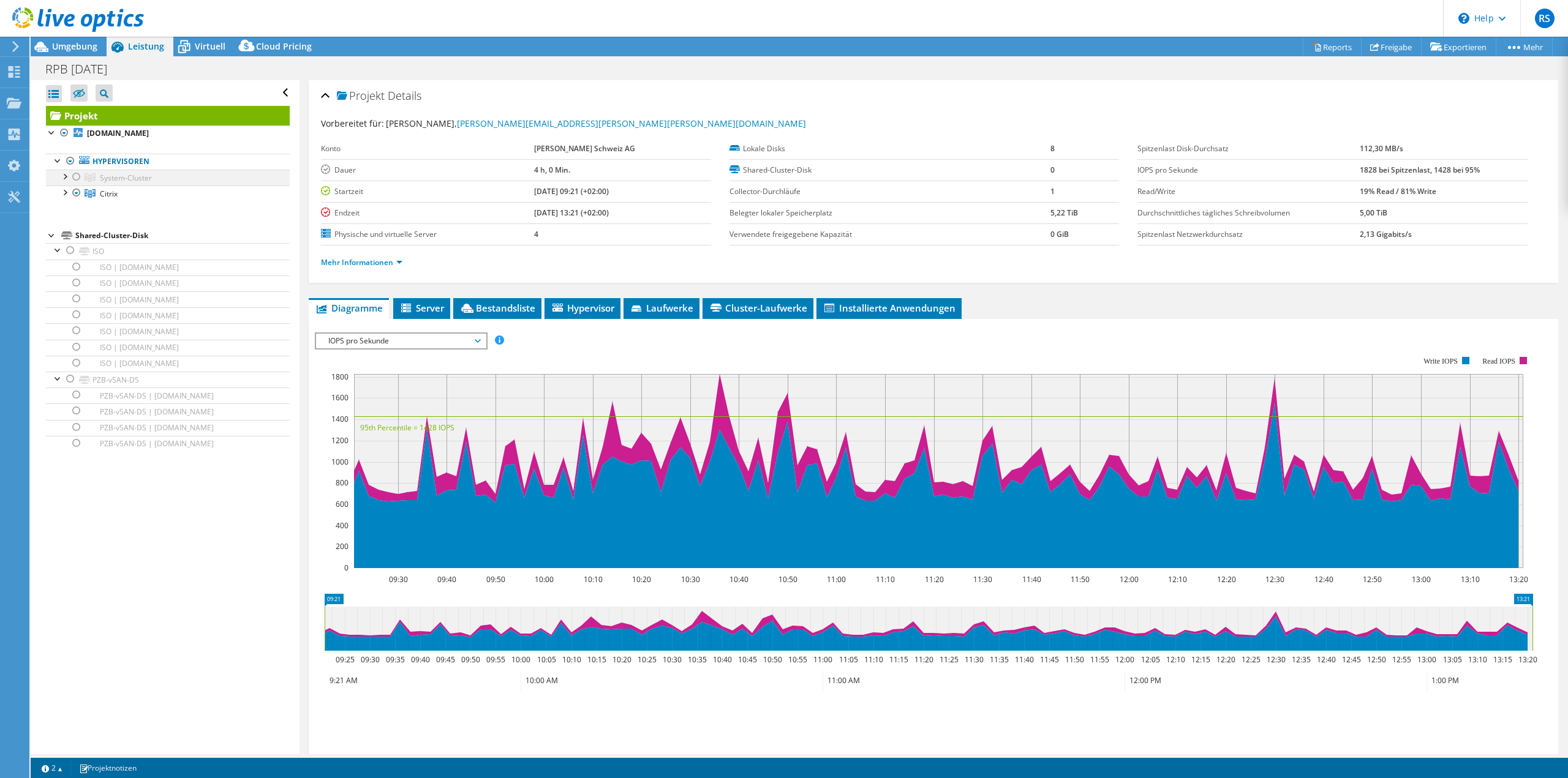
click at [70, 177] on div at bounding box center [64, 176] width 13 height 13
click at [64, 176] on div at bounding box center [64, 176] width 13 height 13
click at [67, 194] on div at bounding box center [64, 191] width 13 height 13
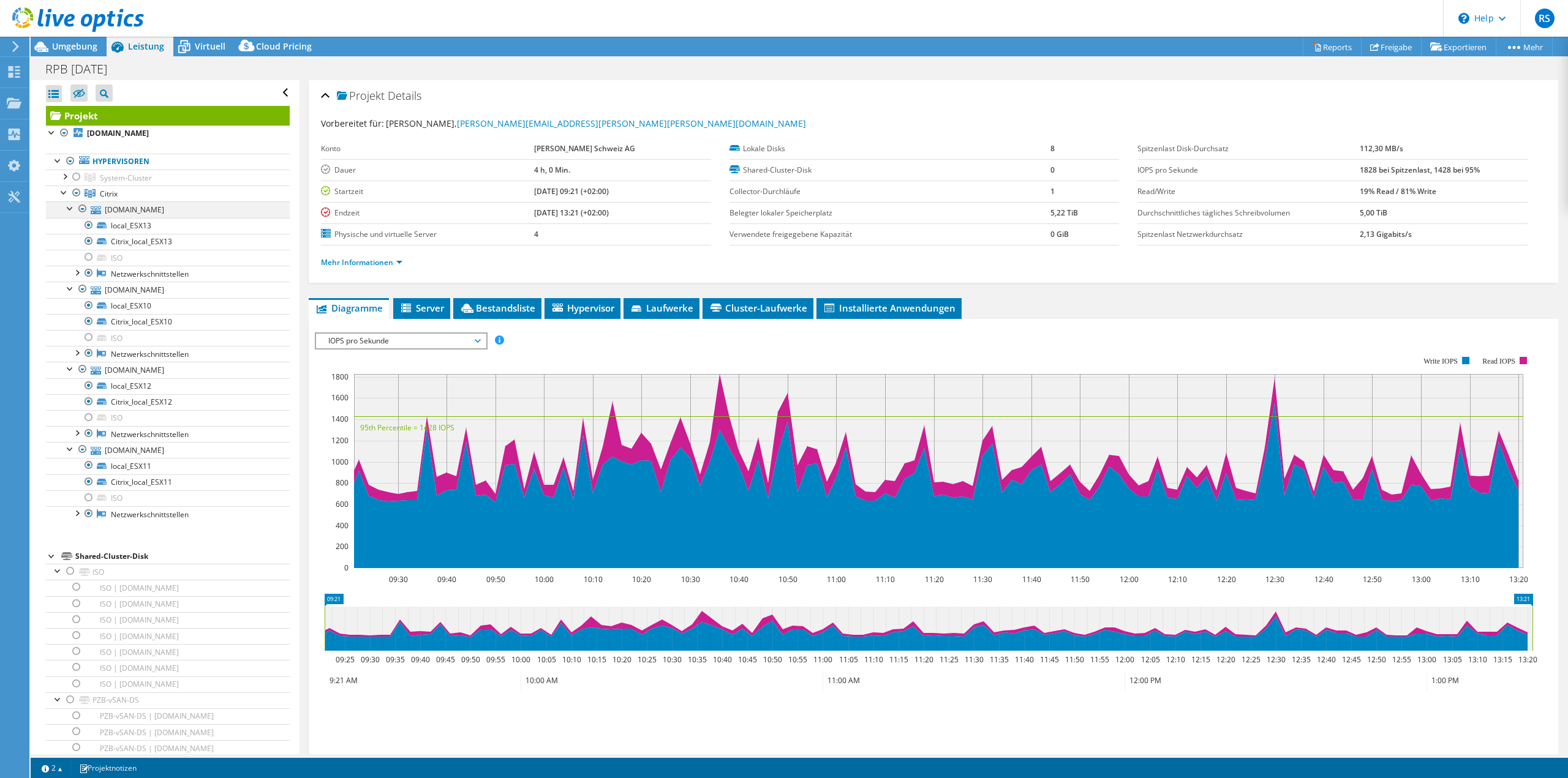
click at [68, 210] on div at bounding box center [70, 208] width 13 height 13
click at [71, 224] on div at bounding box center [70, 224] width 13 height 13
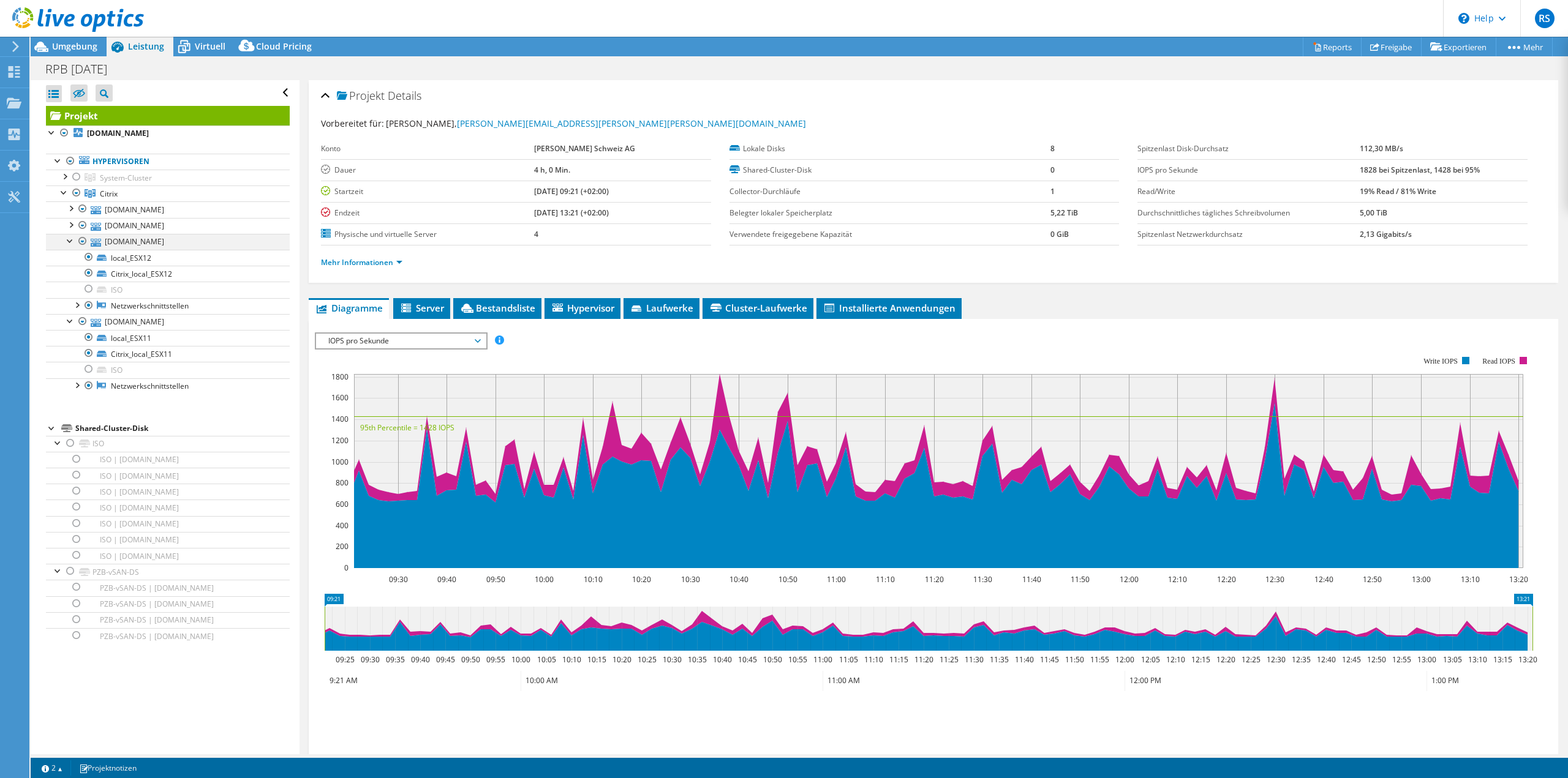
click at [68, 242] on div at bounding box center [70, 240] width 13 height 13
click at [70, 258] on div at bounding box center [70, 256] width 13 height 13
click at [64, 194] on div at bounding box center [64, 191] width 13 height 13
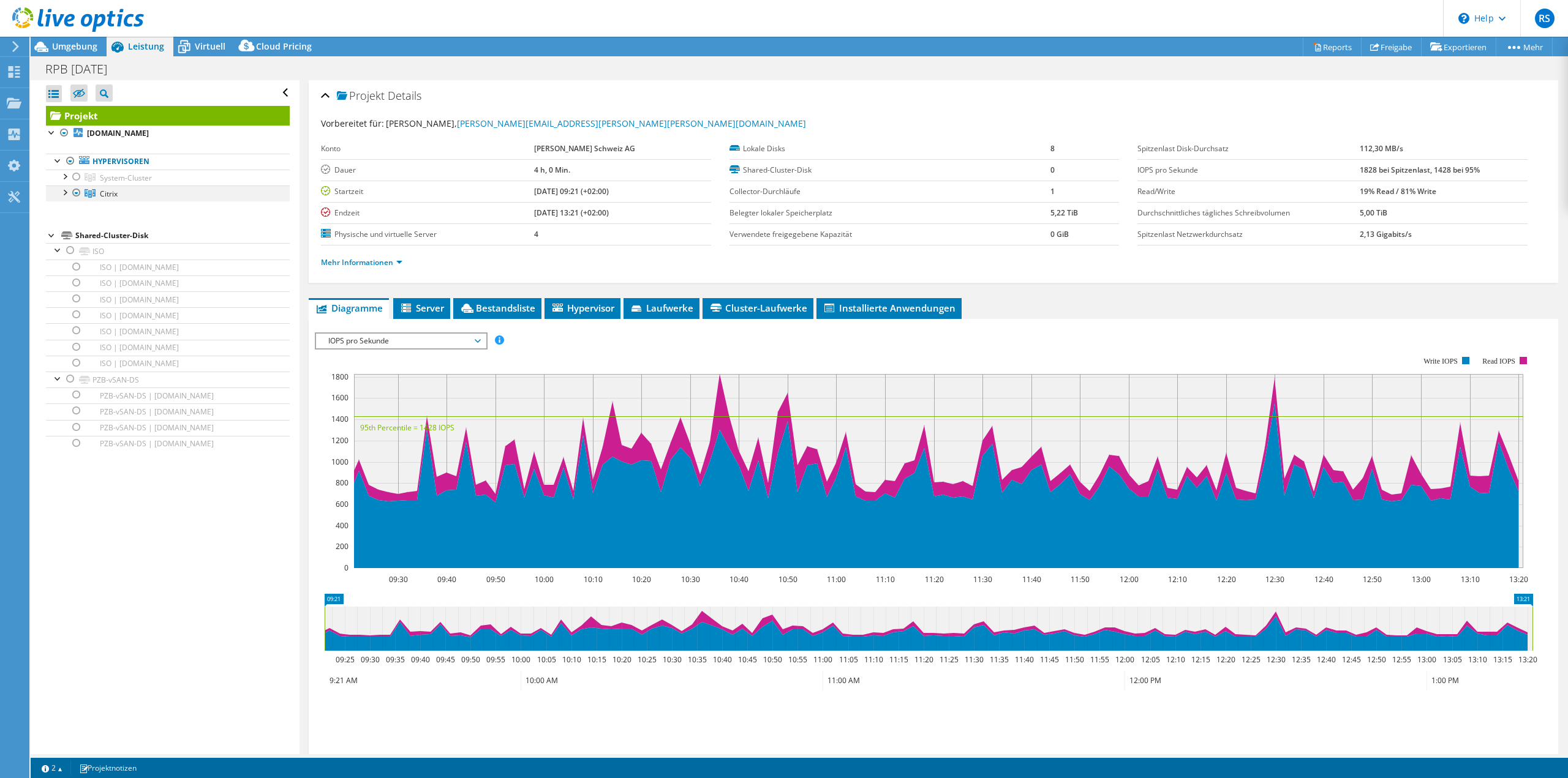
click at [64, 194] on div at bounding box center [64, 191] width 13 height 13
click at [72, 206] on div at bounding box center [70, 208] width 13 height 13
click at [63, 135] on div at bounding box center [64, 133] width 13 height 15
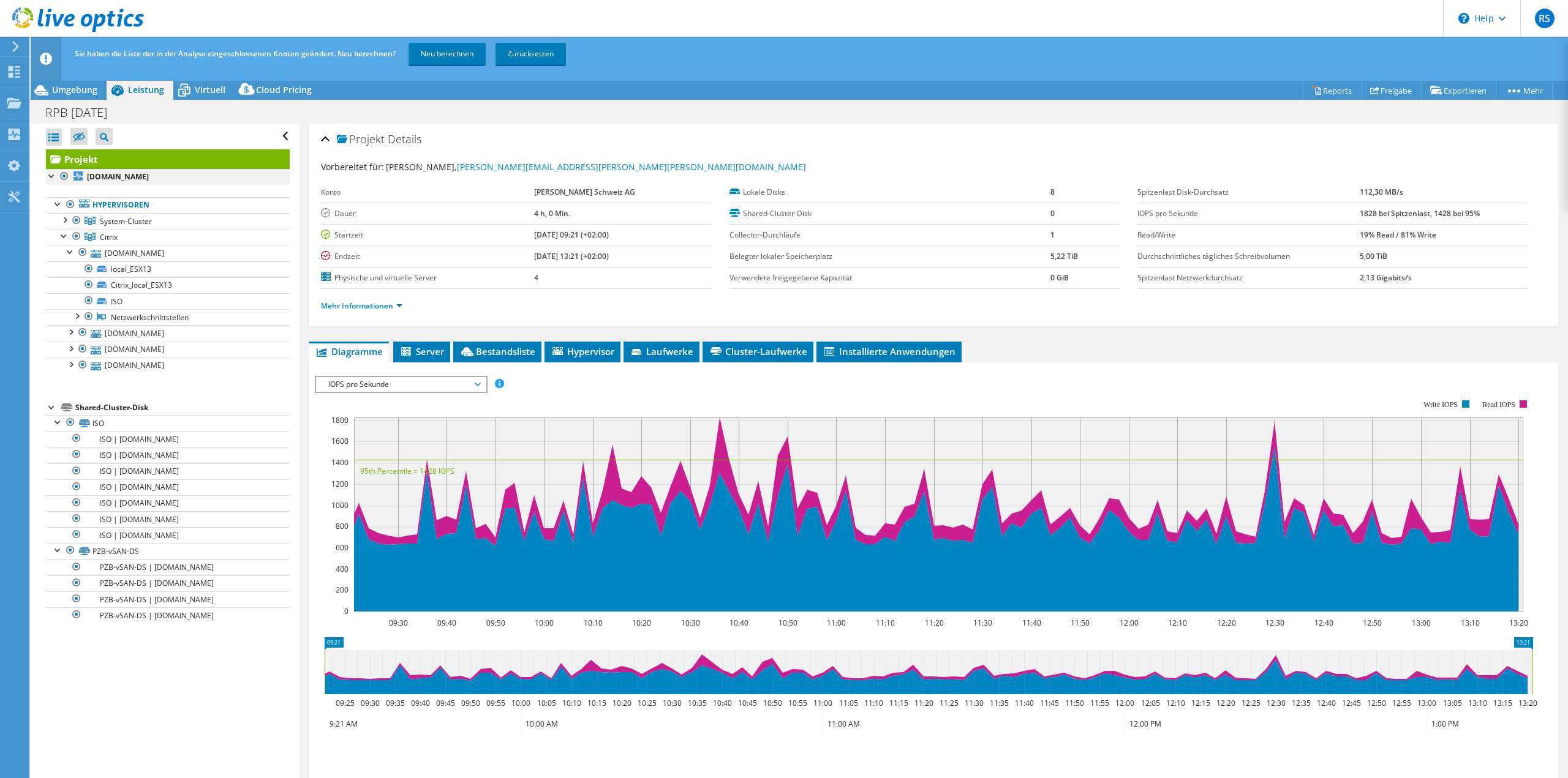
click at [65, 176] on div at bounding box center [64, 177] width 13 height 15
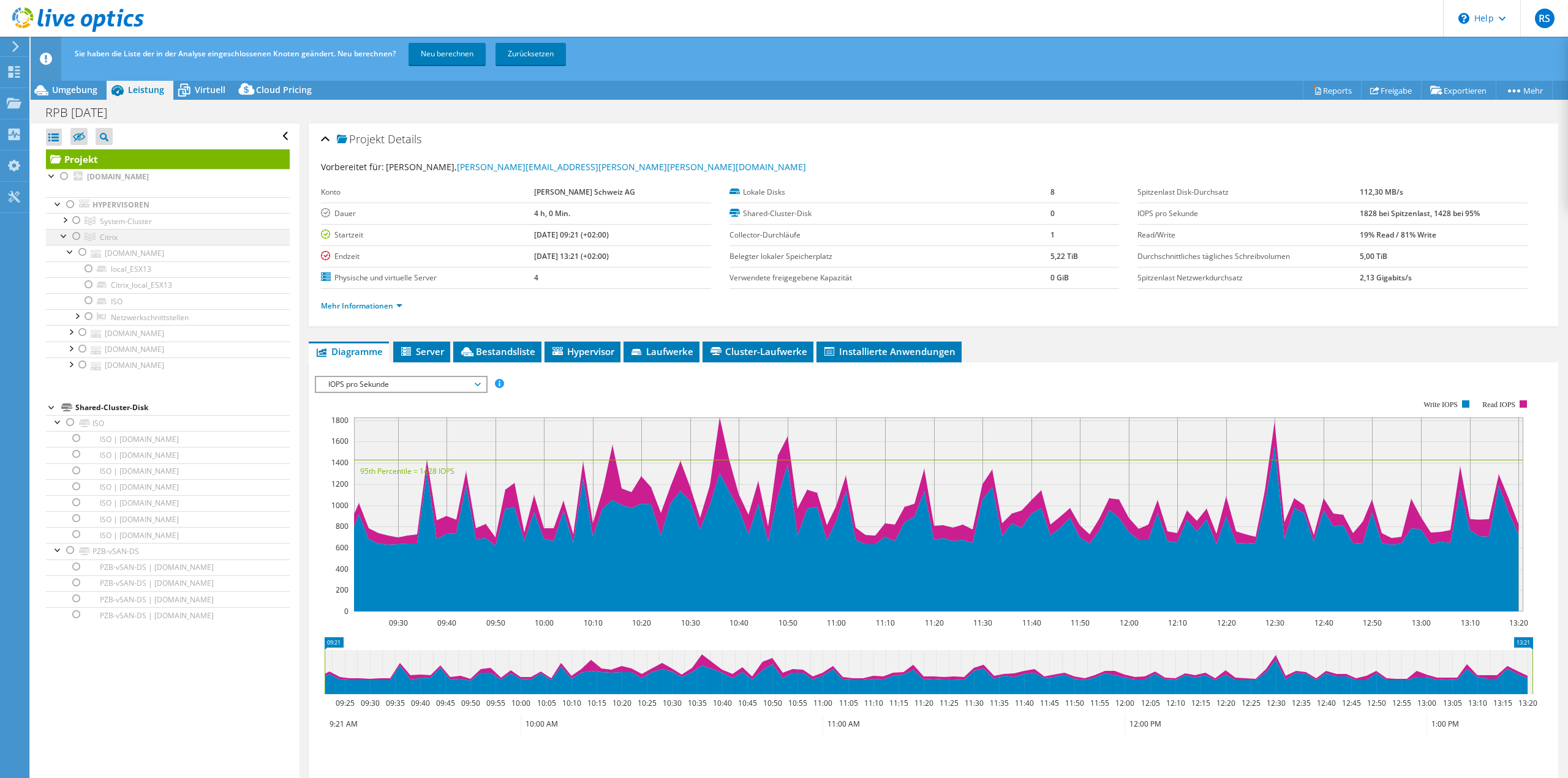
click at [65, 238] on div at bounding box center [64, 235] width 13 height 13
click at [70, 254] on div at bounding box center [70, 251] width 13 height 13
click at [71, 254] on div at bounding box center [70, 251] width 13 height 13
click at [84, 253] on div at bounding box center [82, 252] width 13 height 15
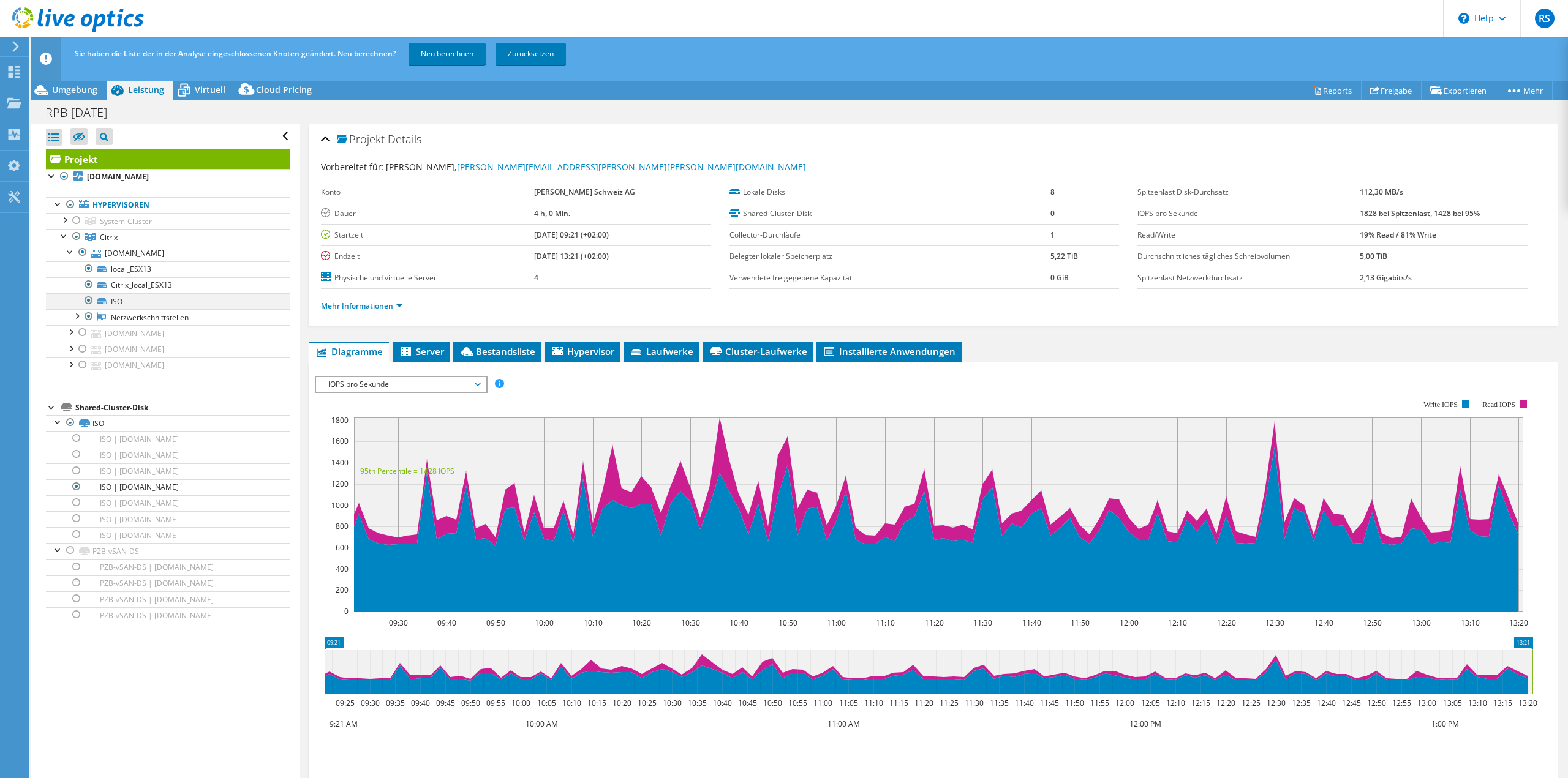
click at [89, 301] on div at bounding box center [88, 300] width 13 height 15
click at [443, 61] on link "Neu berechnen" at bounding box center [447, 54] width 77 height 22
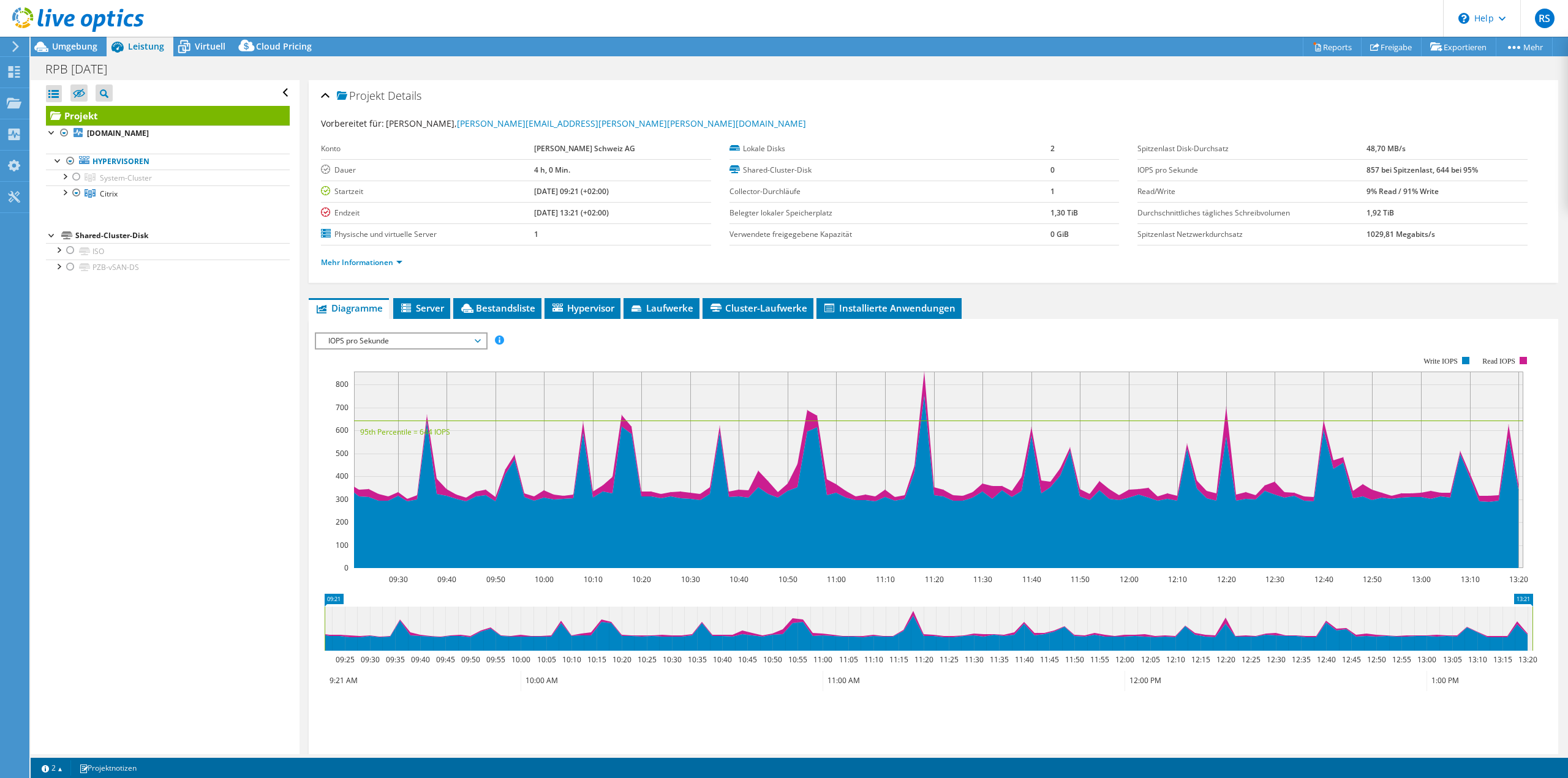
click at [46, 355] on div "Alle öffnen Alle schließen Ausgeschlossene Knoten verbergen Projektbaumfilter" at bounding box center [165, 417] width 269 height 674
click at [59, 40] on div at bounding box center [72, 20] width 144 height 41
click at [64, 47] on span "Umgebung" at bounding box center [74, 46] width 45 height 12
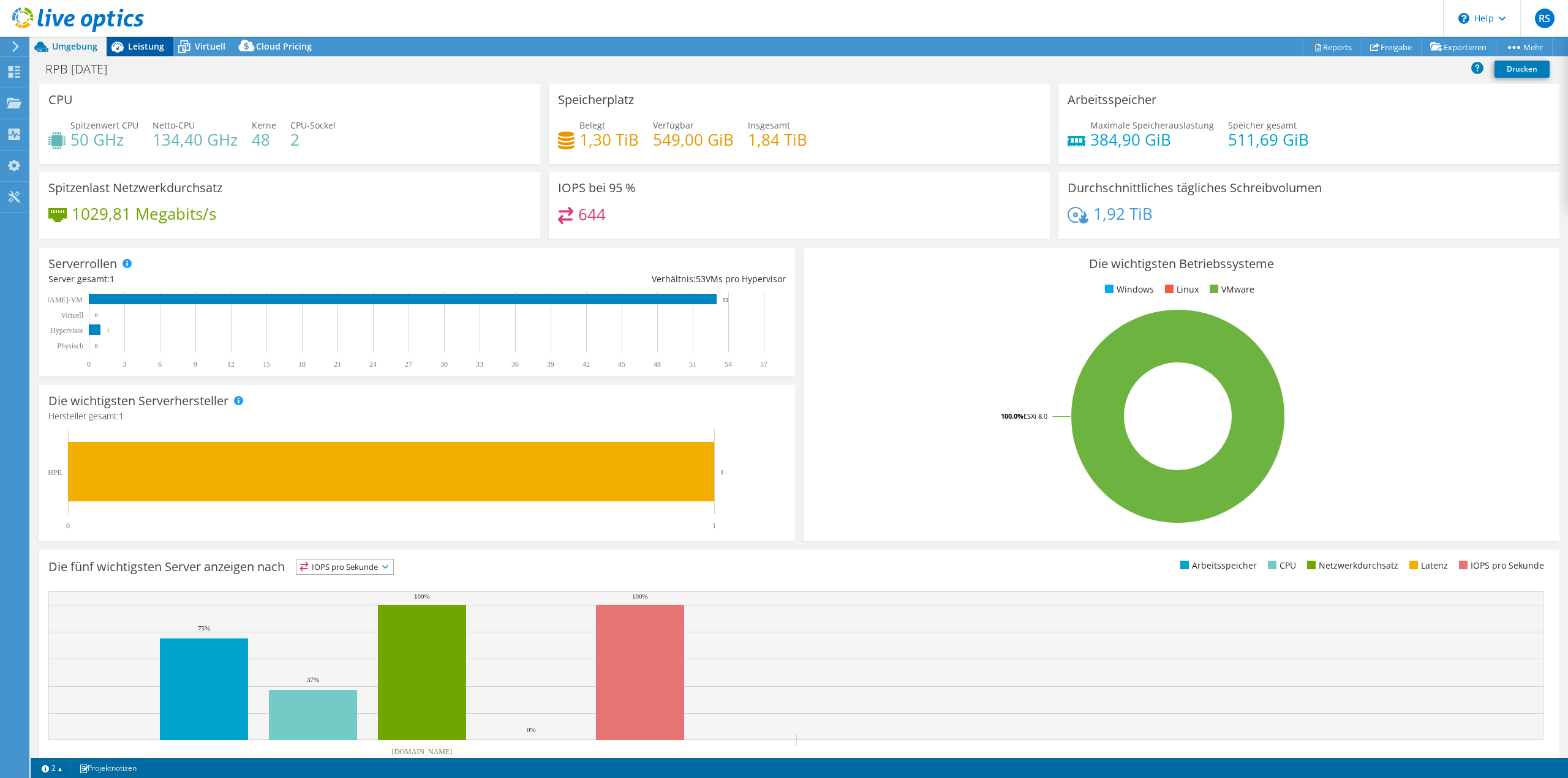
click at [134, 45] on span "Leistung" at bounding box center [146, 46] width 36 height 12
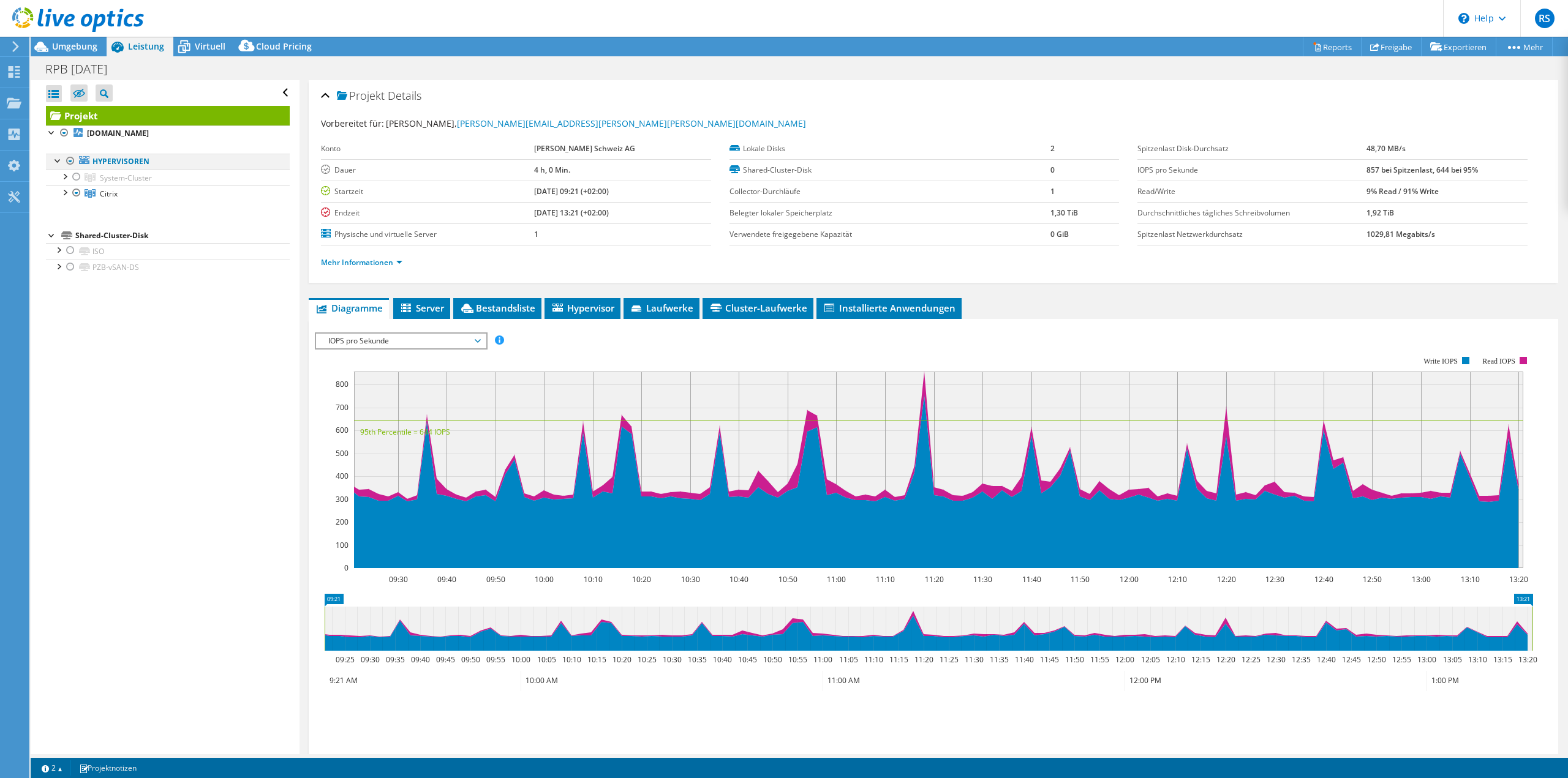
click at [57, 165] on div at bounding box center [58, 159] width 13 height 13
click at [62, 191] on div at bounding box center [64, 191] width 13 height 13
click at [71, 209] on div at bounding box center [70, 208] width 13 height 13
click at [420, 303] on span "Server" at bounding box center [421, 308] width 45 height 13
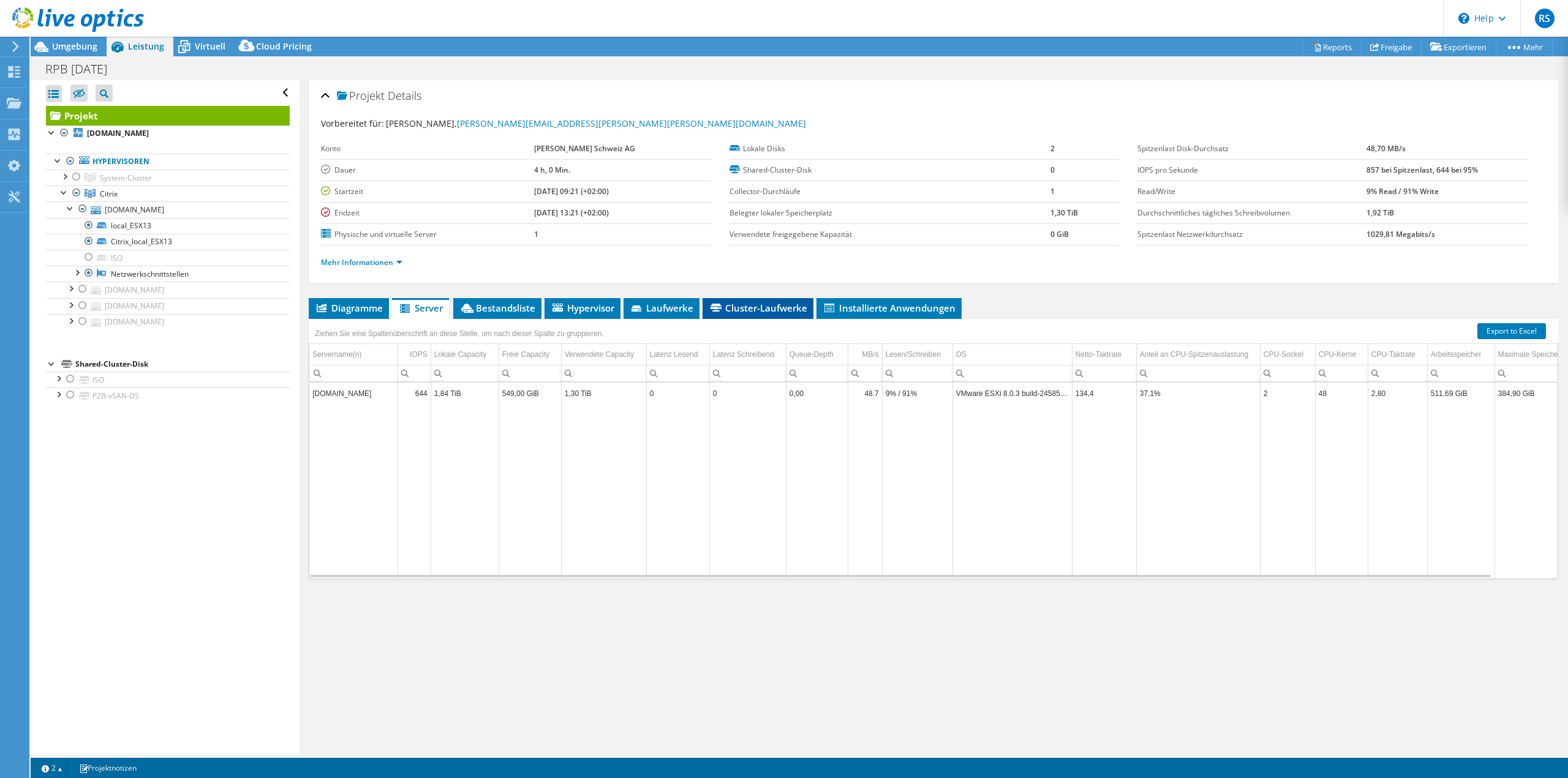
click at [767, 307] on span "Cluster-Laufwerke" at bounding box center [758, 308] width 99 height 13
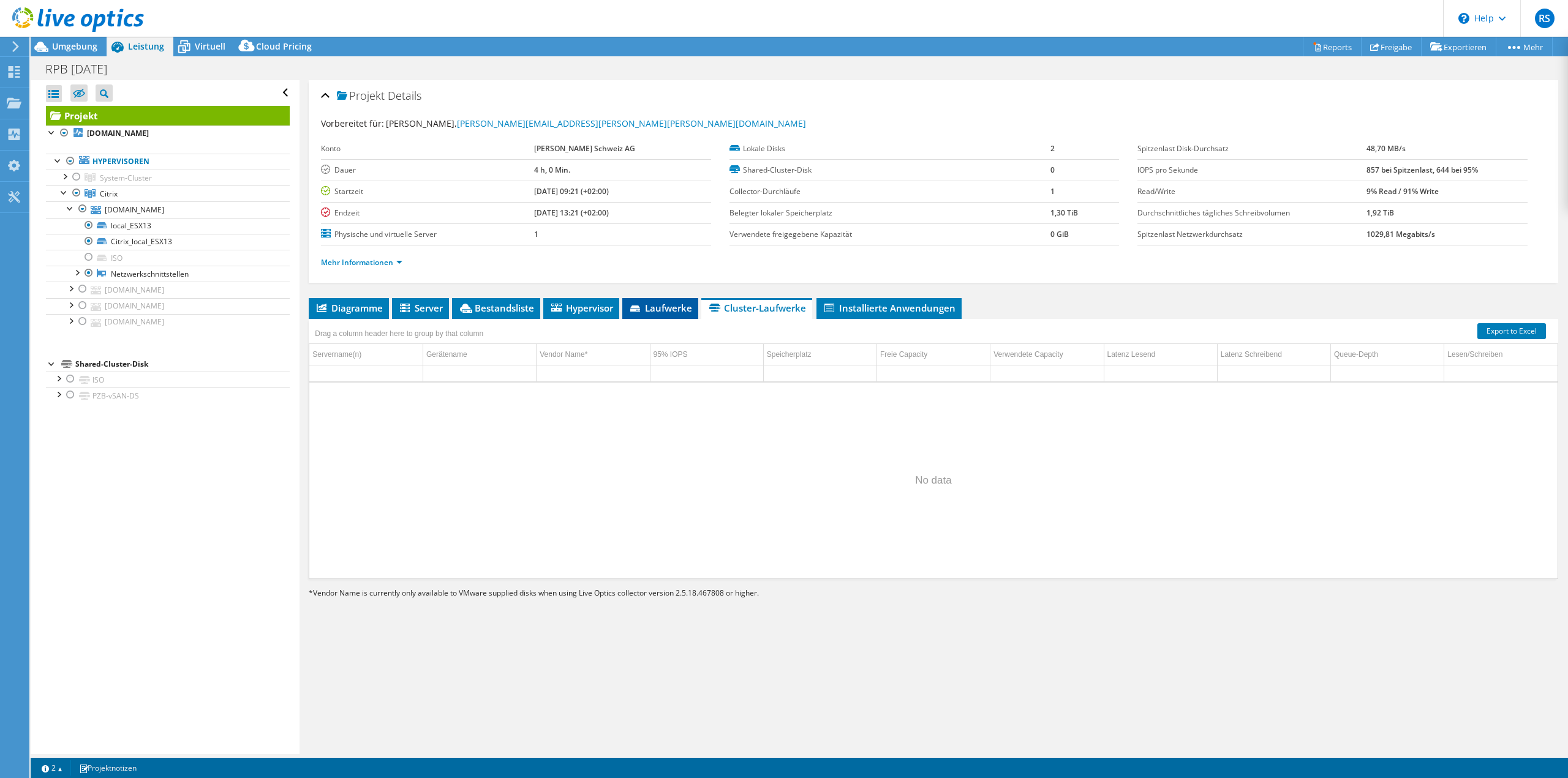
click at [664, 312] on span "Laufwerke" at bounding box center [660, 308] width 64 height 13
